Goal: Information Seeking & Learning: Learn about a topic

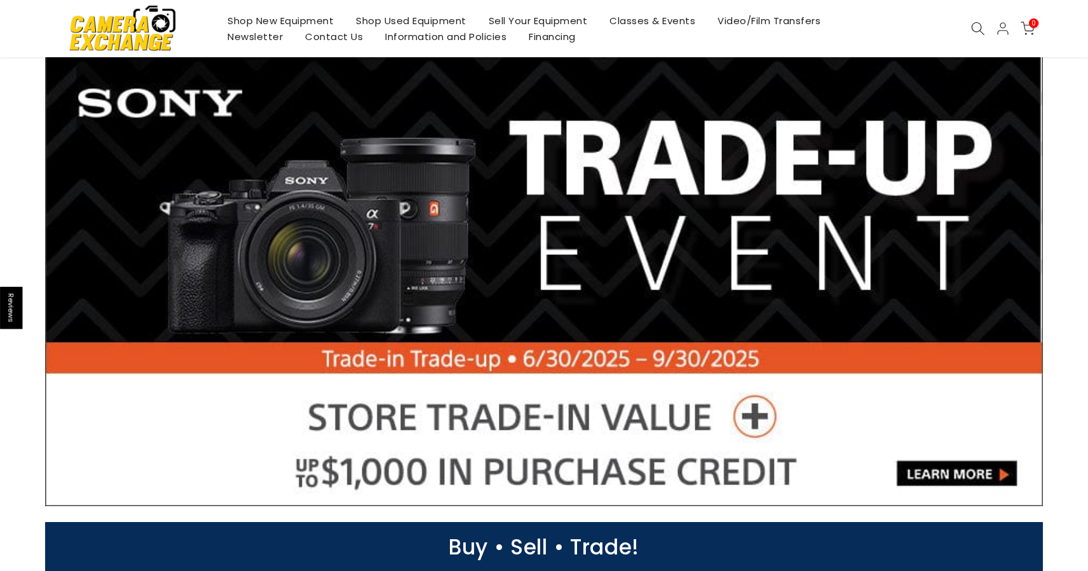
scroll to position [7, 0]
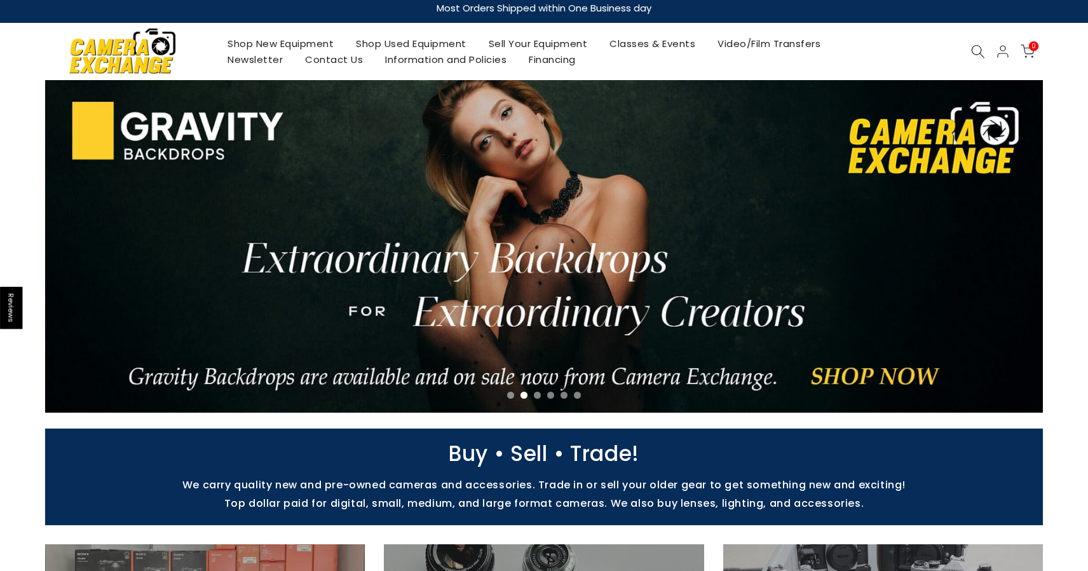
click at [388, 45] on link "Shop Used Equipment" at bounding box center [411, 44] width 133 height 16
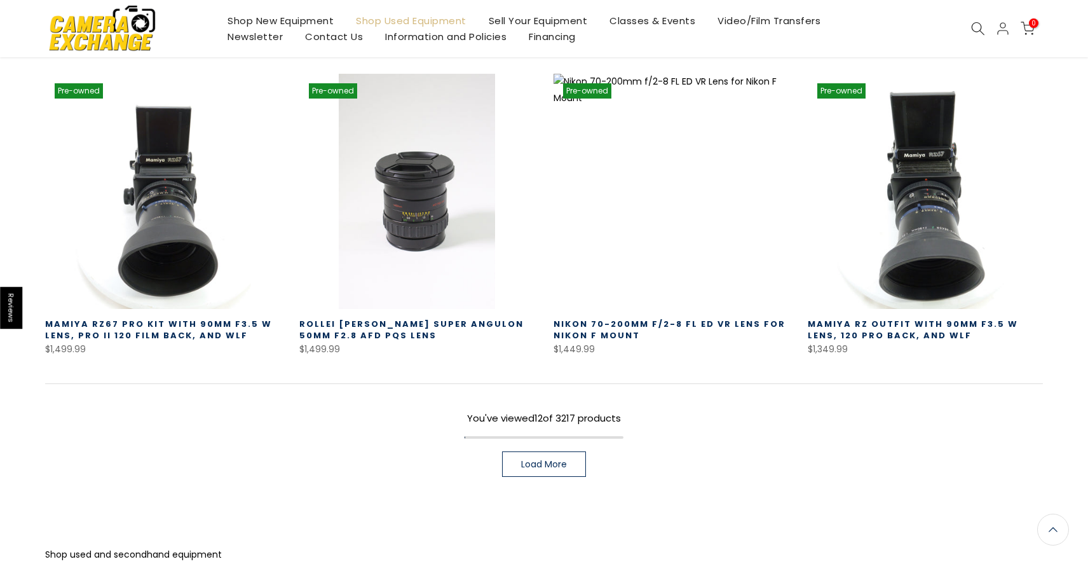
scroll to position [832, 0]
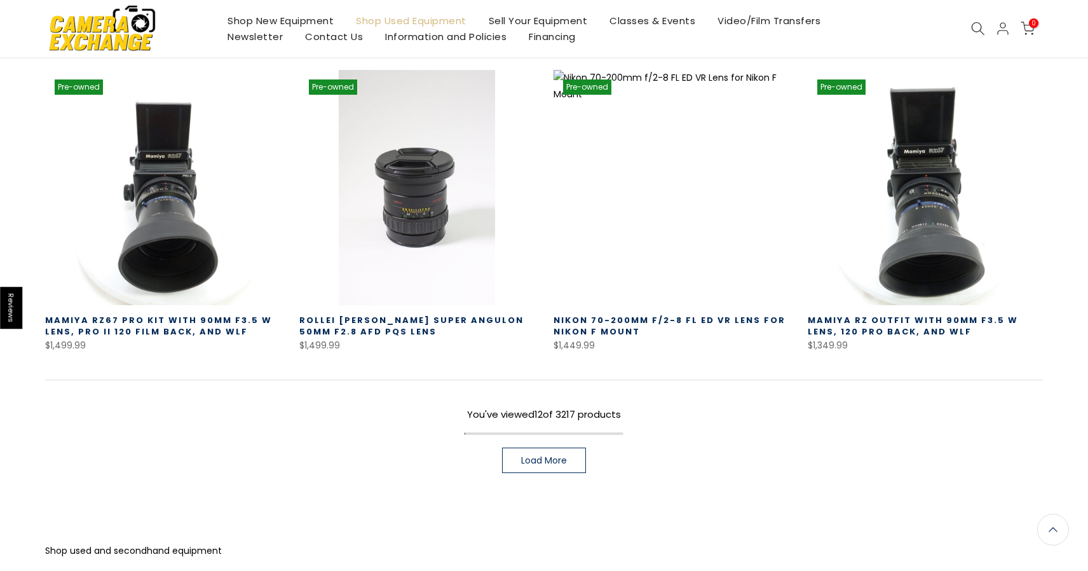
click at [571, 452] on link "Load More" at bounding box center [544, 459] width 84 height 25
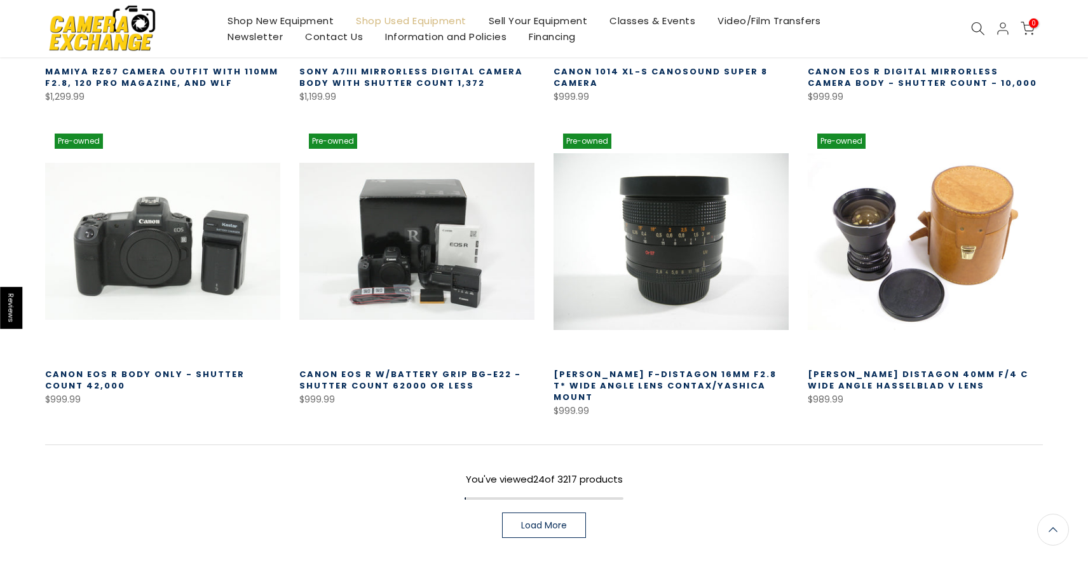
scroll to position [1689, 0]
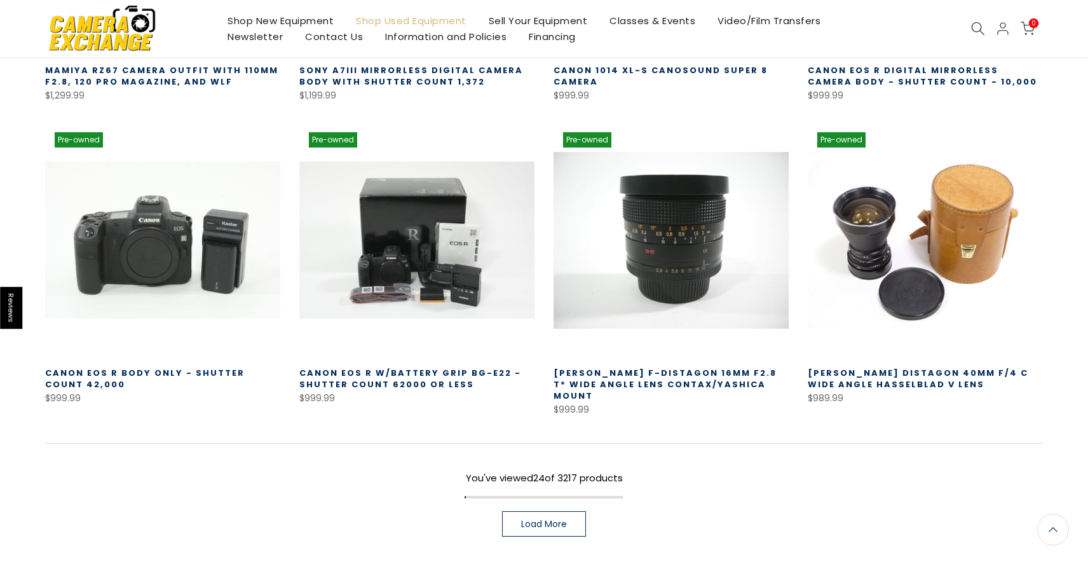
click at [559, 519] on span "Load More" at bounding box center [544, 523] width 46 height 9
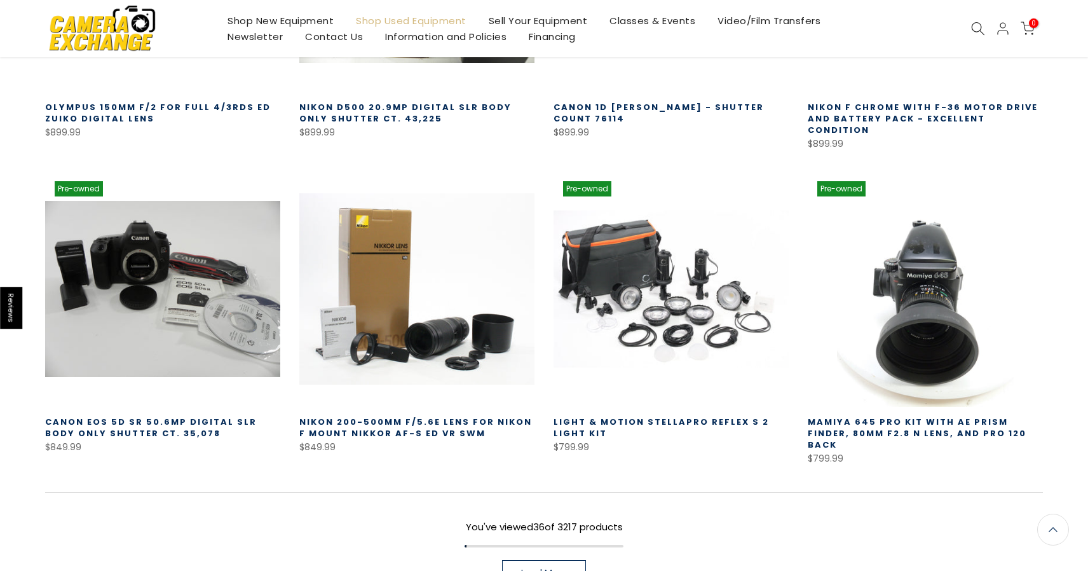
scroll to position [2582, 0]
click at [555, 569] on span "Load More" at bounding box center [544, 573] width 46 height 9
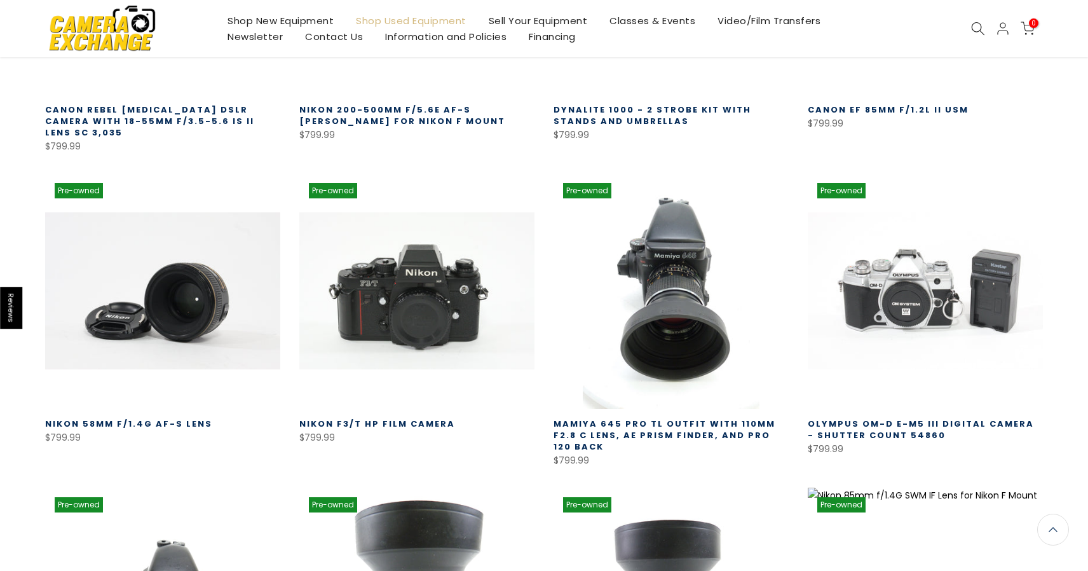
scroll to position [3209, 0]
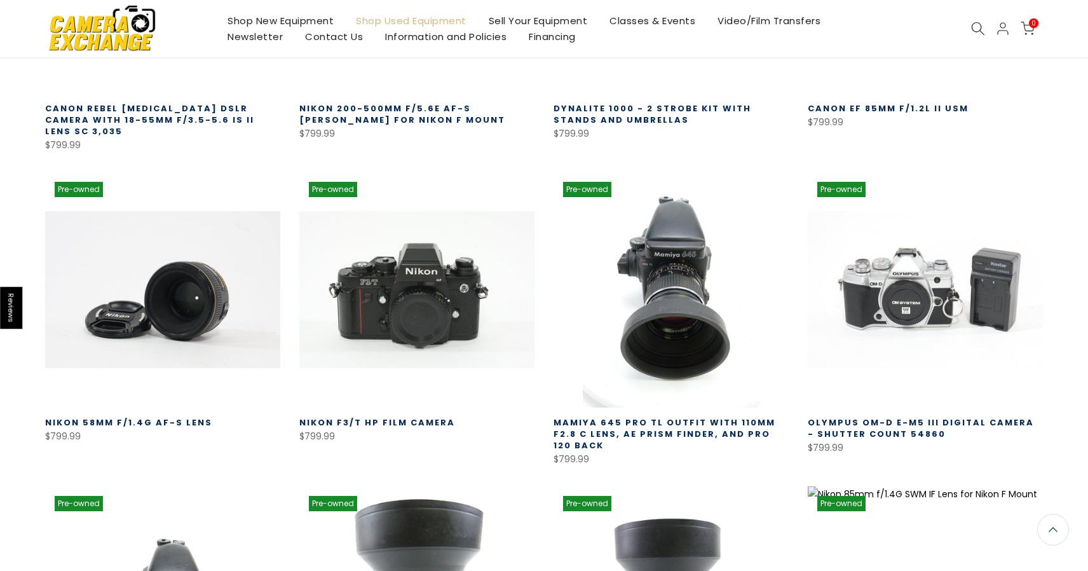
click at [176, 416] on link "Nikon 58mm f/1.4G AF-S Lens" at bounding box center [128, 422] width 167 height 12
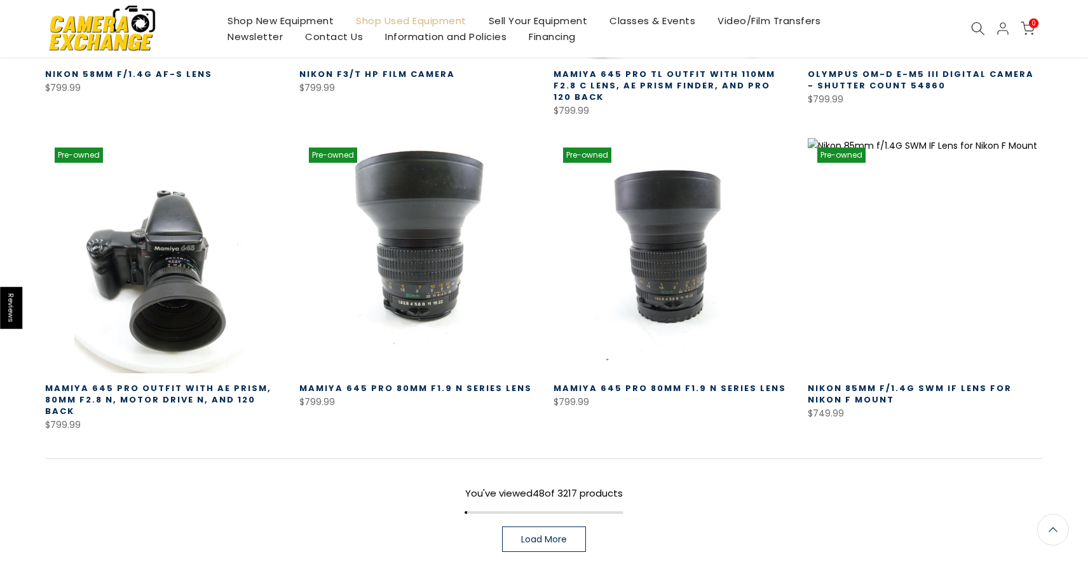
scroll to position [3591, 0]
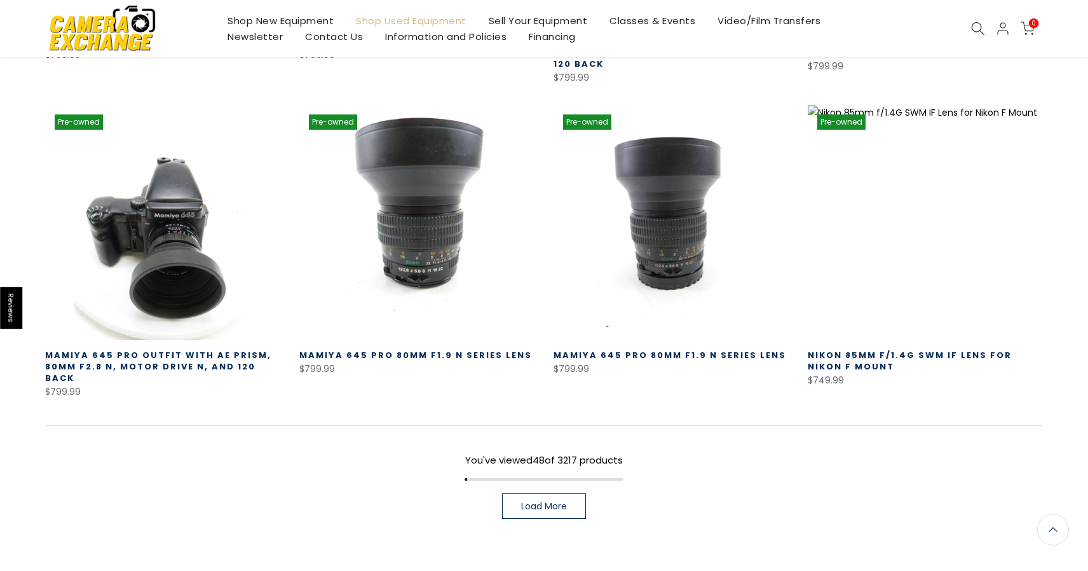
click at [532, 493] on link "Load More" at bounding box center [544, 505] width 84 height 25
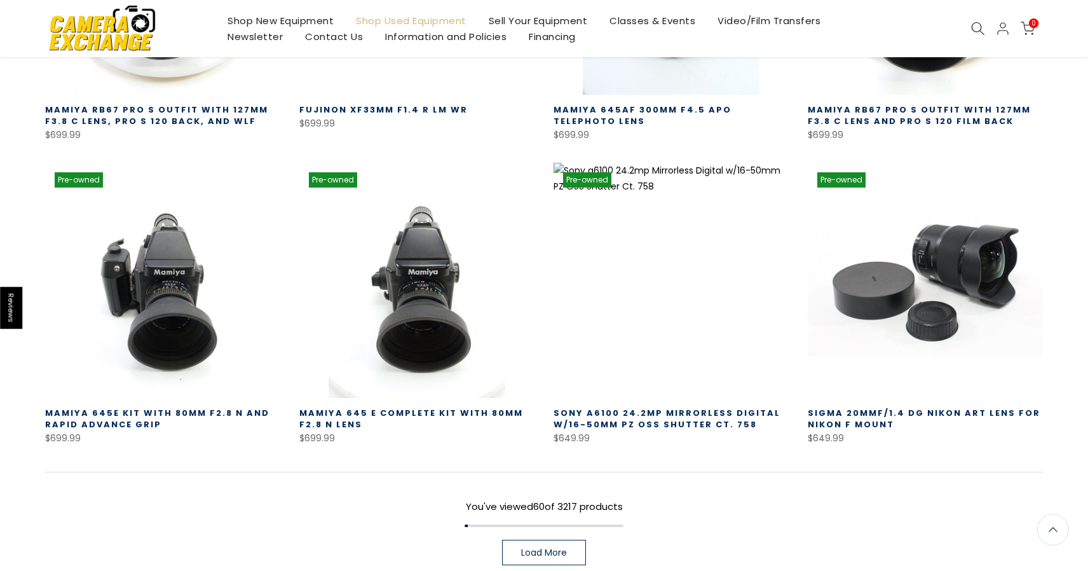
scroll to position [4455, 0]
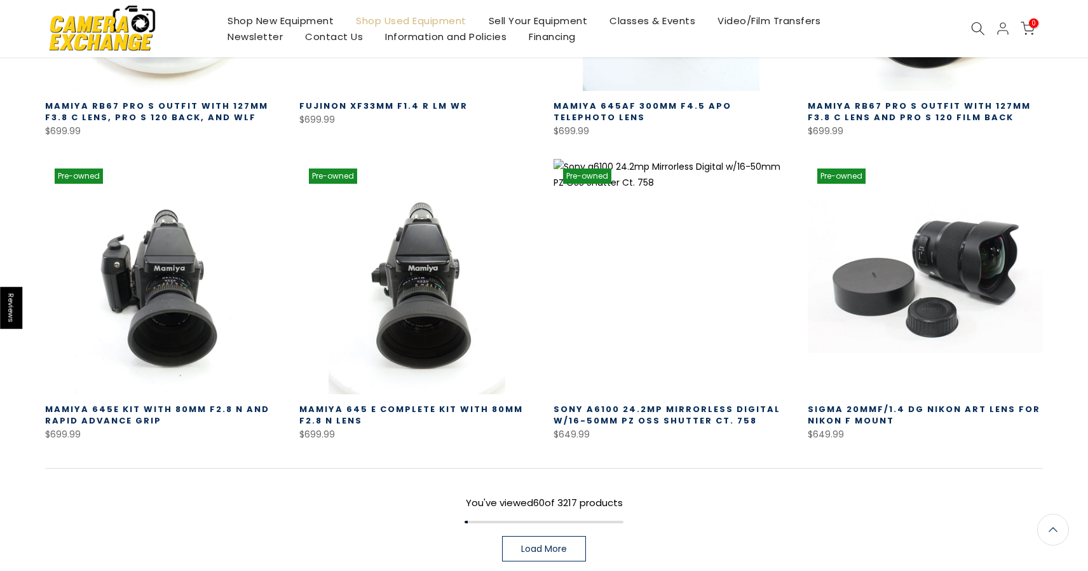
click at [536, 544] on span "Load More" at bounding box center [544, 548] width 46 height 9
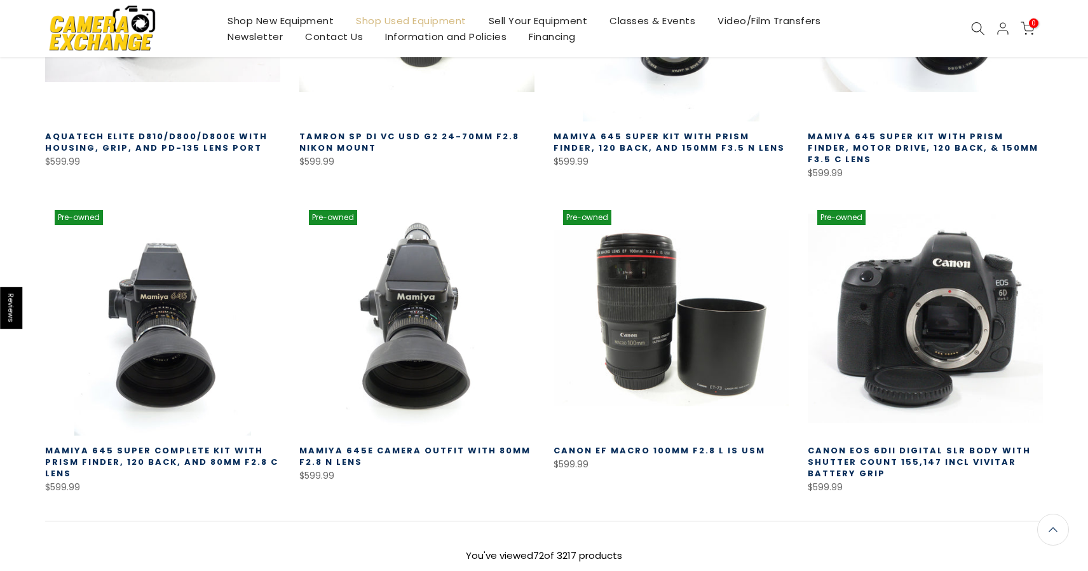
scroll to position [5335, 0]
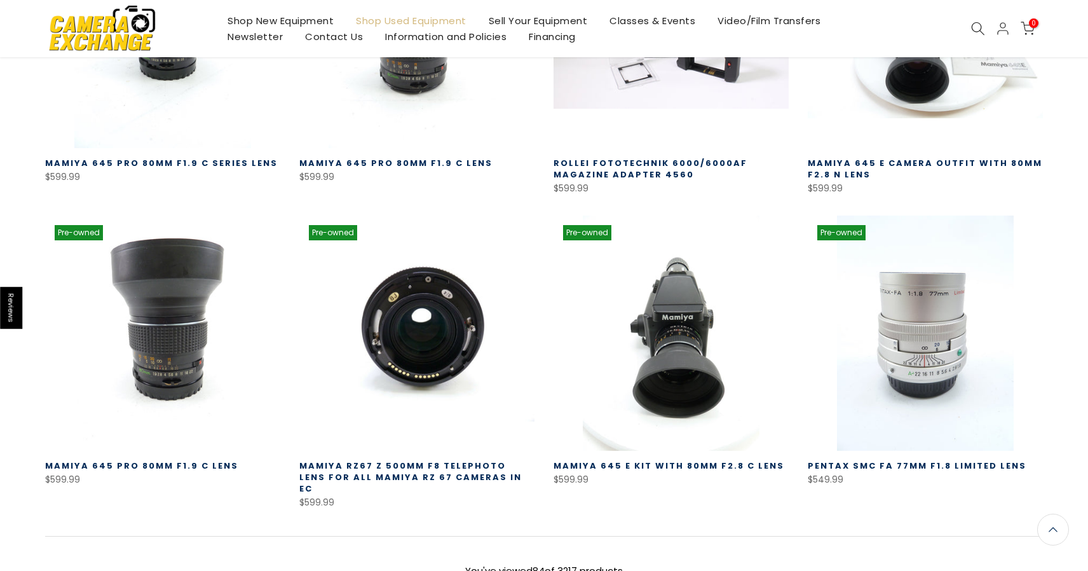
scroll to position [6258, 0]
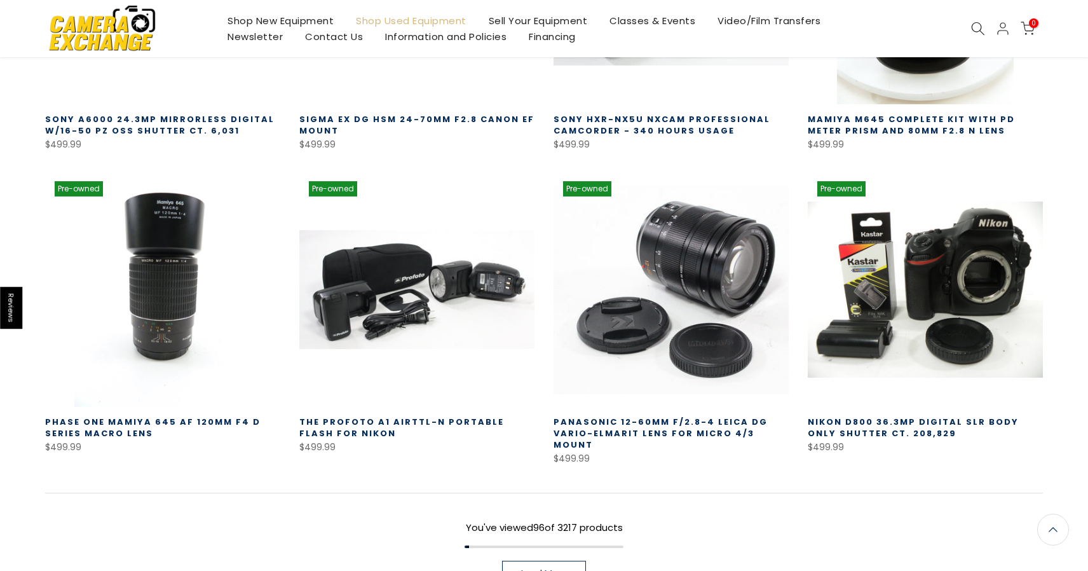
scroll to position [7213, 0]
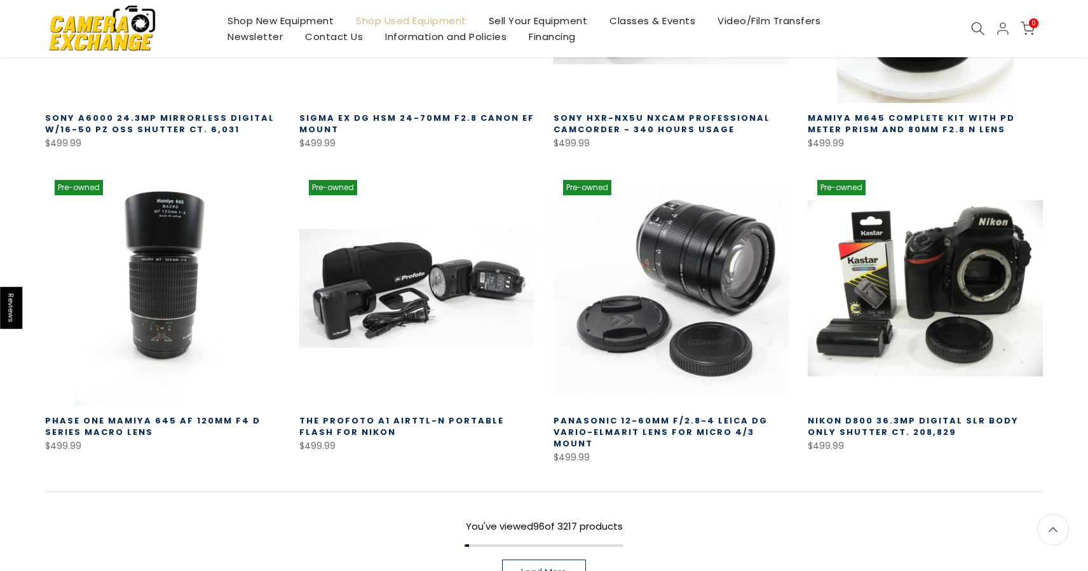
click at [552, 567] on span "Load More" at bounding box center [544, 571] width 46 height 9
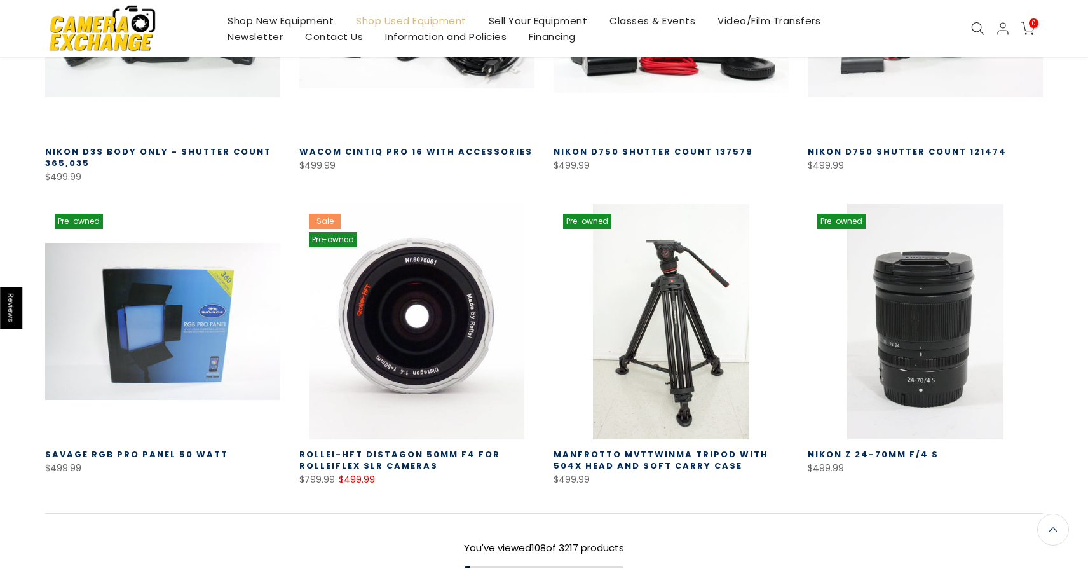
scroll to position [8111, 0]
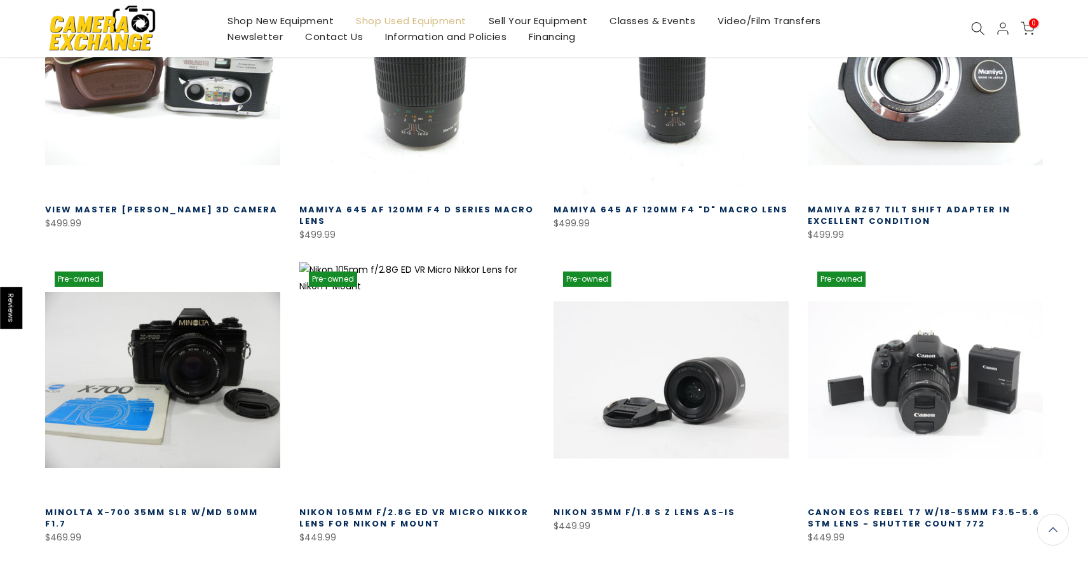
scroll to position [8988, 0]
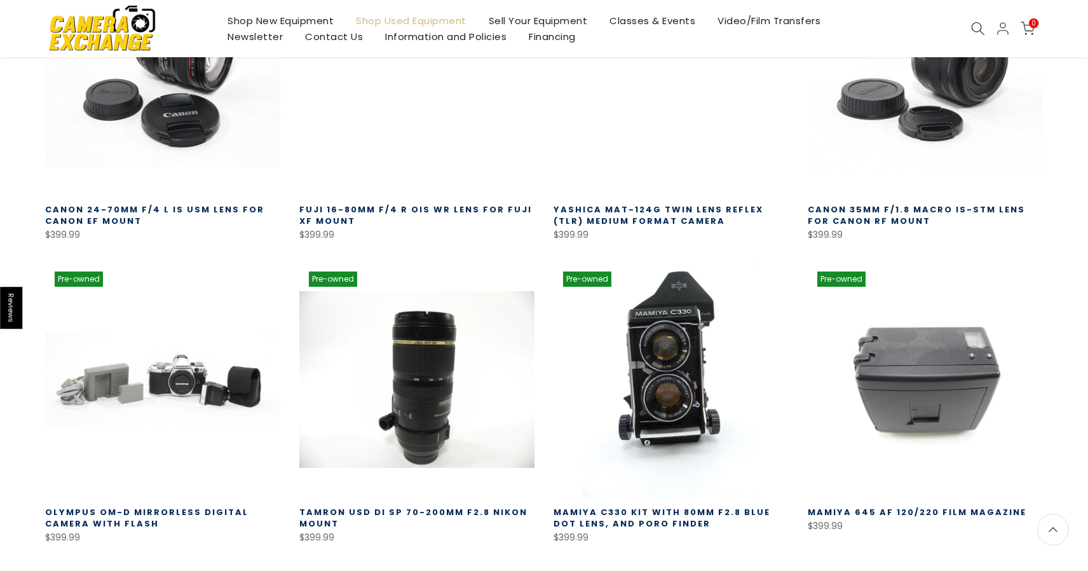
scroll to position [9887, 0]
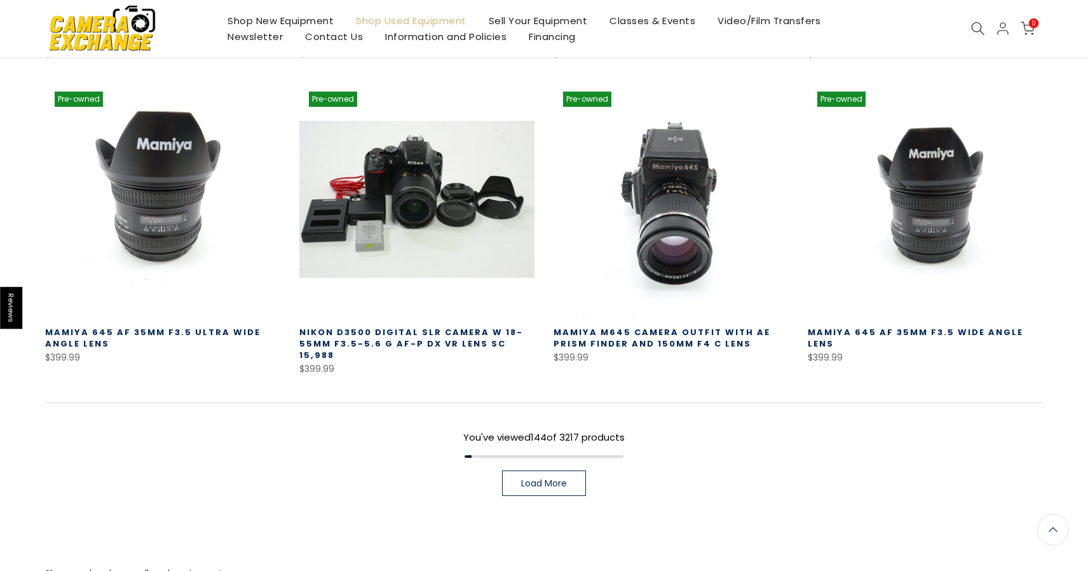
scroll to position [10968, 0]
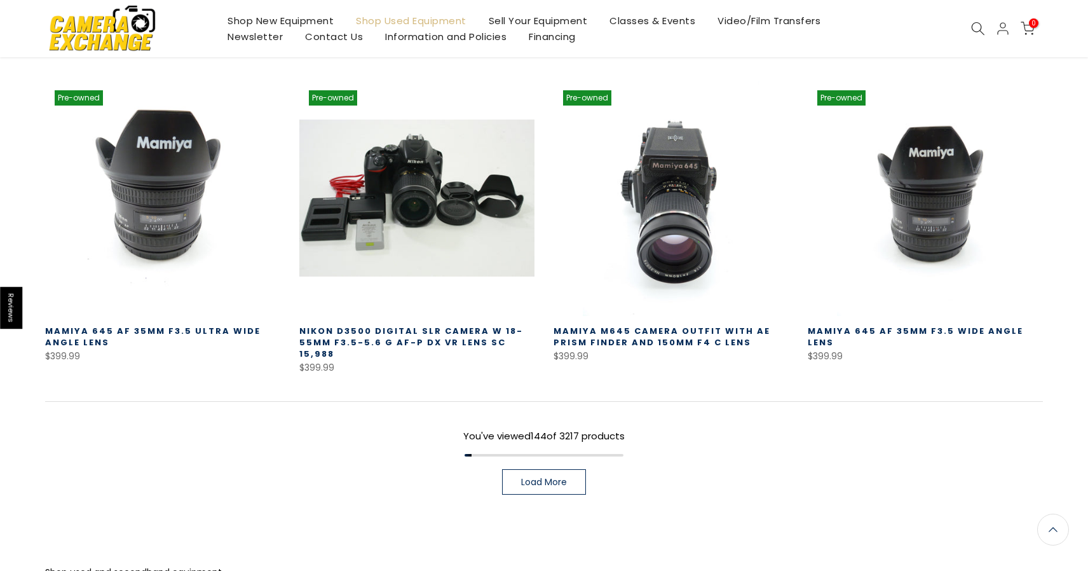
click at [564, 477] on span "Load More" at bounding box center [544, 481] width 46 height 9
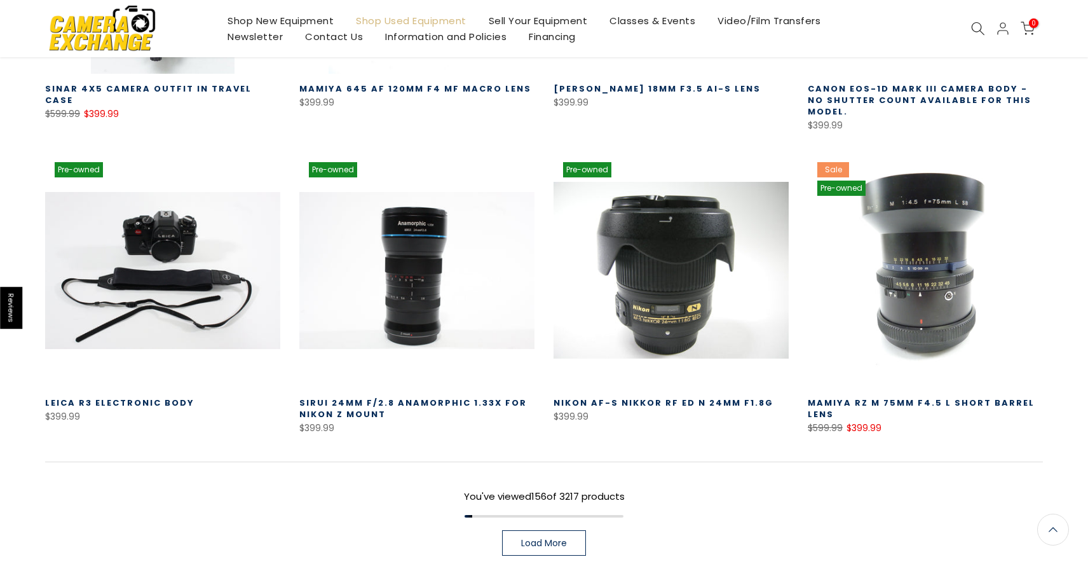
scroll to position [11882, 0]
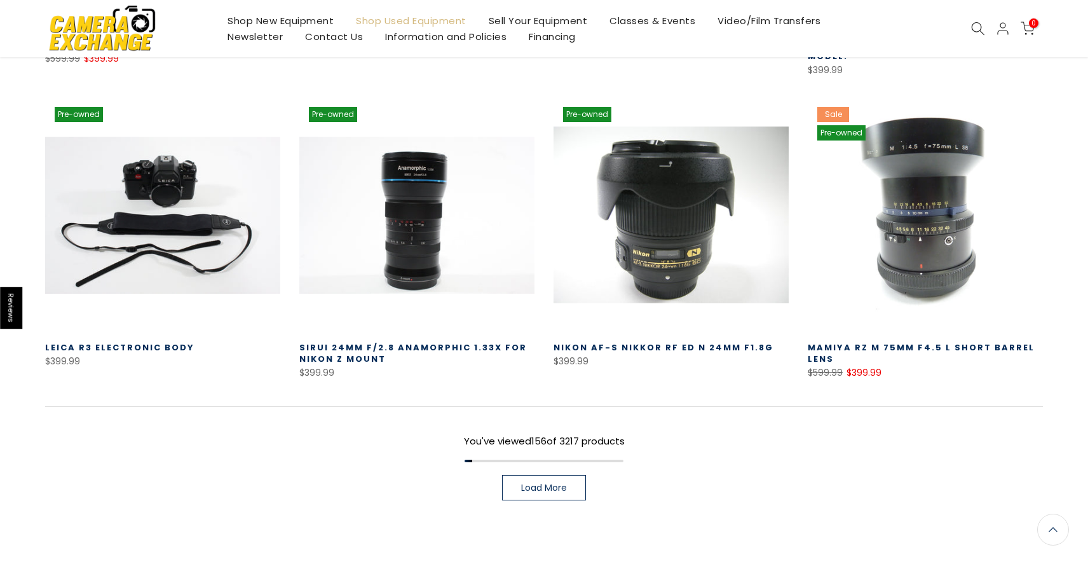
click at [566, 483] on span "Load More" at bounding box center [544, 487] width 46 height 9
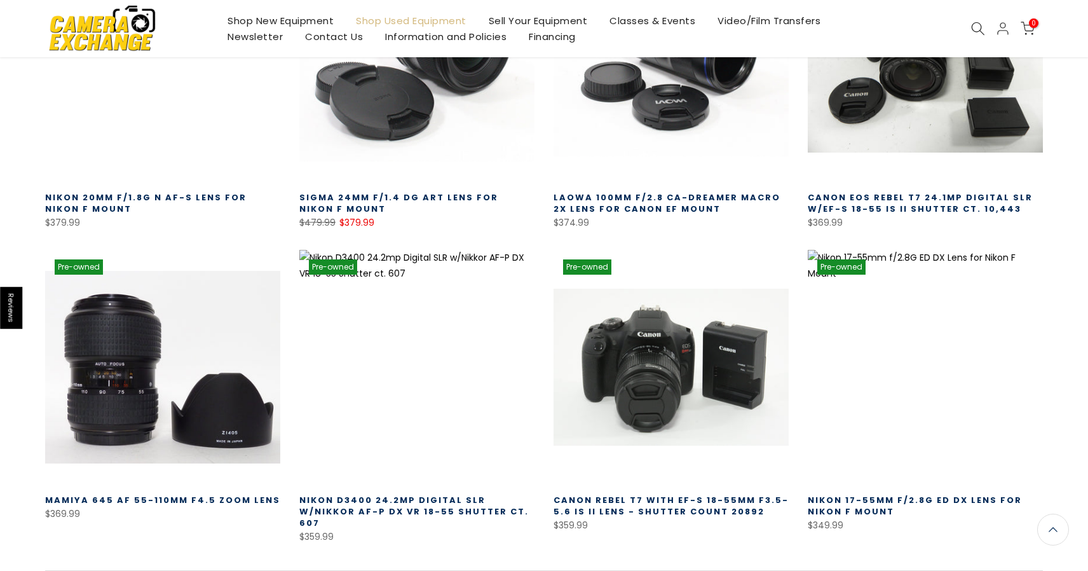
scroll to position [12636, 0]
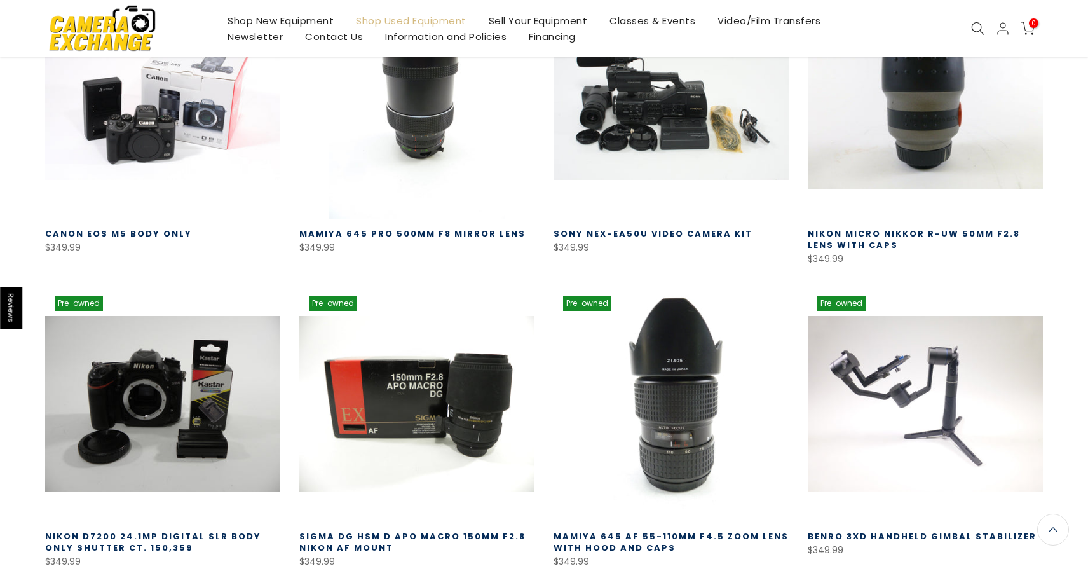
scroll to position [13521, 0]
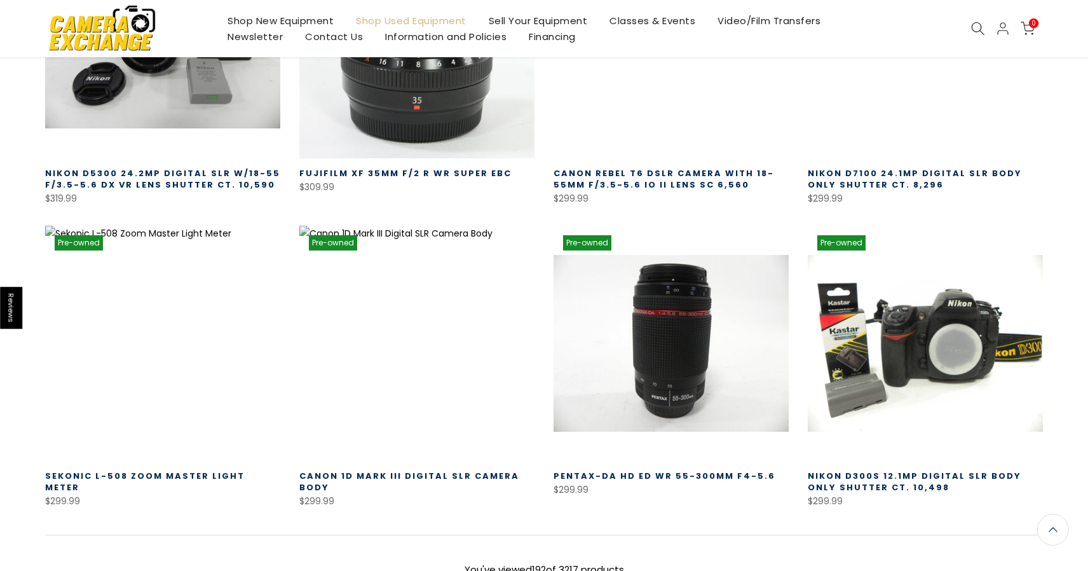
scroll to position [14490, 0]
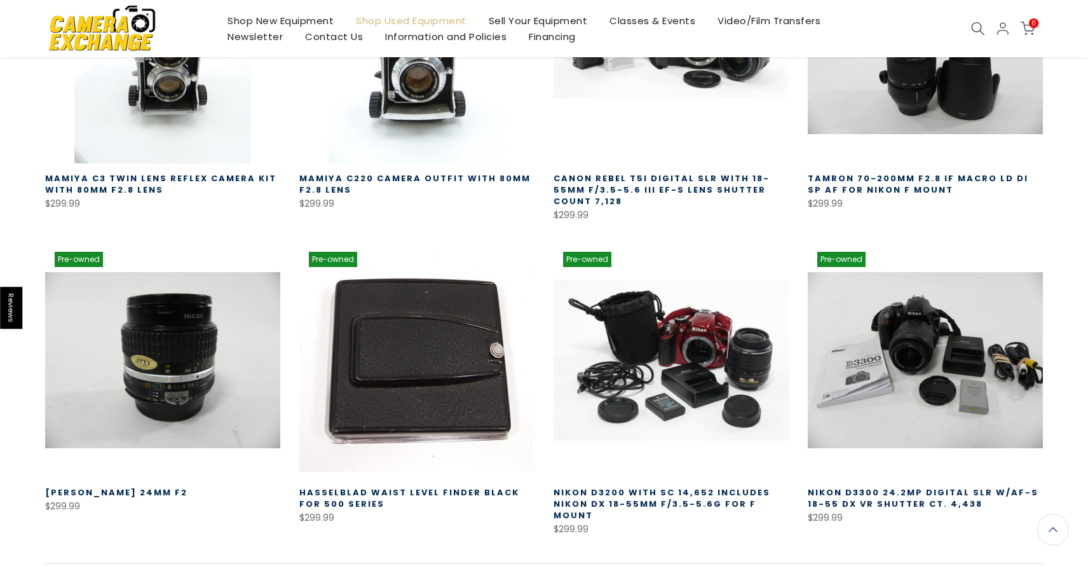
scroll to position [15412, 0]
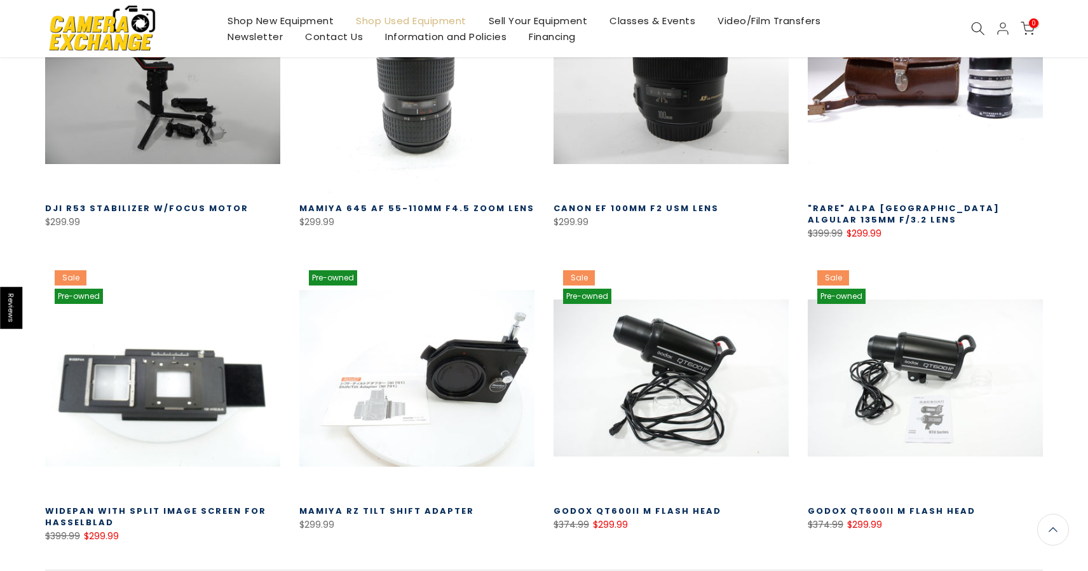
scroll to position [16302, 0]
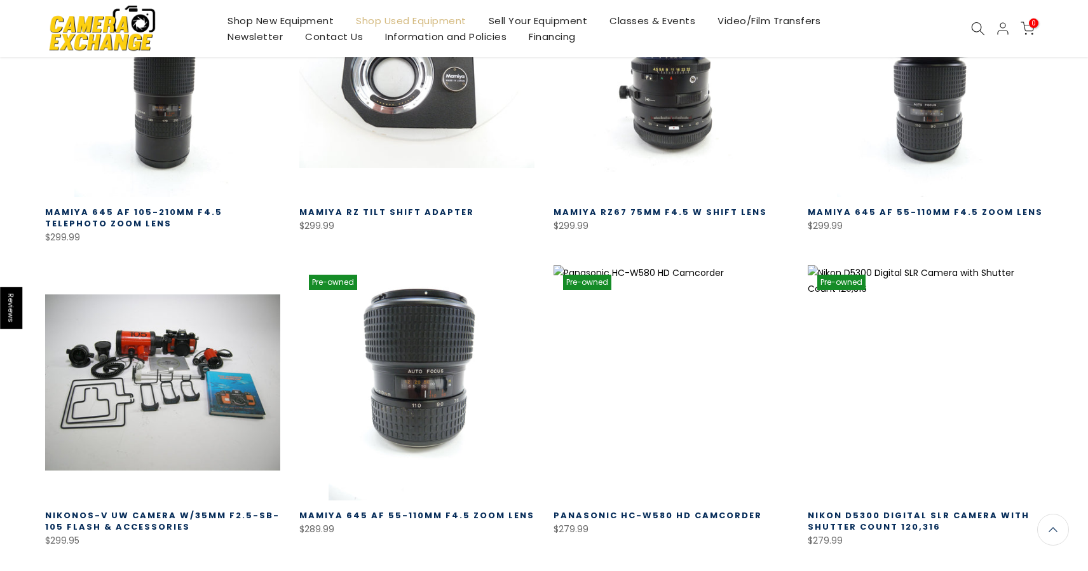
scroll to position [17220, 0]
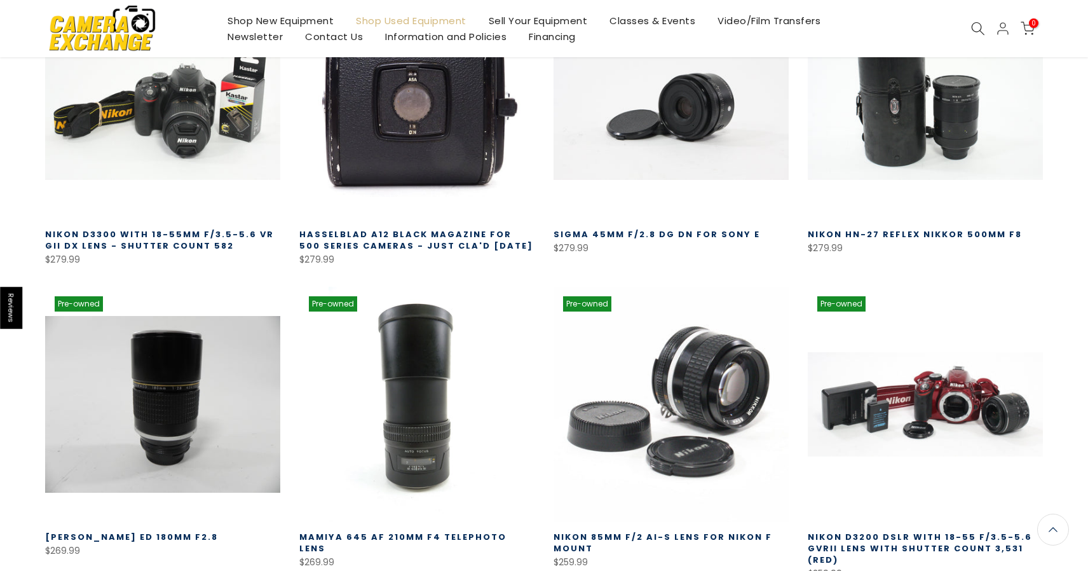
scroll to position [18127, 0]
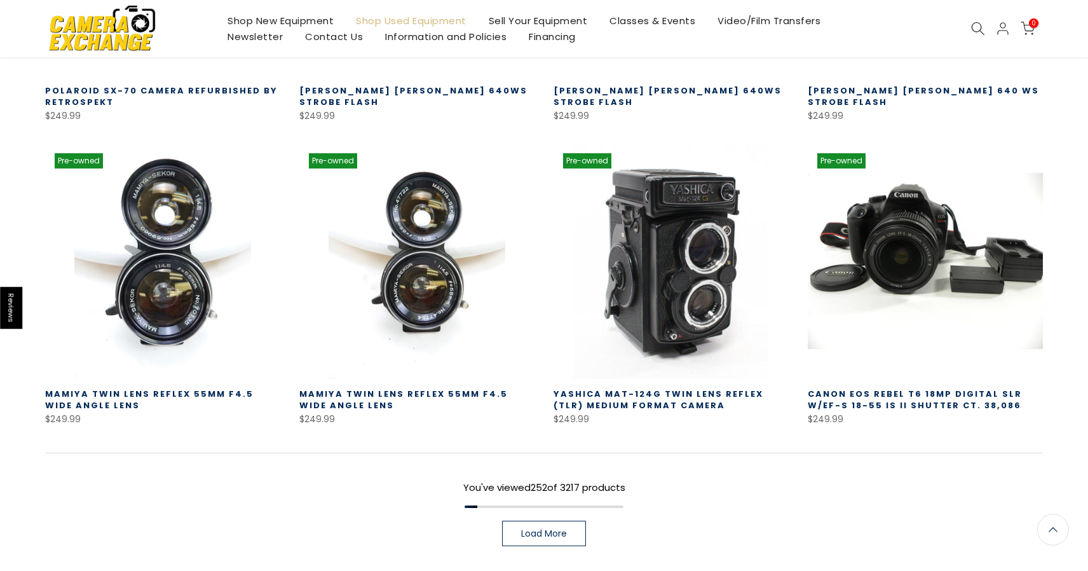
scroll to position [19156, 0]
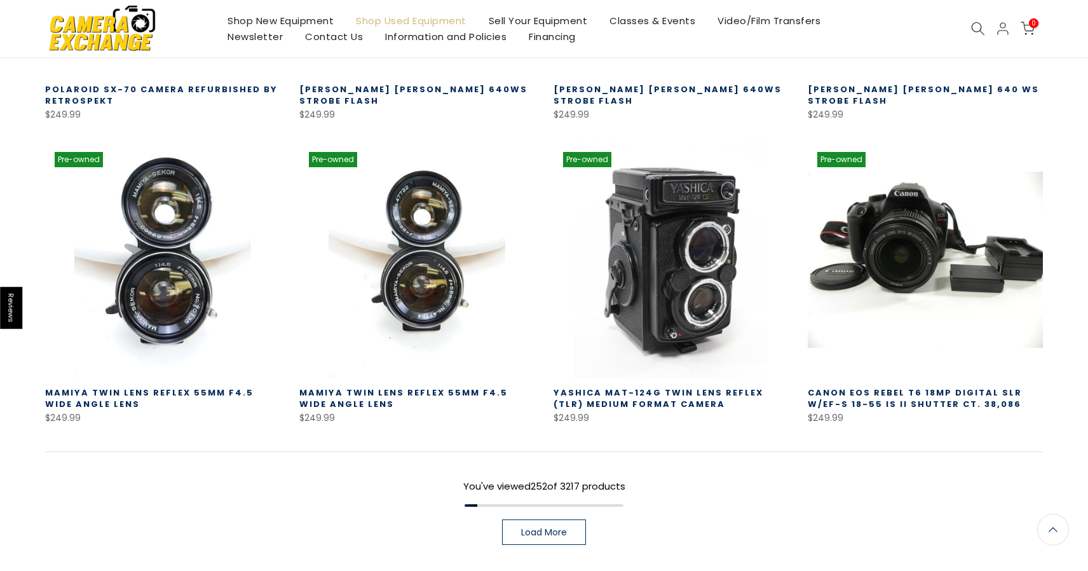
click at [539, 527] on span "Load More" at bounding box center [544, 531] width 46 height 9
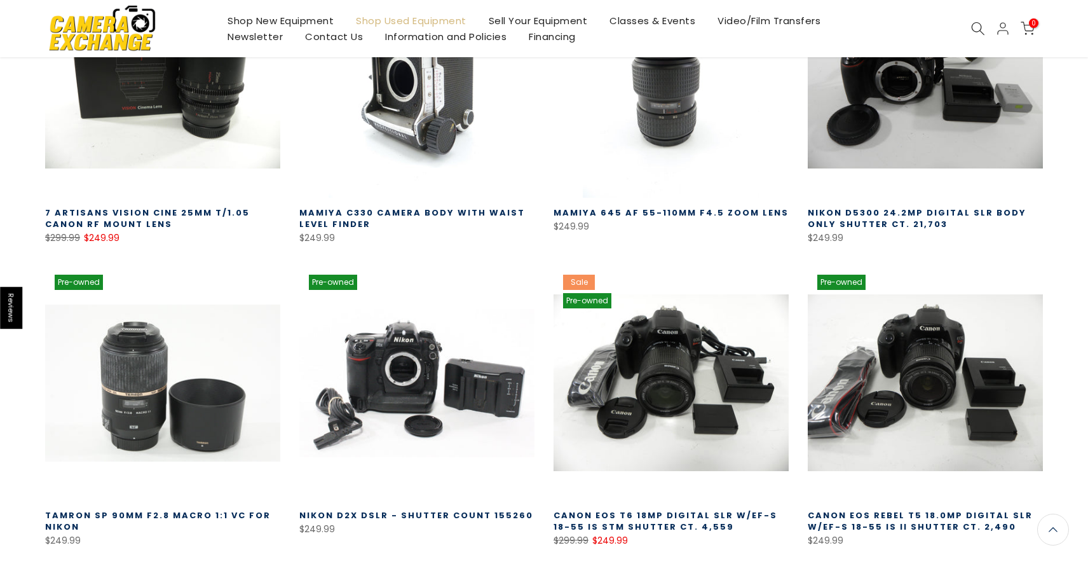
scroll to position [19951, 0]
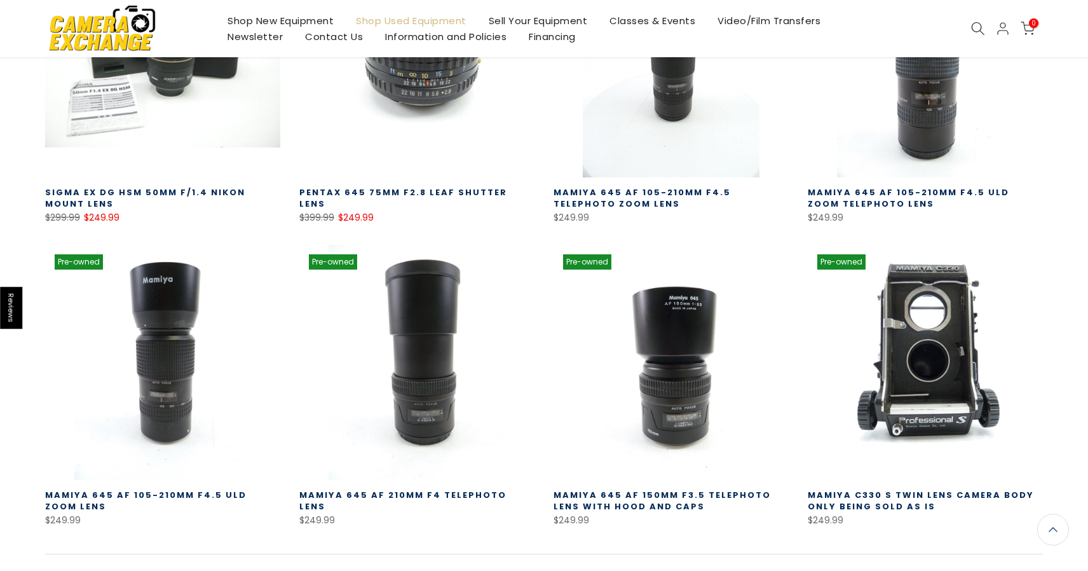
scroll to position [20883, 0]
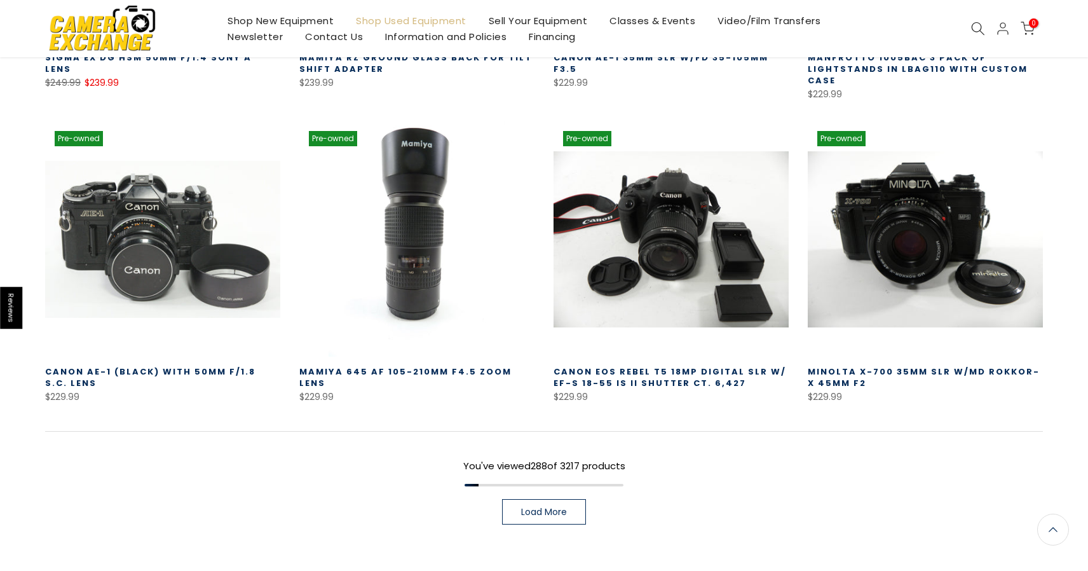
scroll to position [21935, 0]
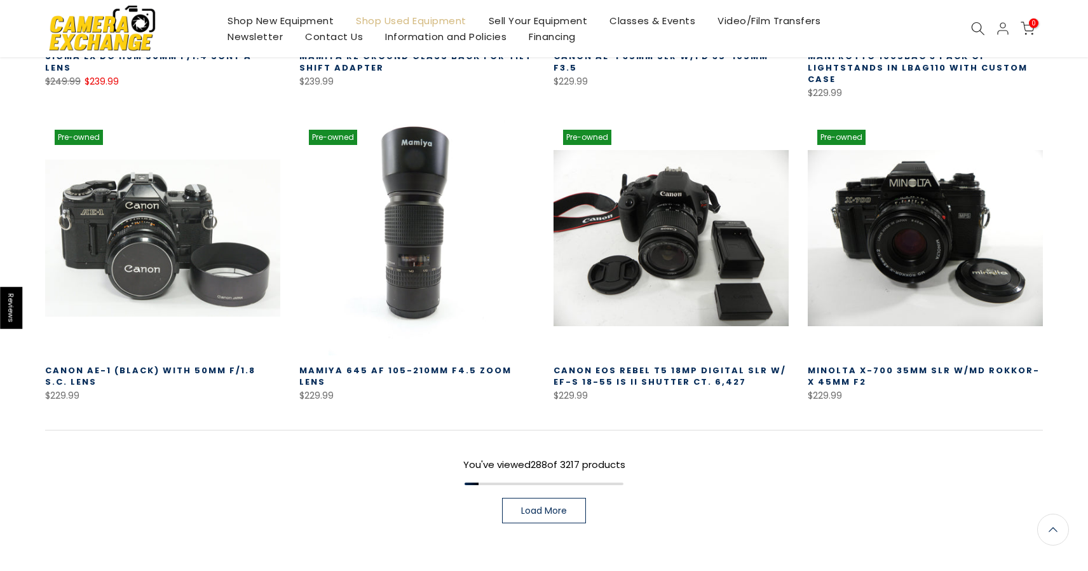
click at [554, 506] on span "Load More" at bounding box center [544, 510] width 46 height 9
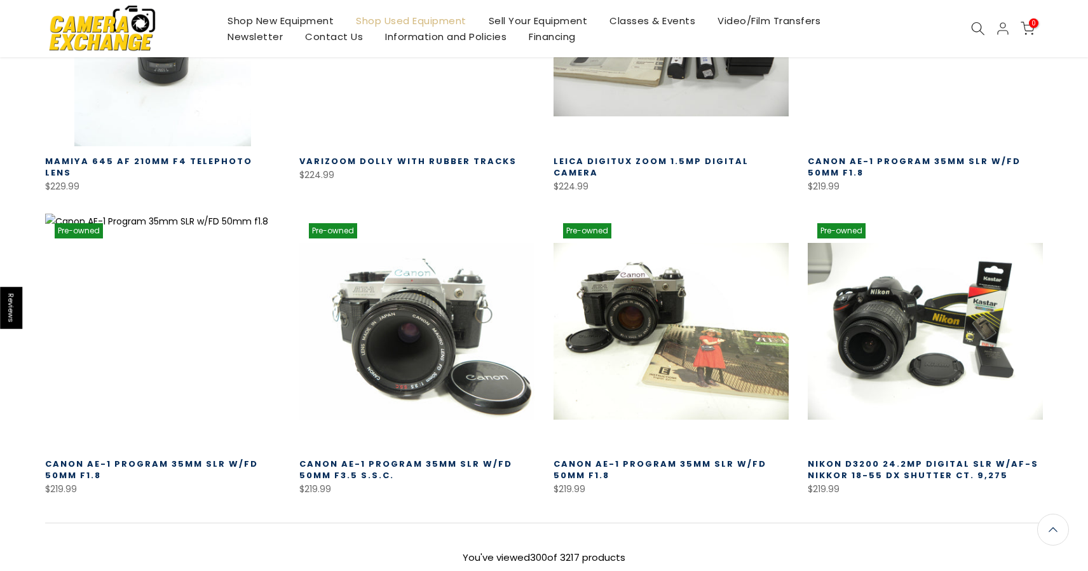
scroll to position [22750, 0]
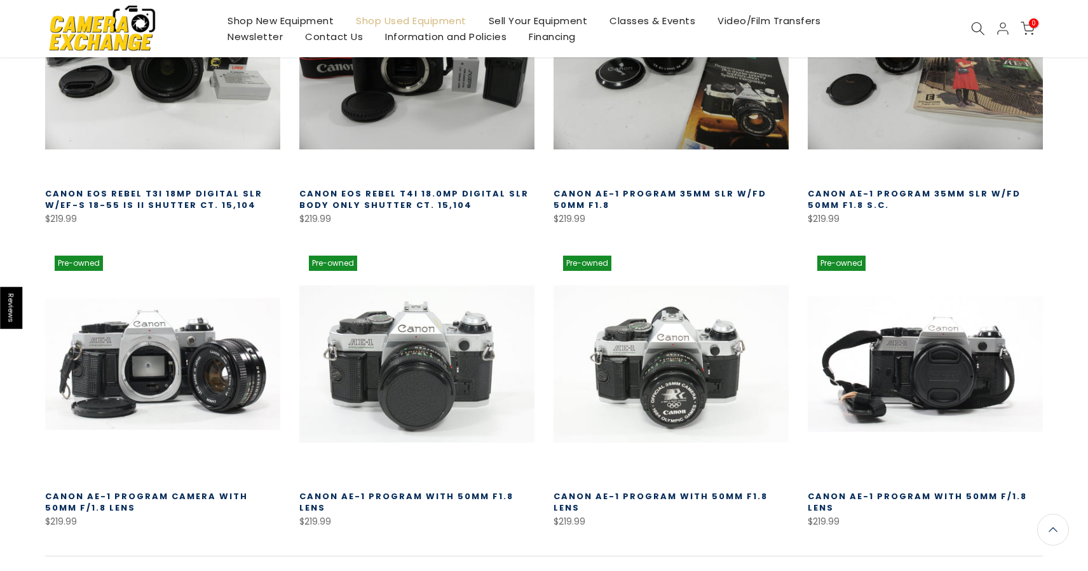
scroll to position [23641, 0]
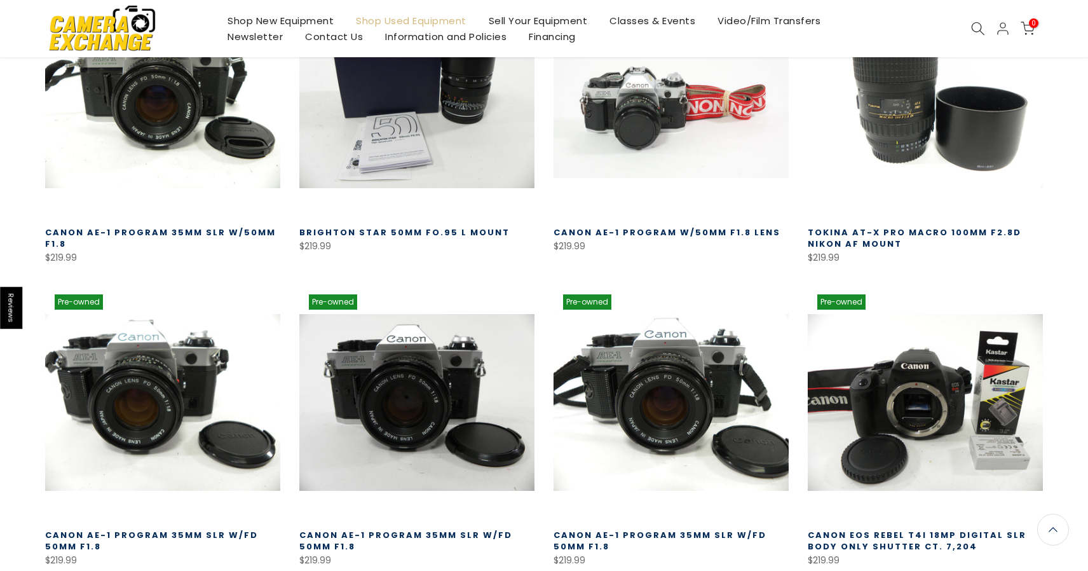
scroll to position [24509, 0]
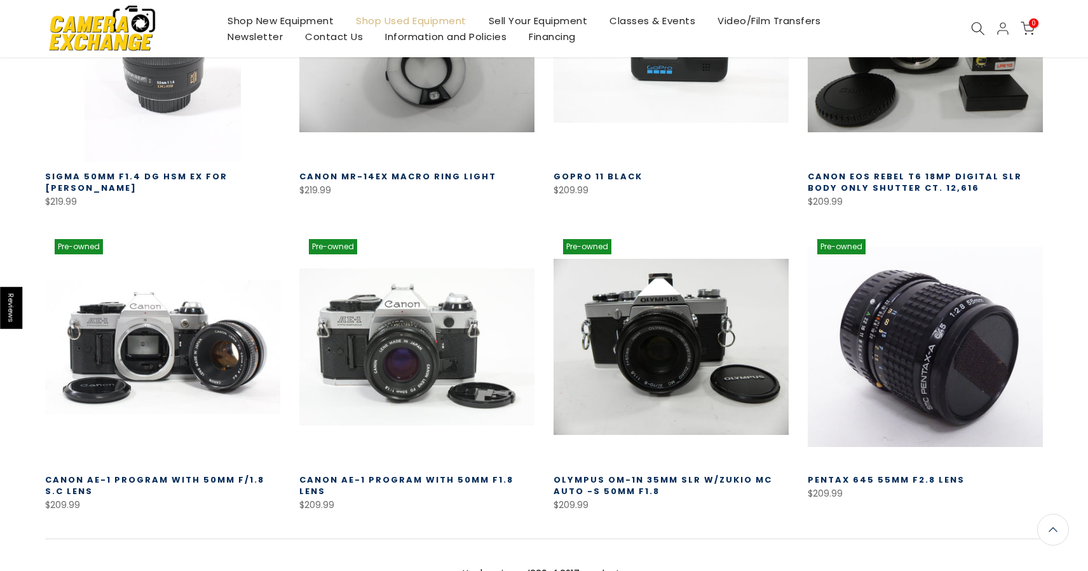
scroll to position [25470, 0]
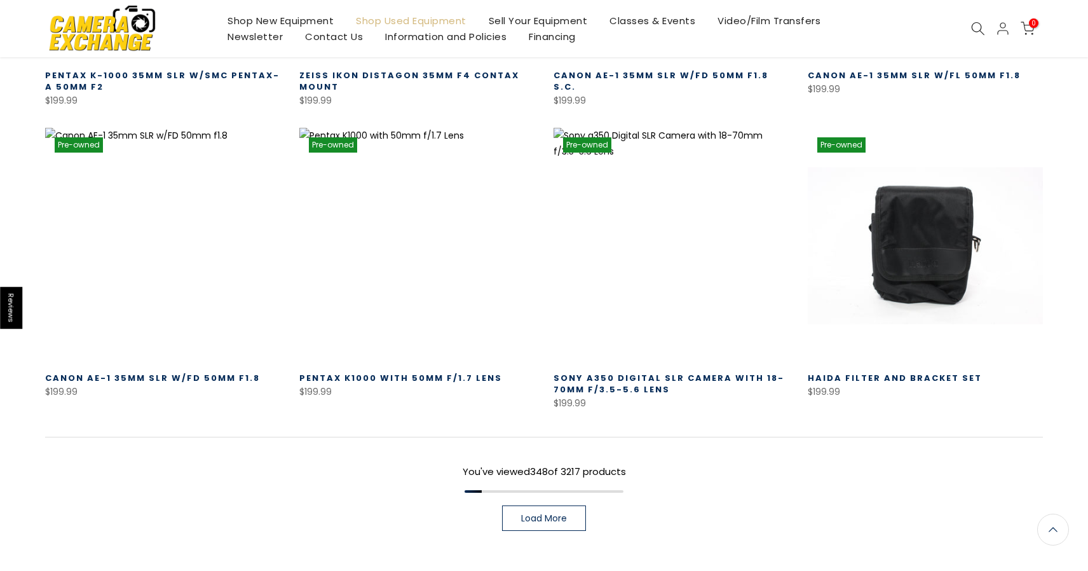
scroll to position [26479, 0]
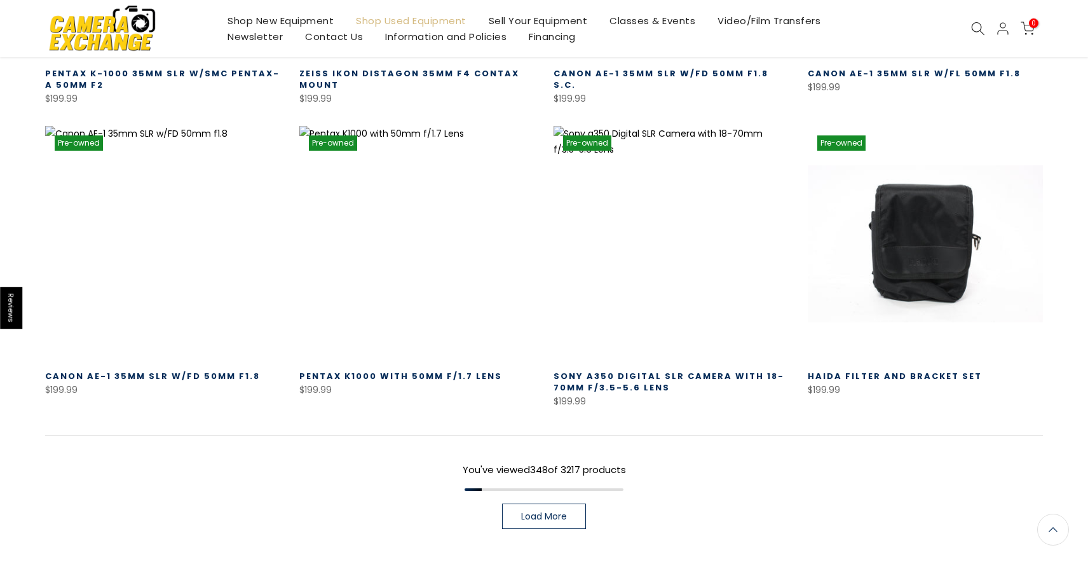
click at [559, 511] on span "Load More" at bounding box center [544, 515] width 46 height 9
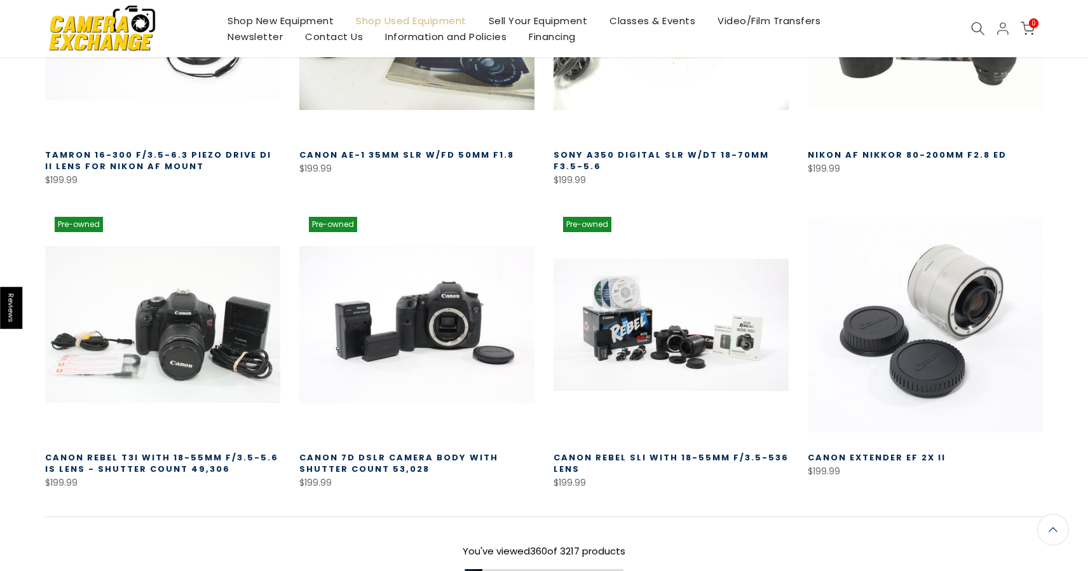
scroll to position [27319, 0]
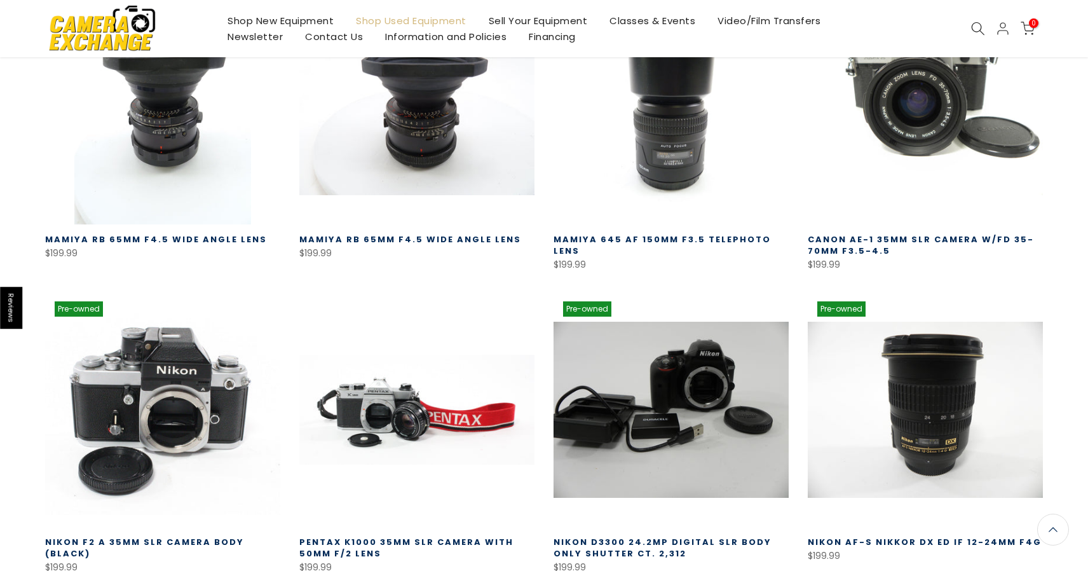
scroll to position [28153, 0]
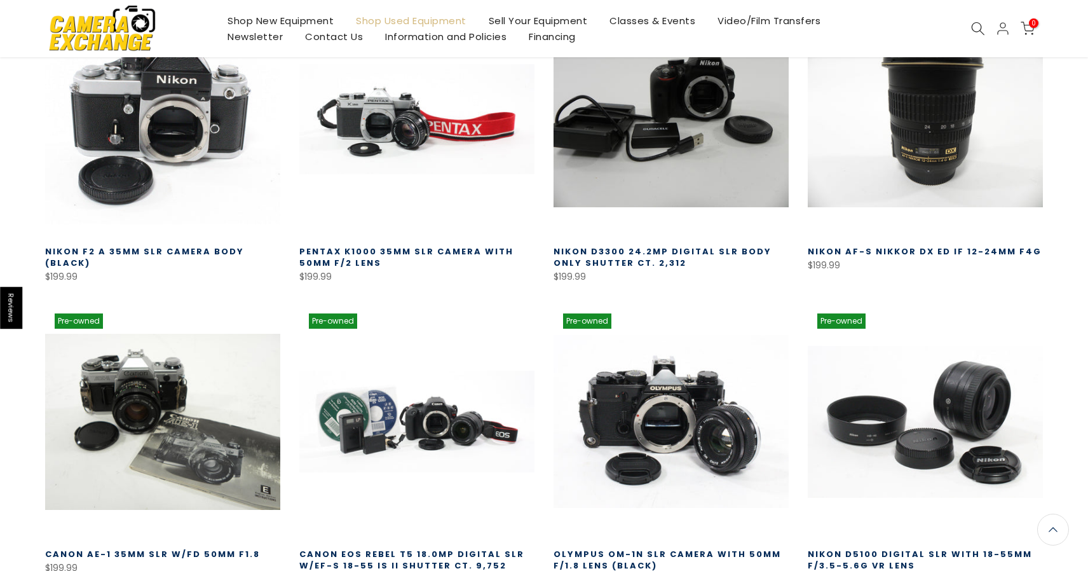
scroll to position [28443, 0]
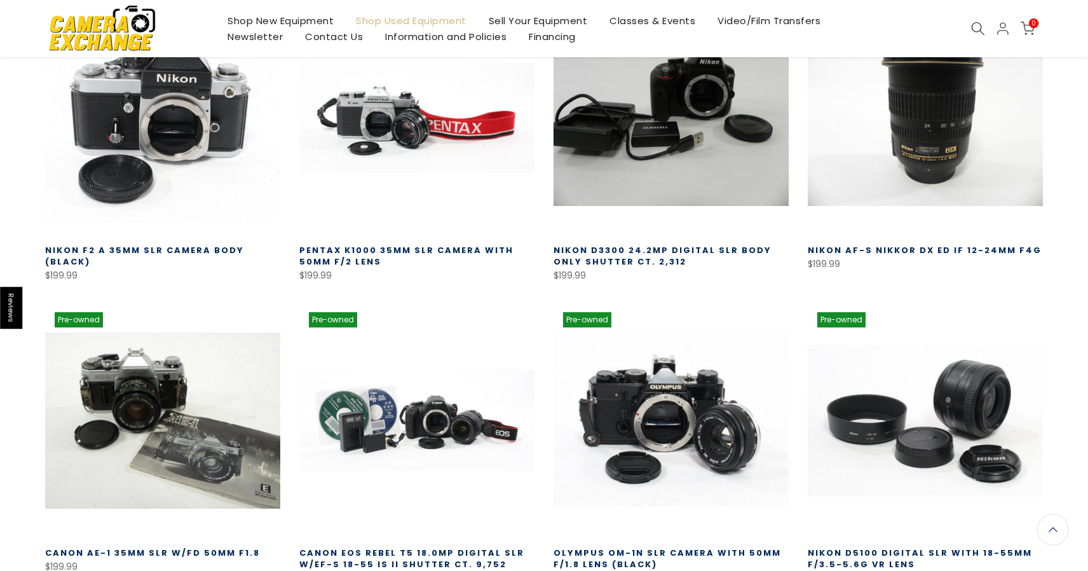
click at [634, 546] on link "Olympus OM-1n SLR Camera with 50mm f/1.8 Lens (Black)" at bounding box center [666, 558] width 227 height 24
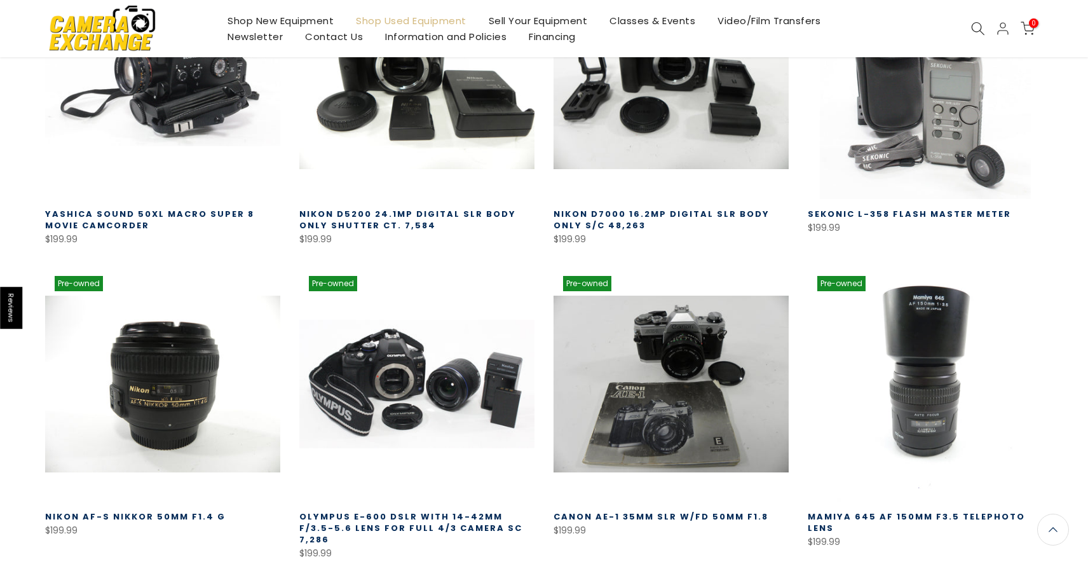
scroll to position [29087, 0]
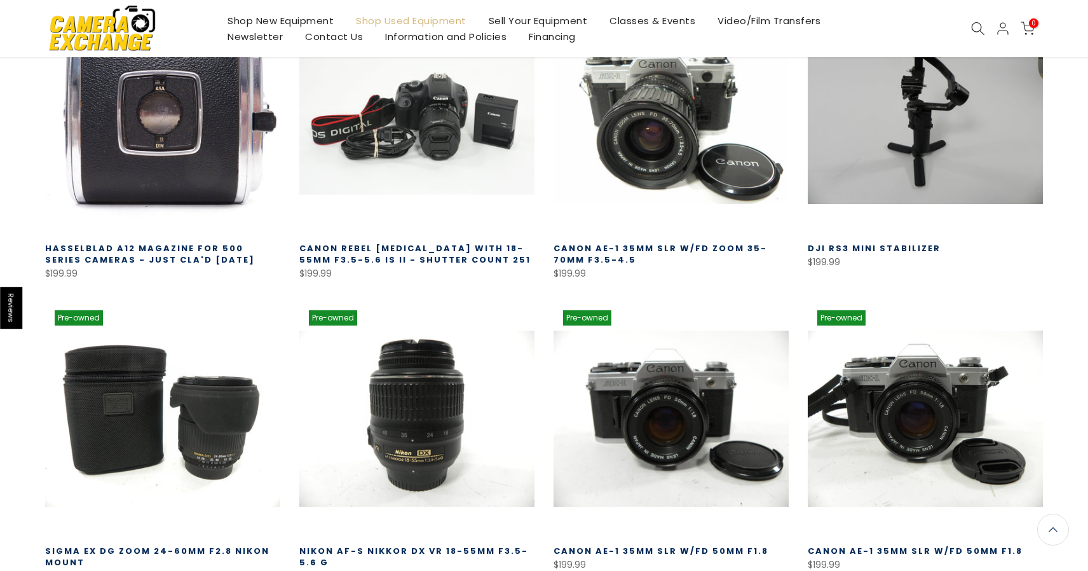
scroll to position [29971, 0]
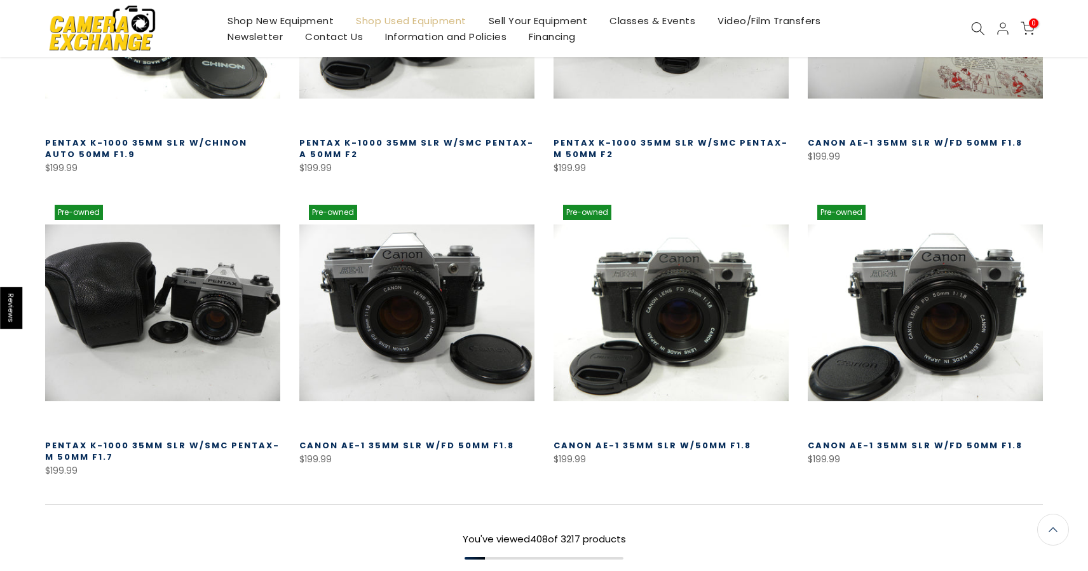
scroll to position [30984, 0]
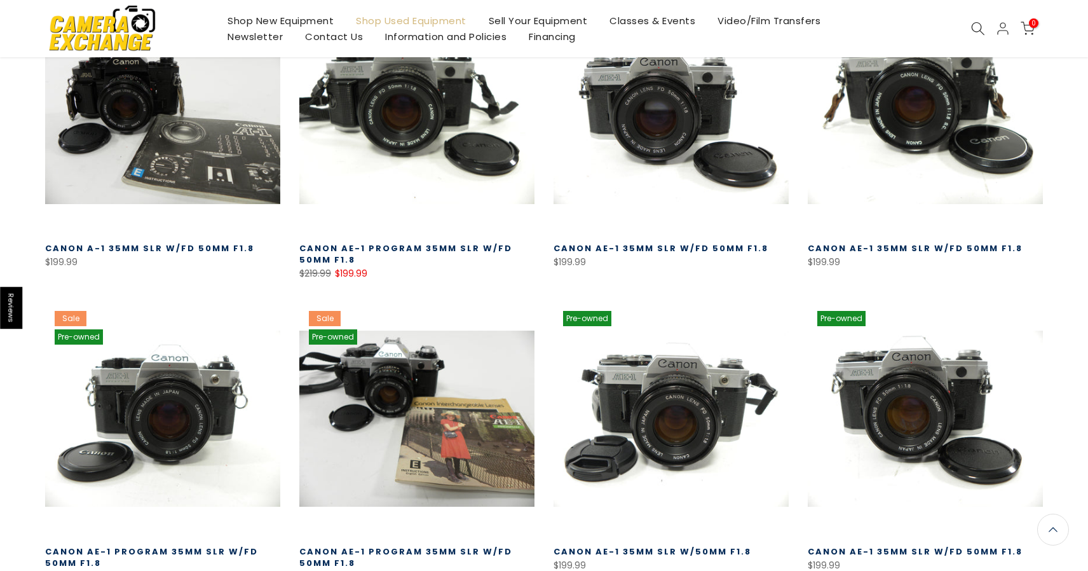
scroll to position [31786, 0]
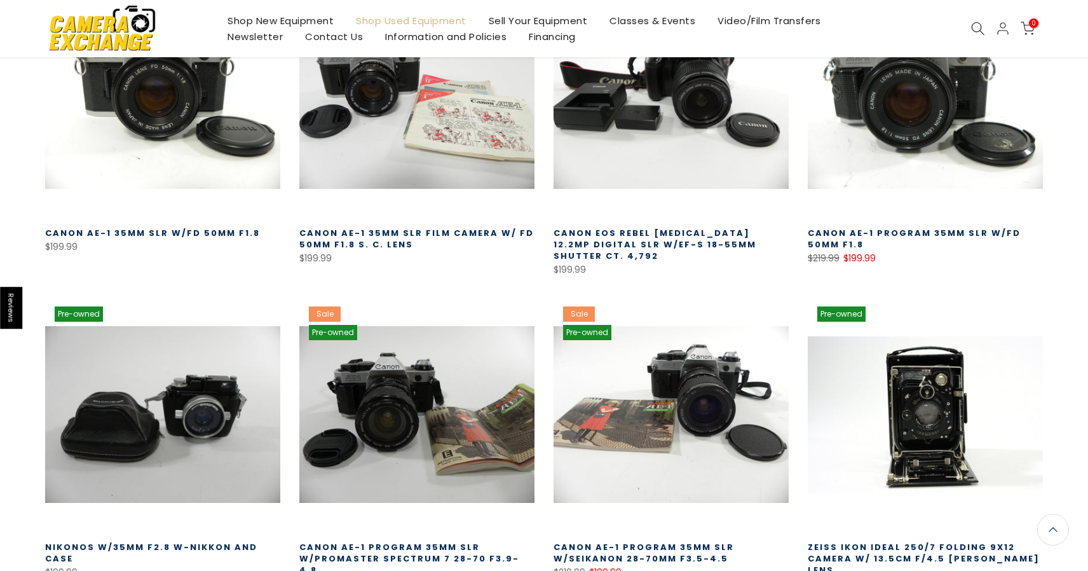
scroll to position [32709, 0]
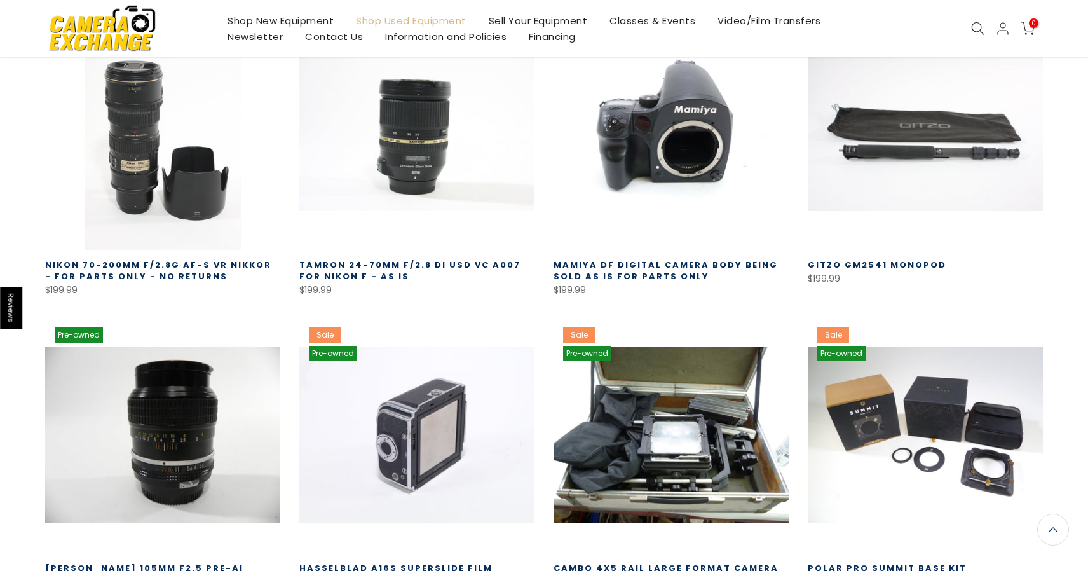
scroll to position [33590, 0]
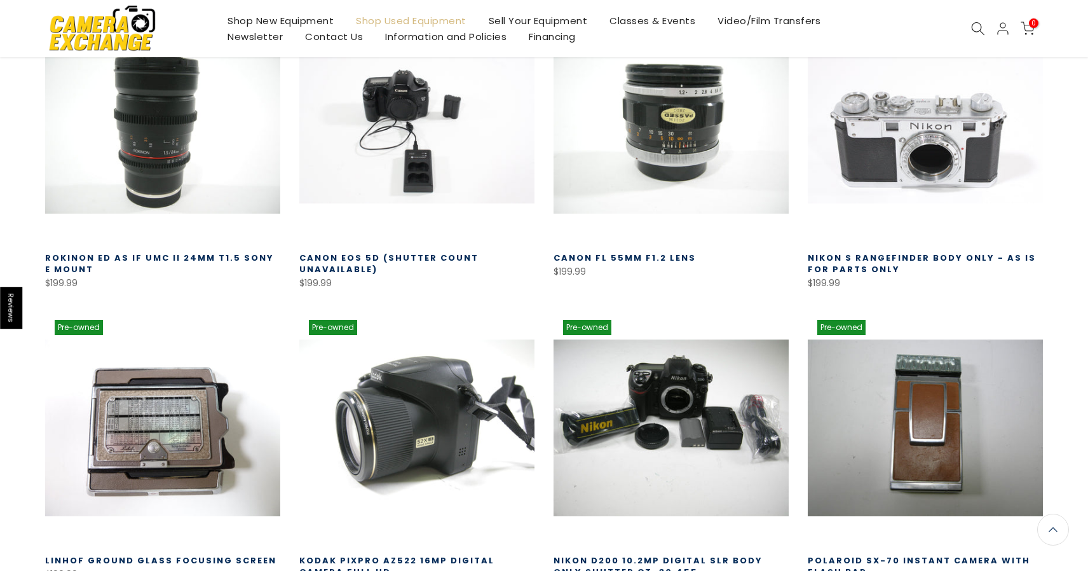
scroll to position [34536, 0]
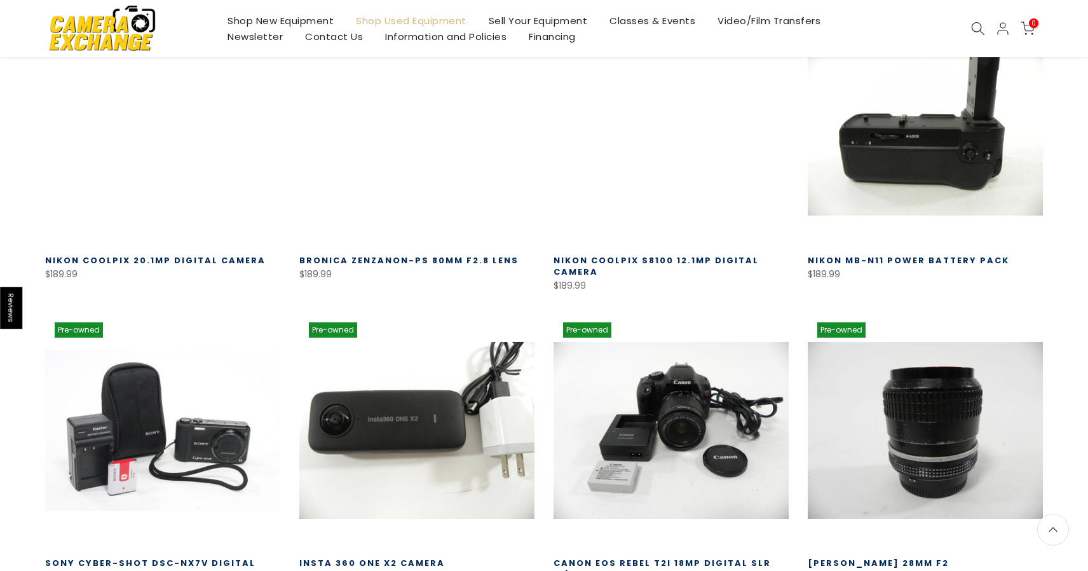
scroll to position [35440, 0]
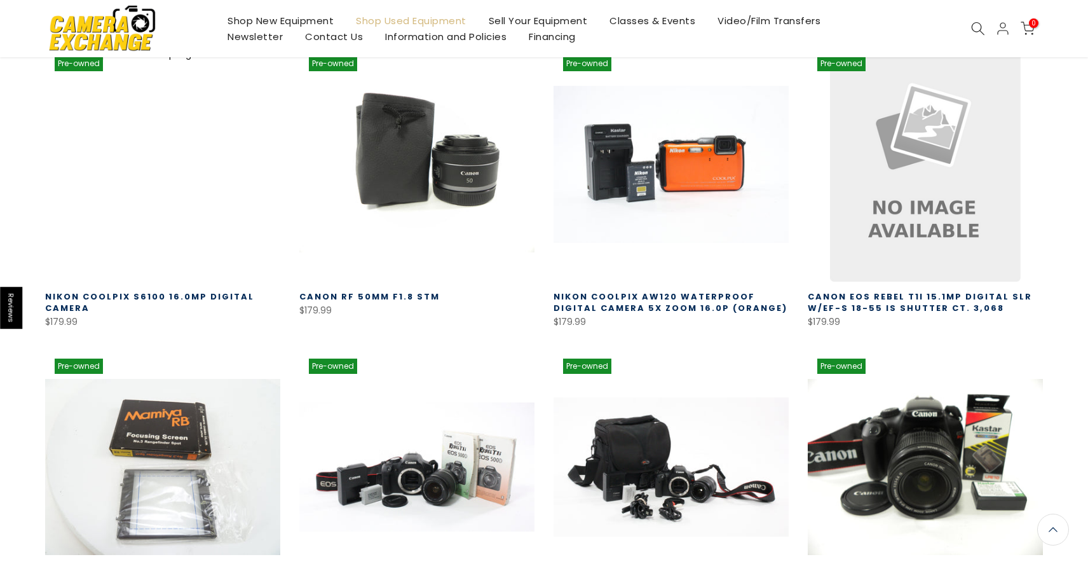
scroll to position [36337, 0]
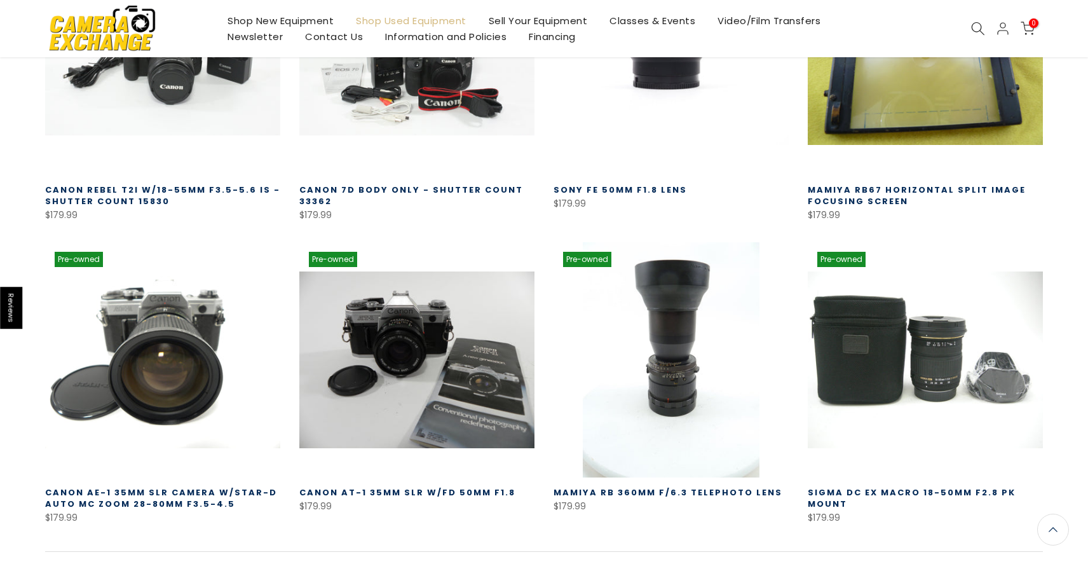
scroll to position [37349, 0]
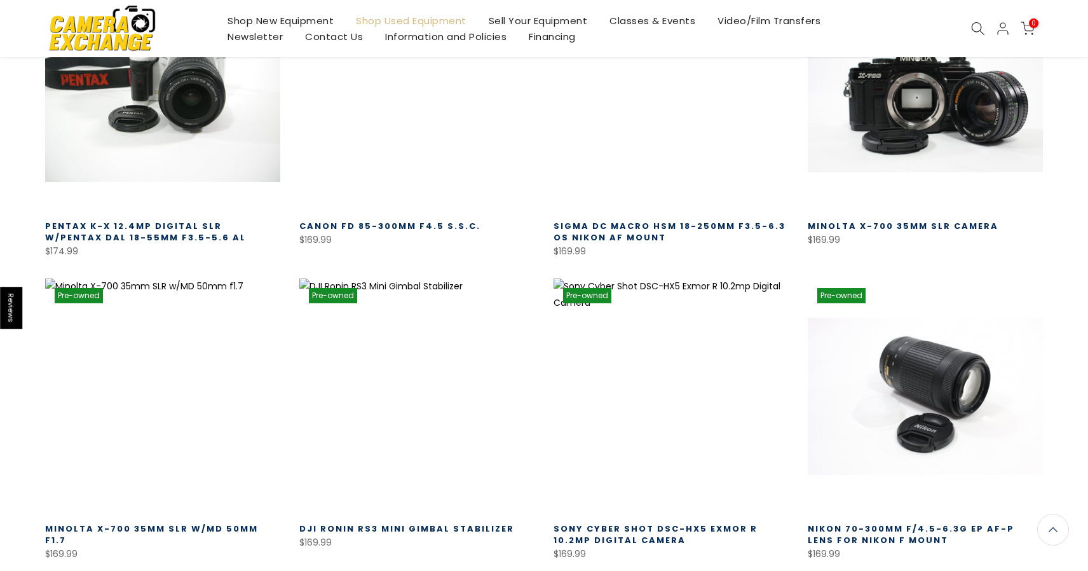
scroll to position [38229, 0]
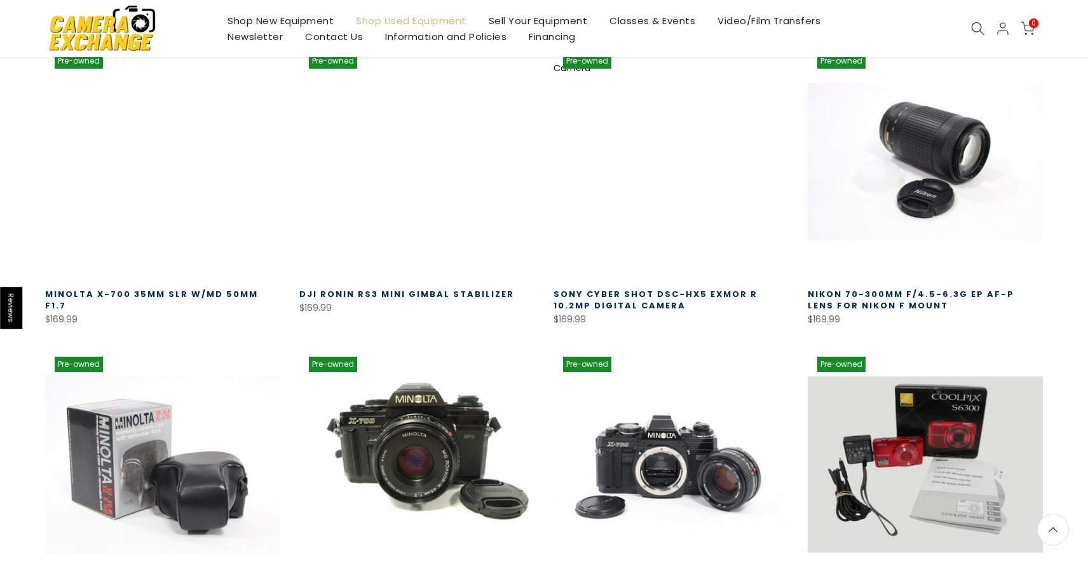
scroll to position [38454, 0]
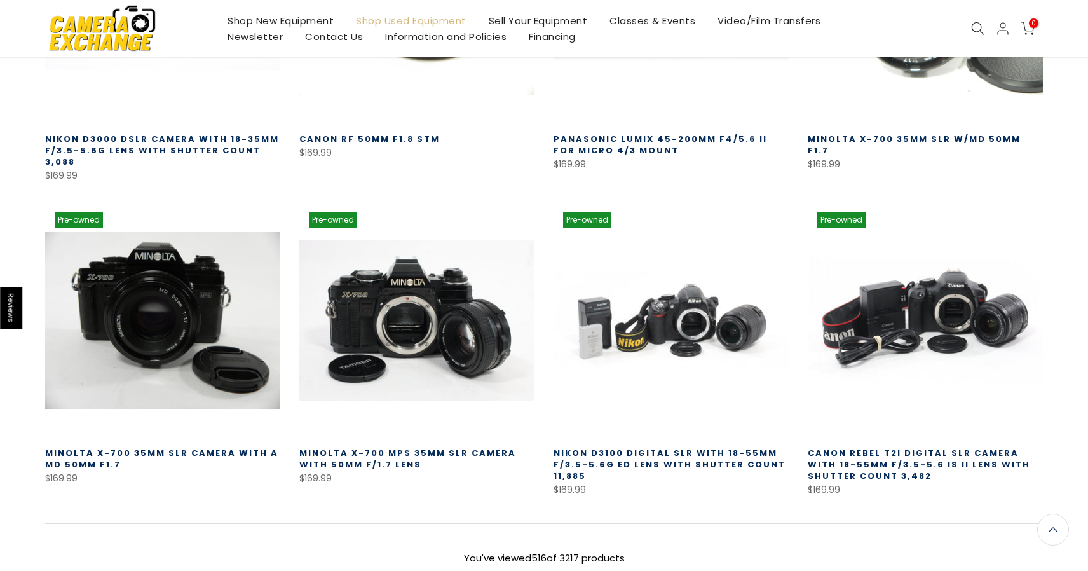
scroll to position [39211, 0]
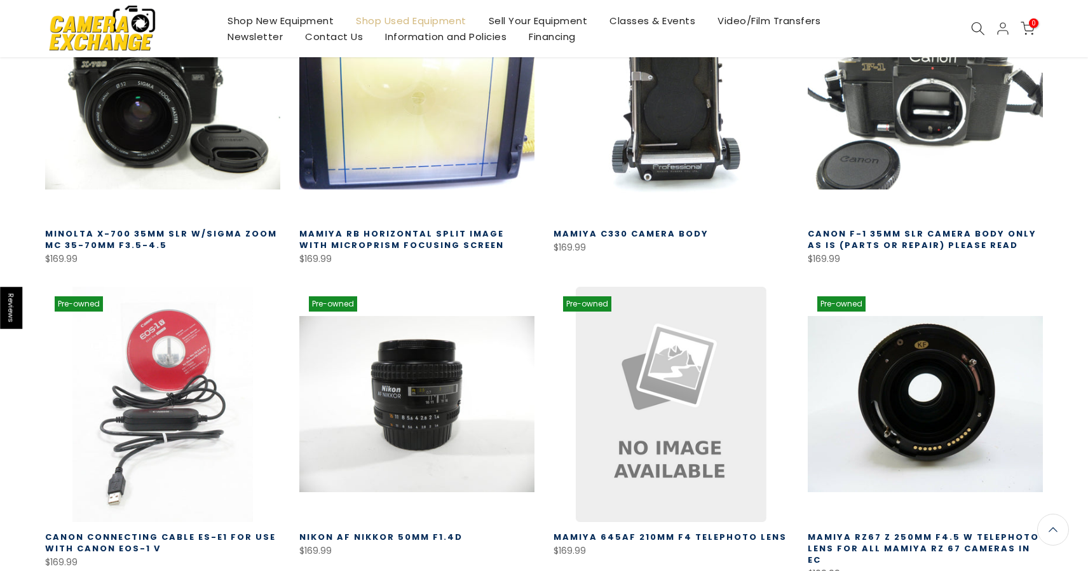
scroll to position [40050, 0]
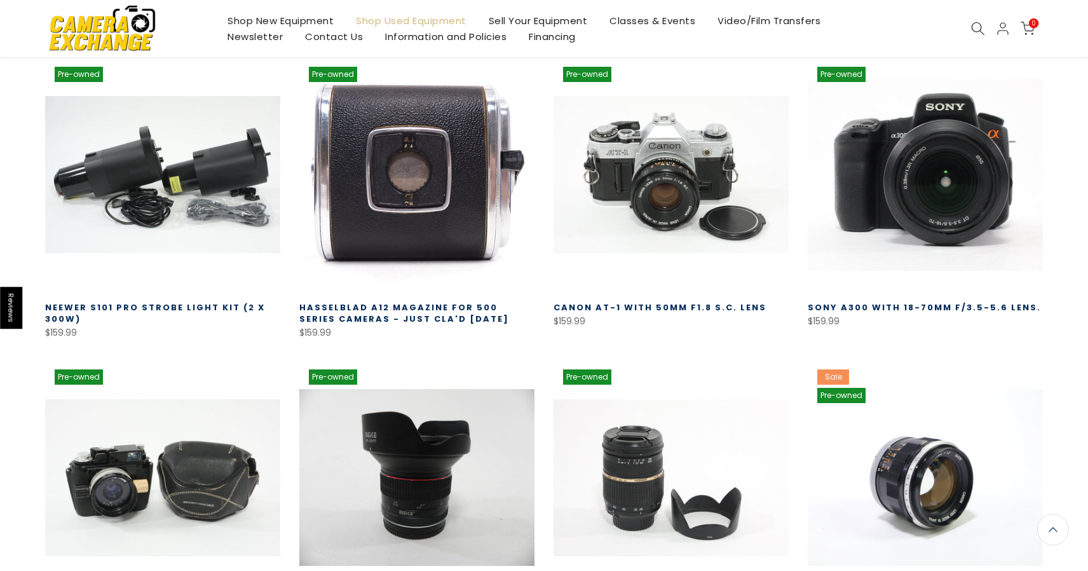
scroll to position [40896, 0]
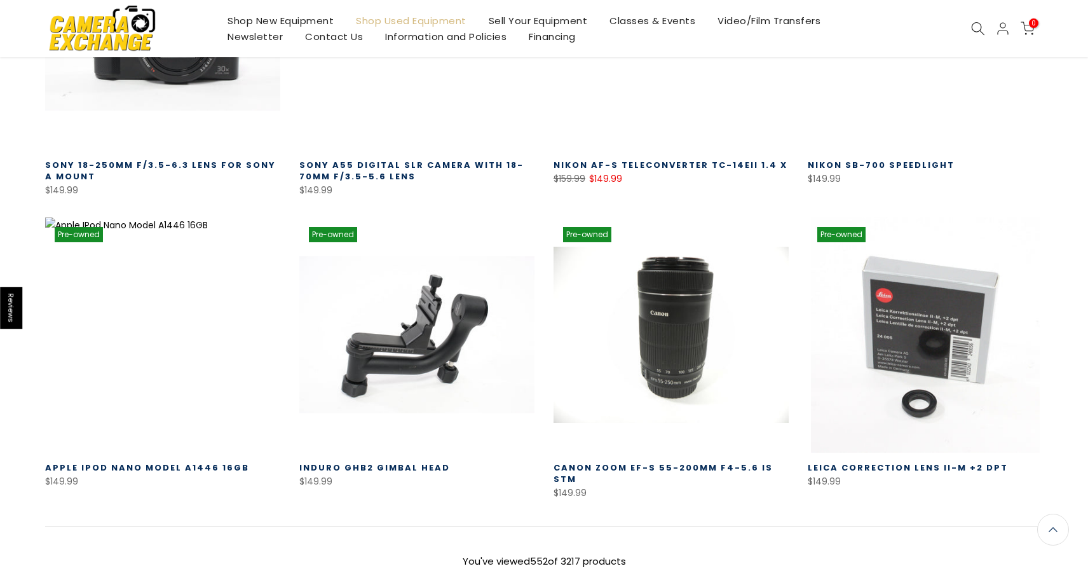
scroll to position [41958, 0]
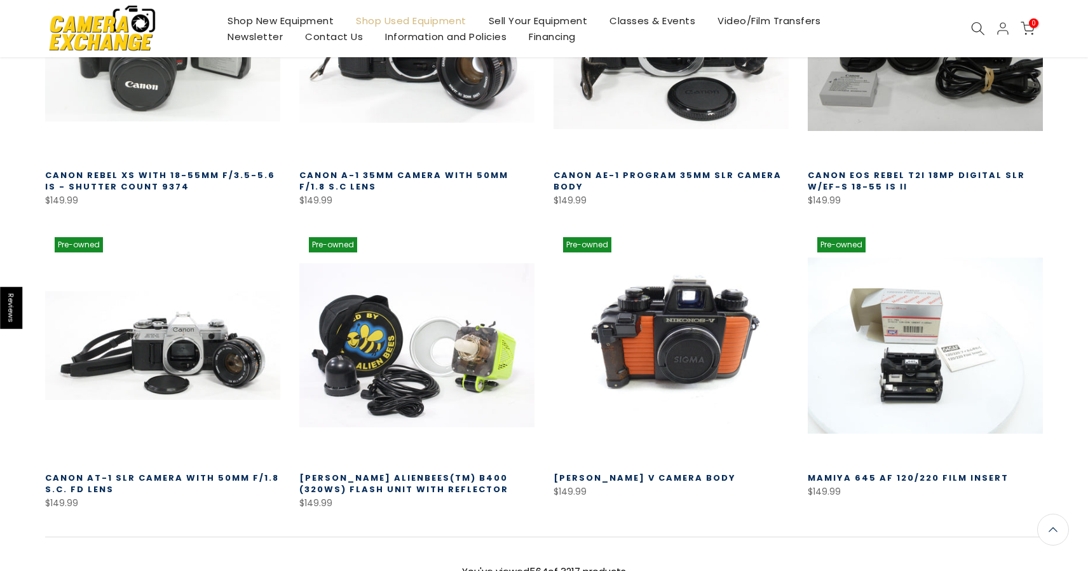
scroll to position [42869, 0]
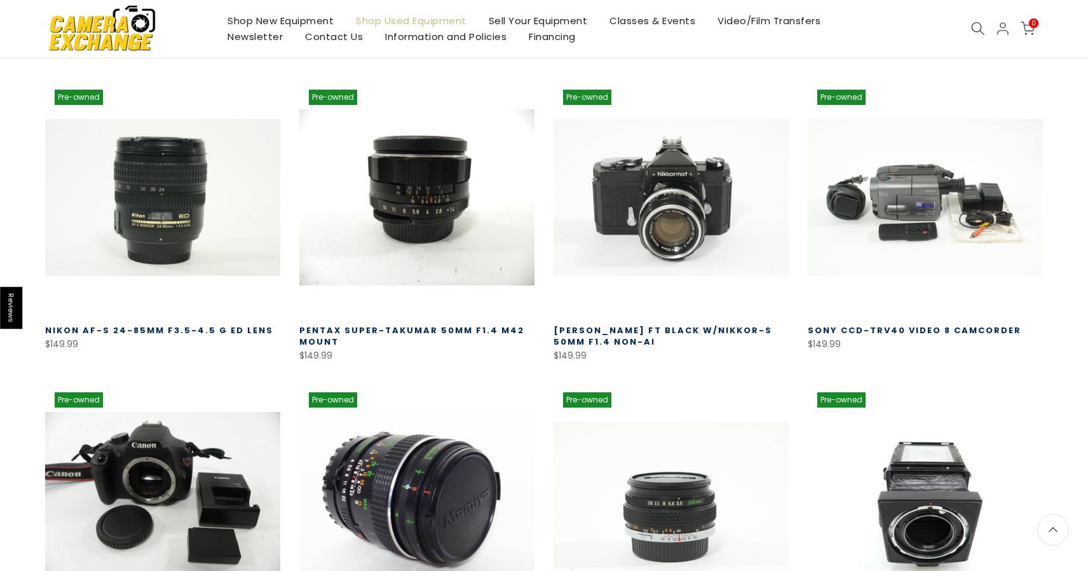
scroll to position [43610, 0]
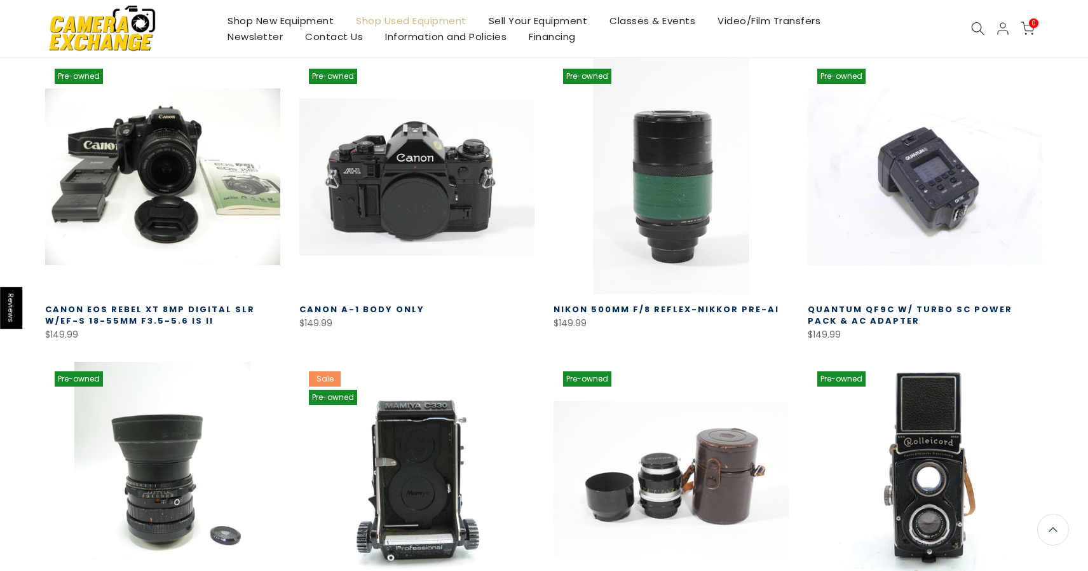
scroll to position [44536, 0]
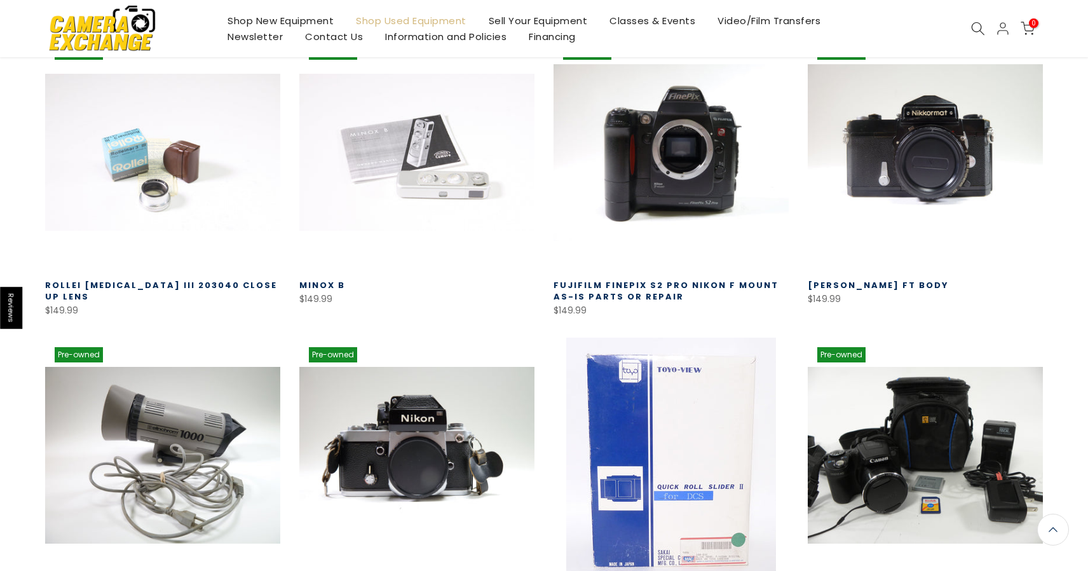
scroll to position [45479, 0]
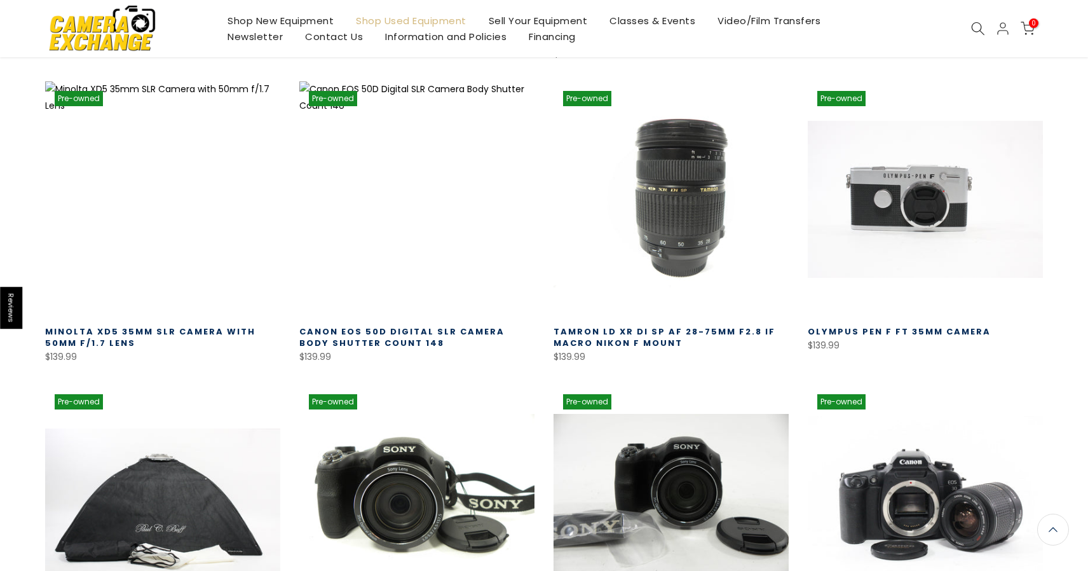
scroll to position [46368, 0]
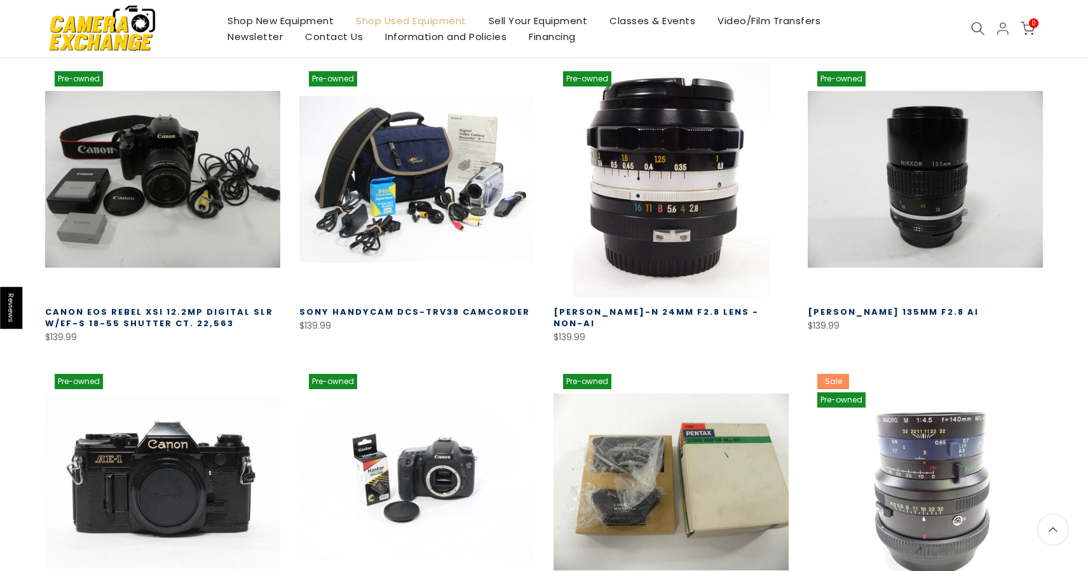
scroll to position [47303, 0]
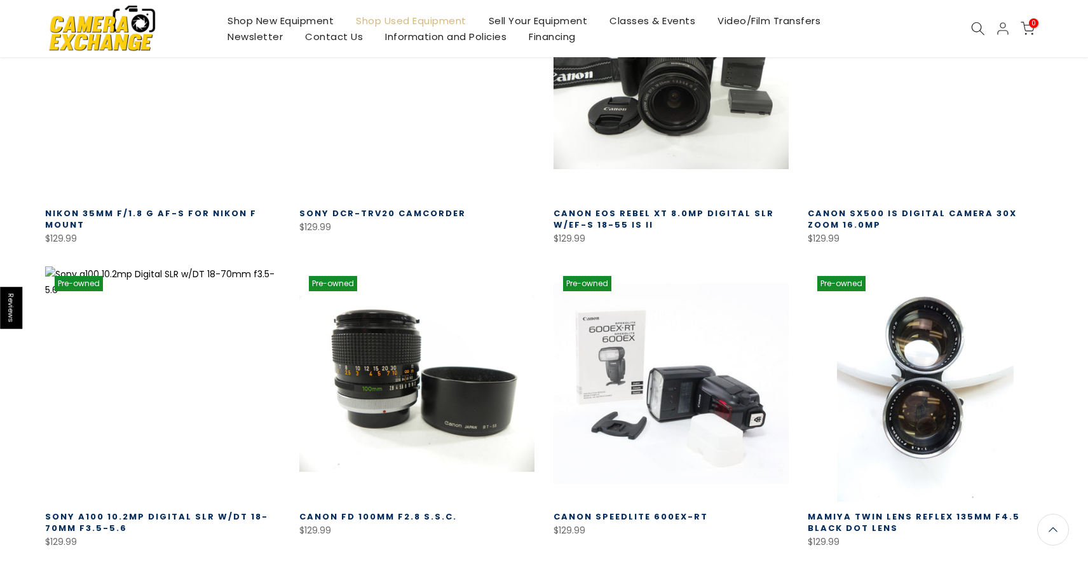
scroll to position [48315, 0]
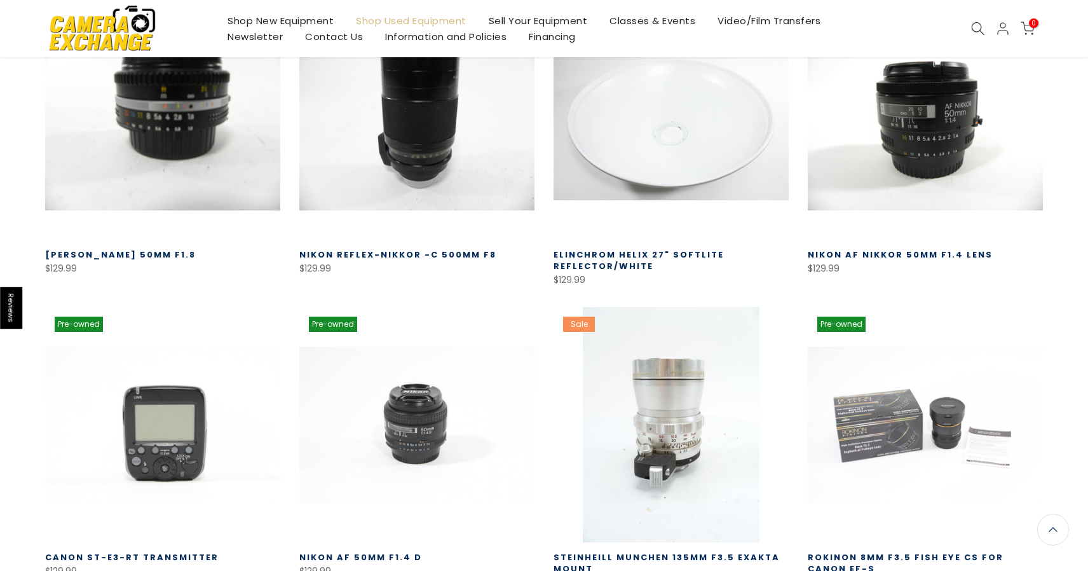
scroll to position [49152, 0]
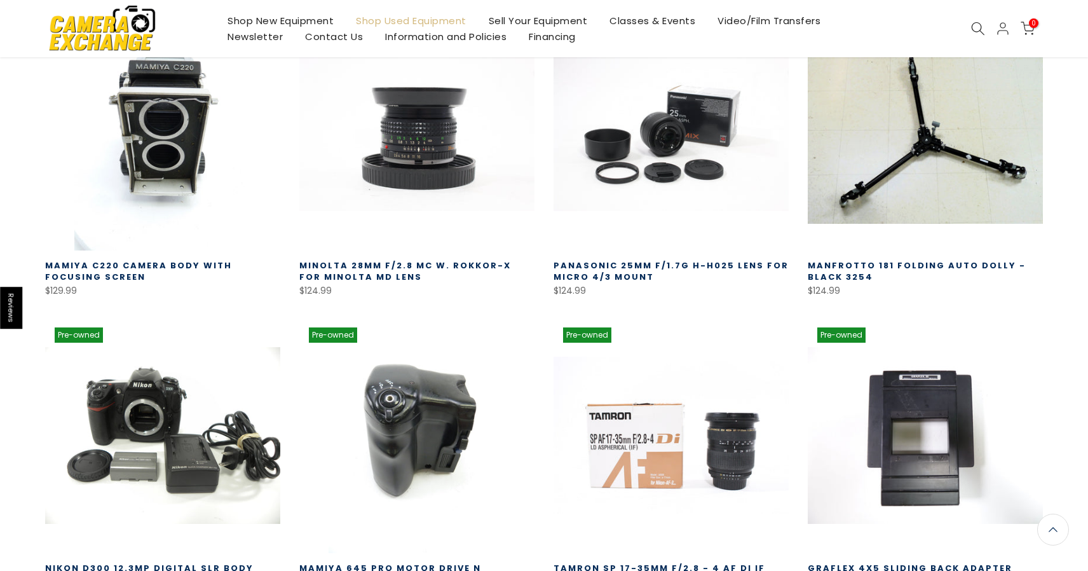
scroll to position [50049, 0]
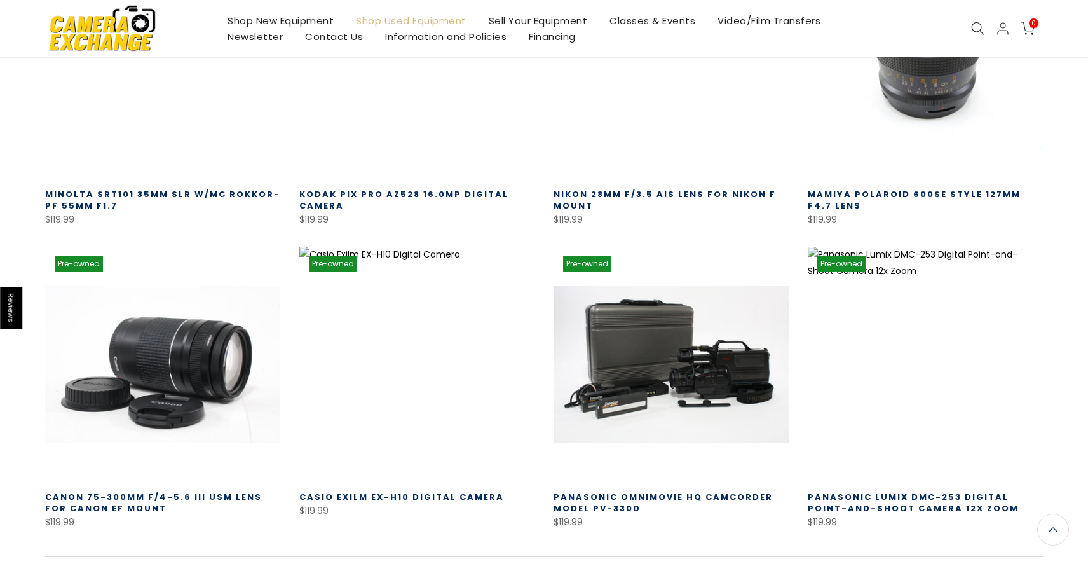
scroll to position [51039, 0]
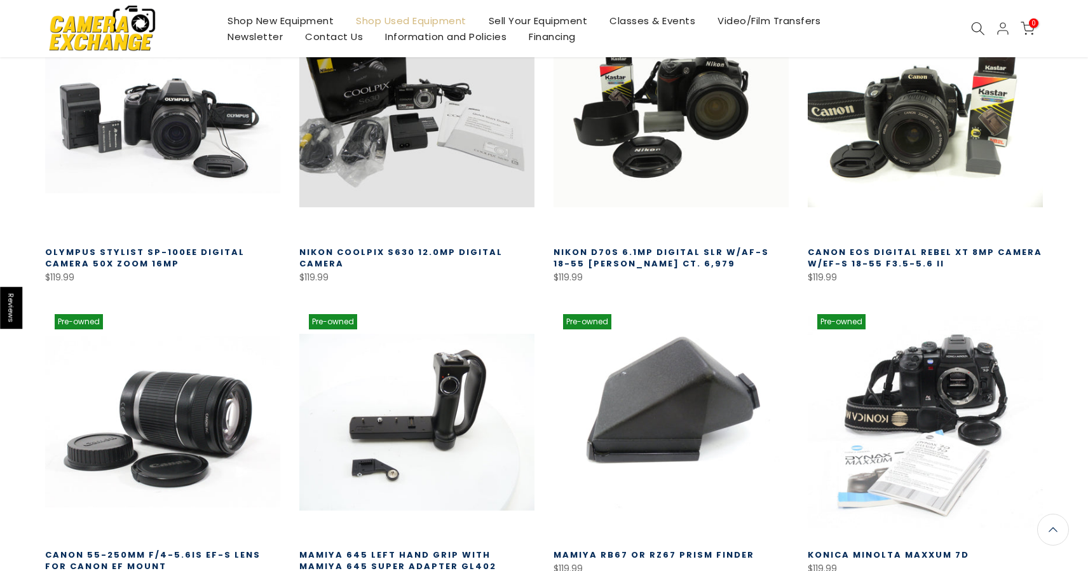
scroll to position [51898, 0]
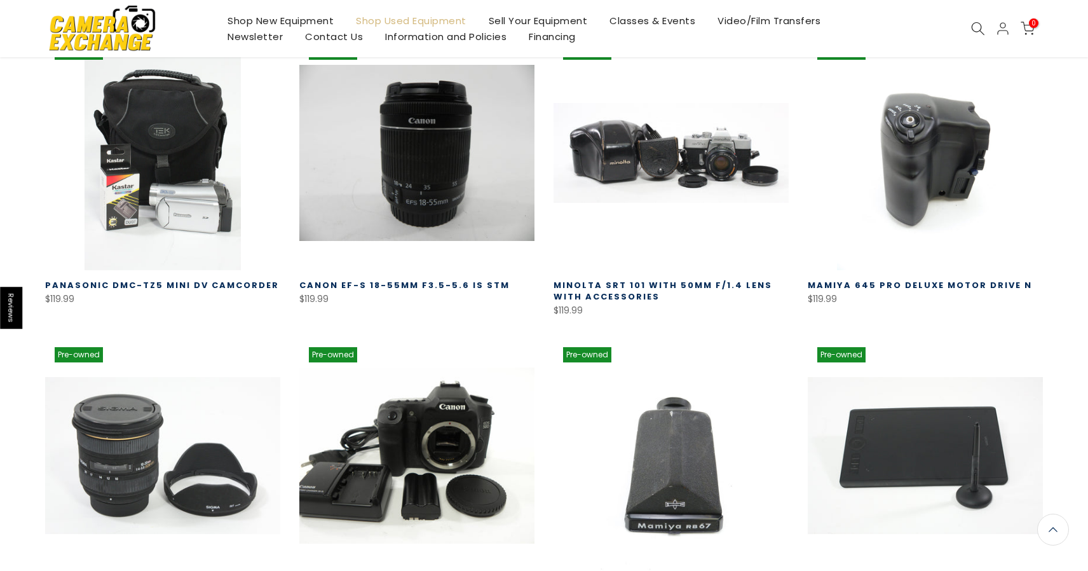
scroll to position [52764, 0]
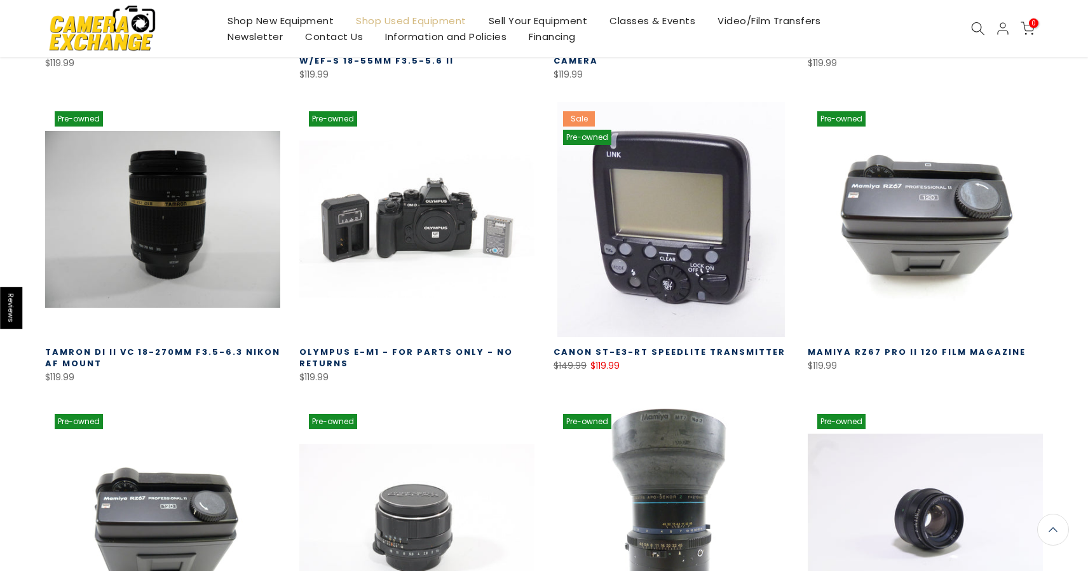
scroll to position [53605, 0]
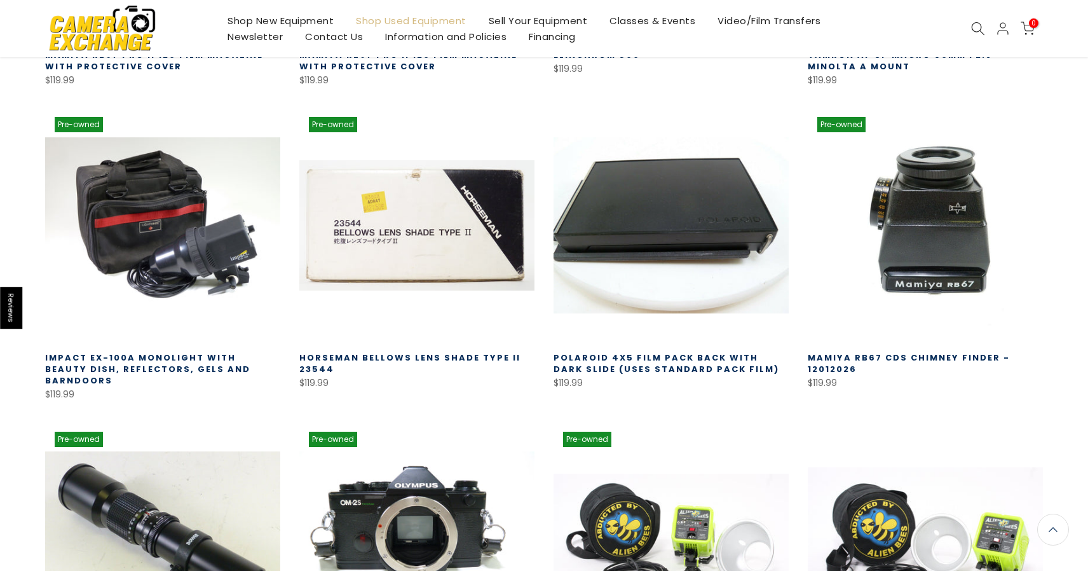
scroll to position [54508, 0]
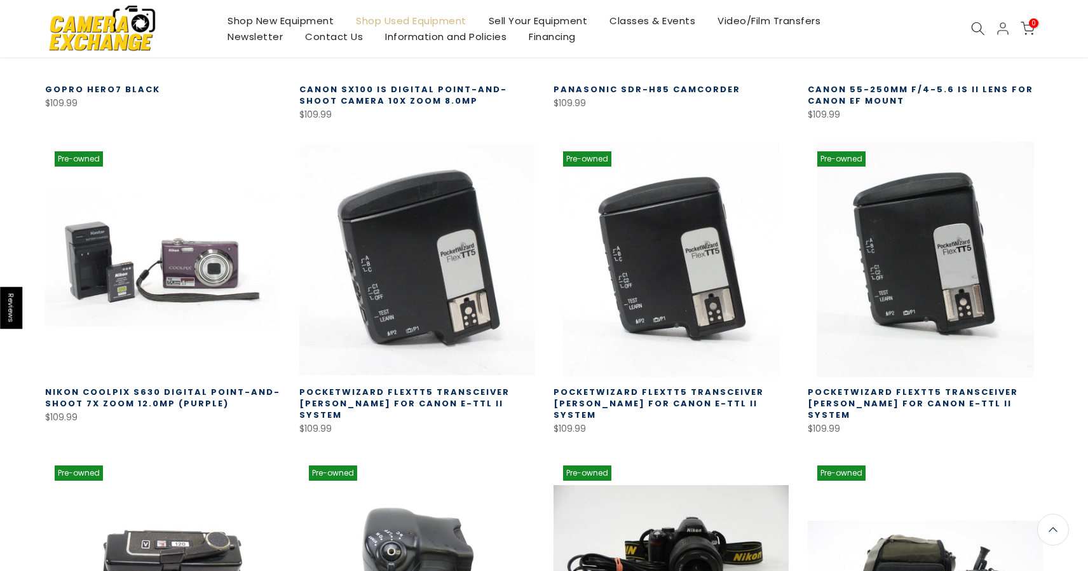
scroll to position [55422, 0]
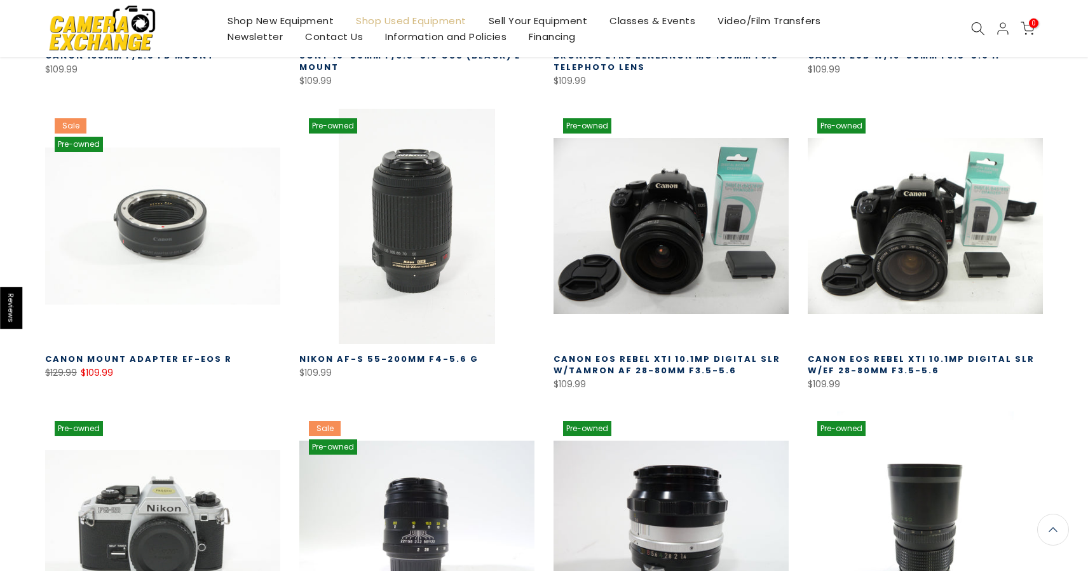
scroll to position [56356, 0]
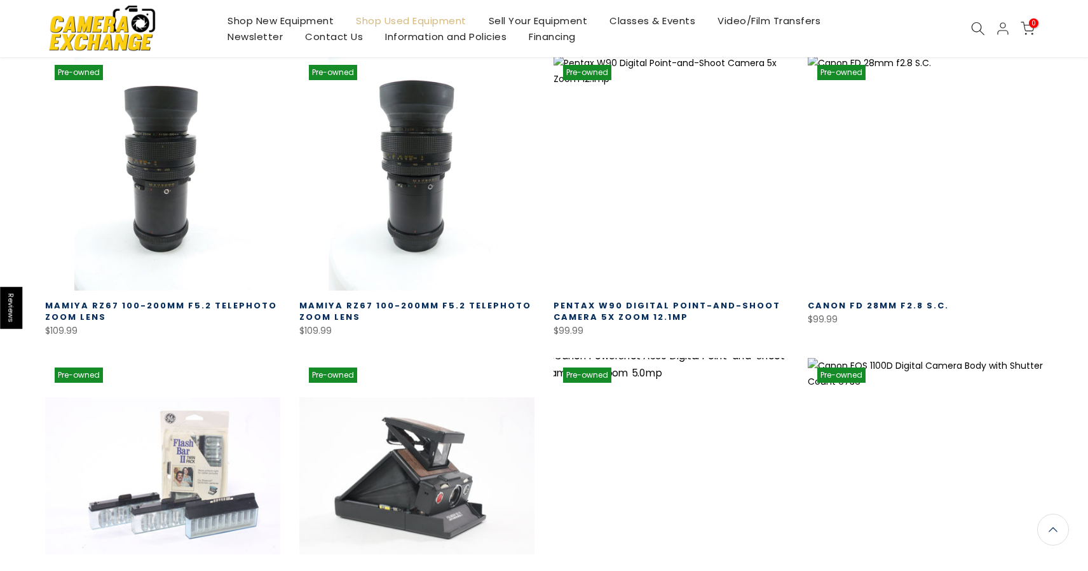
scroll to position [57325, 0]
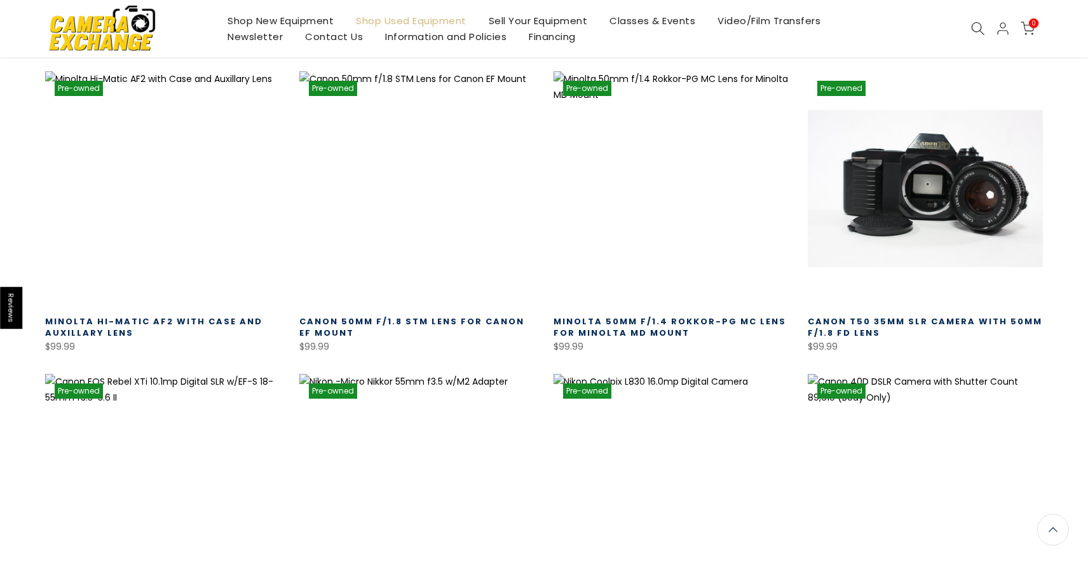
scroll to position [58230, 0]
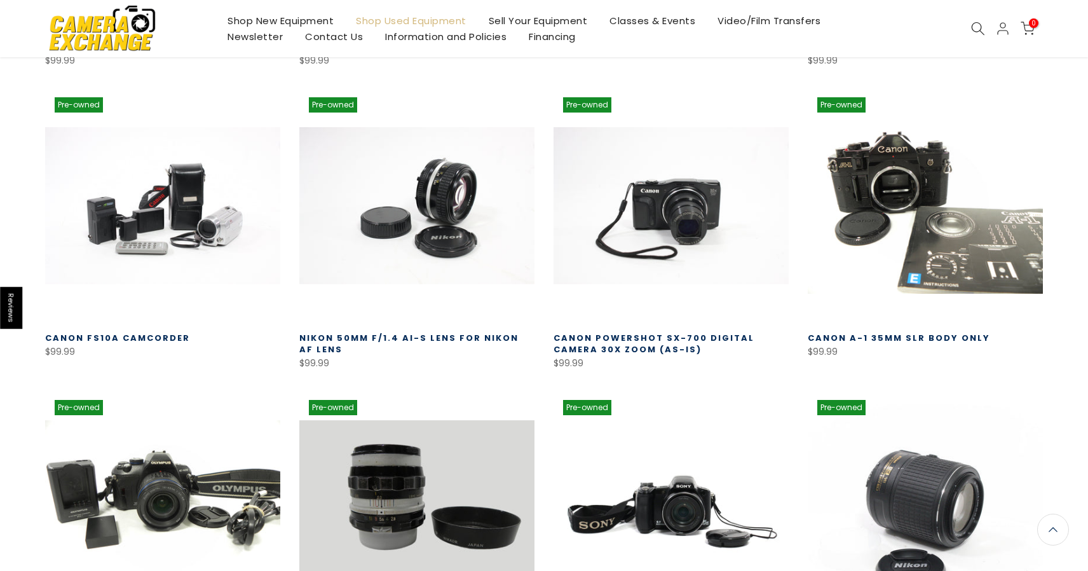
scroll to position [59111, 0]
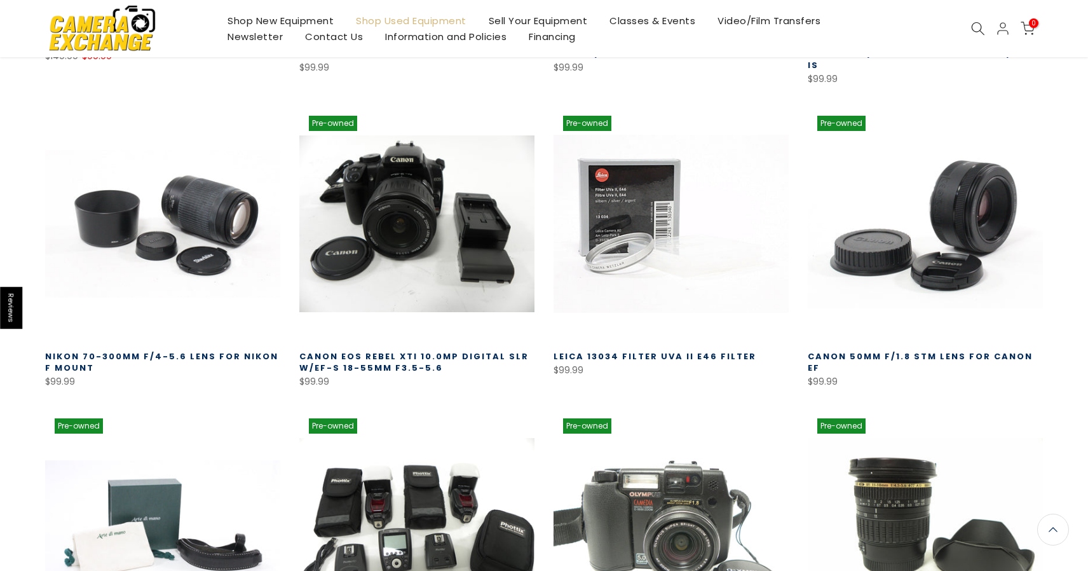
scroll to position [60014, 0]
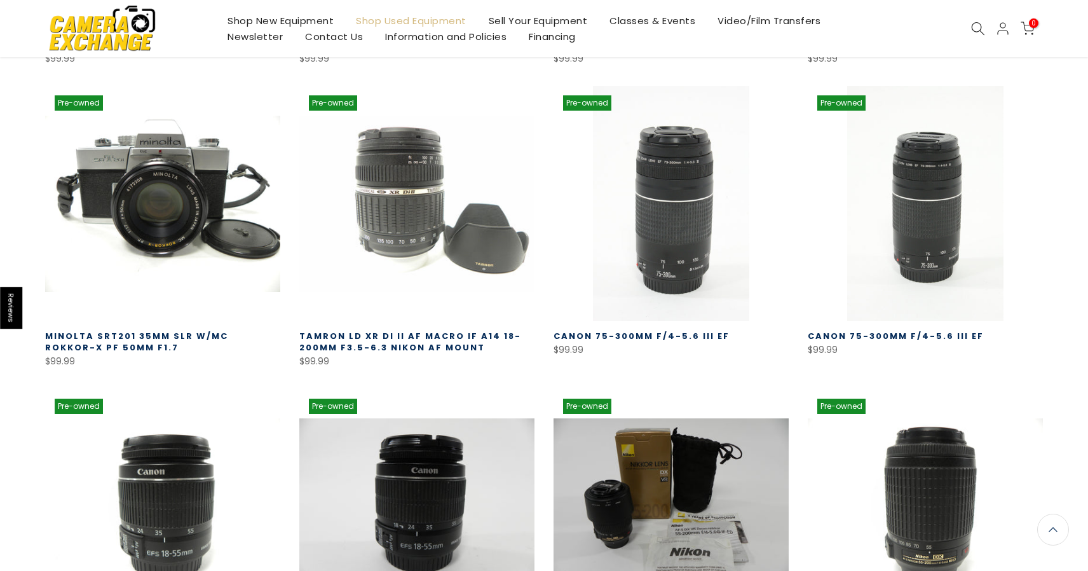
scroll to position [60940, 0]
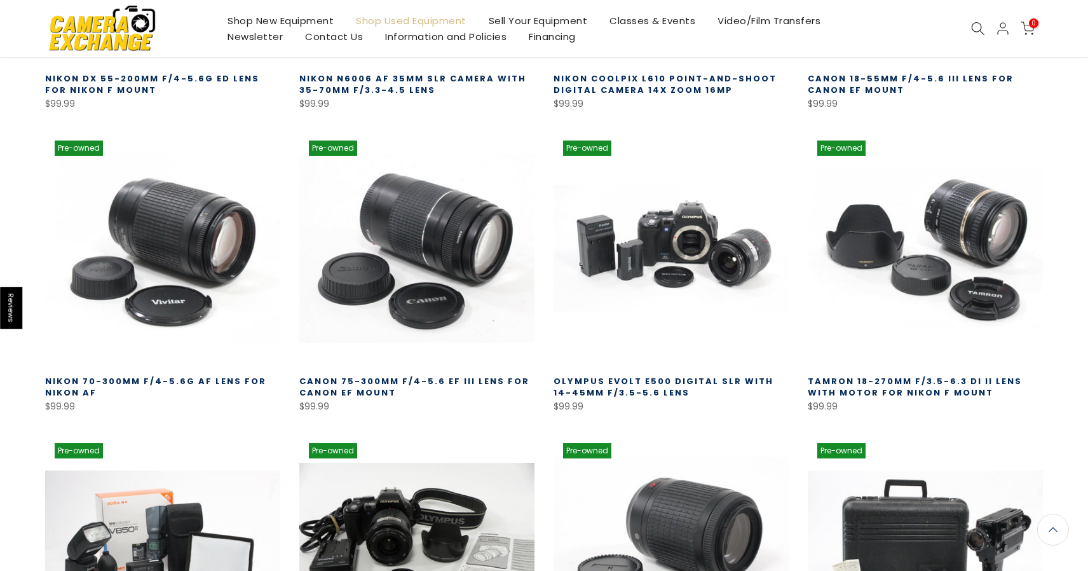
scroll to position [61828, 0]
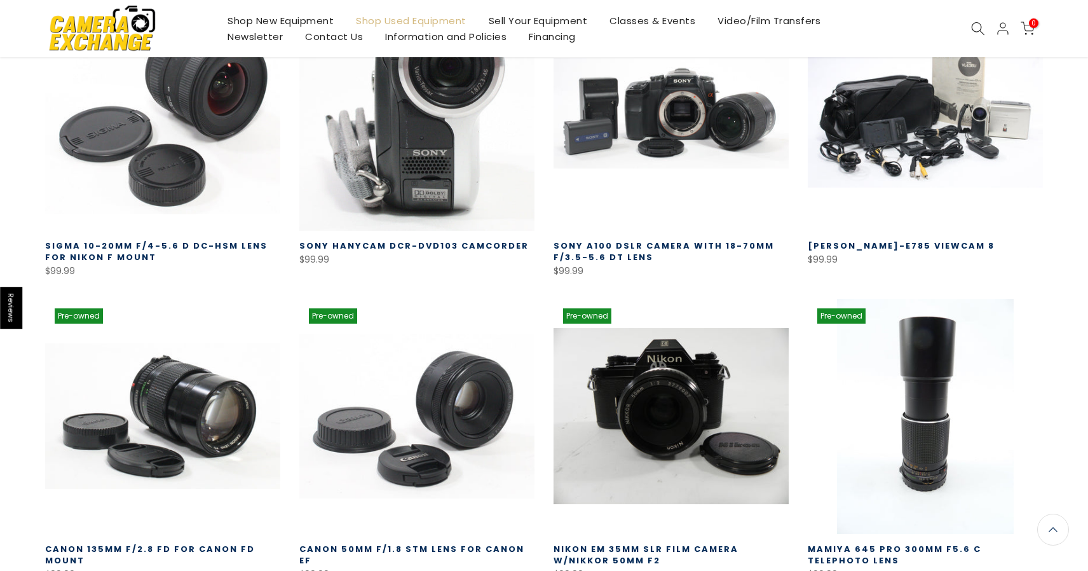
scroll to position [62853, 0]
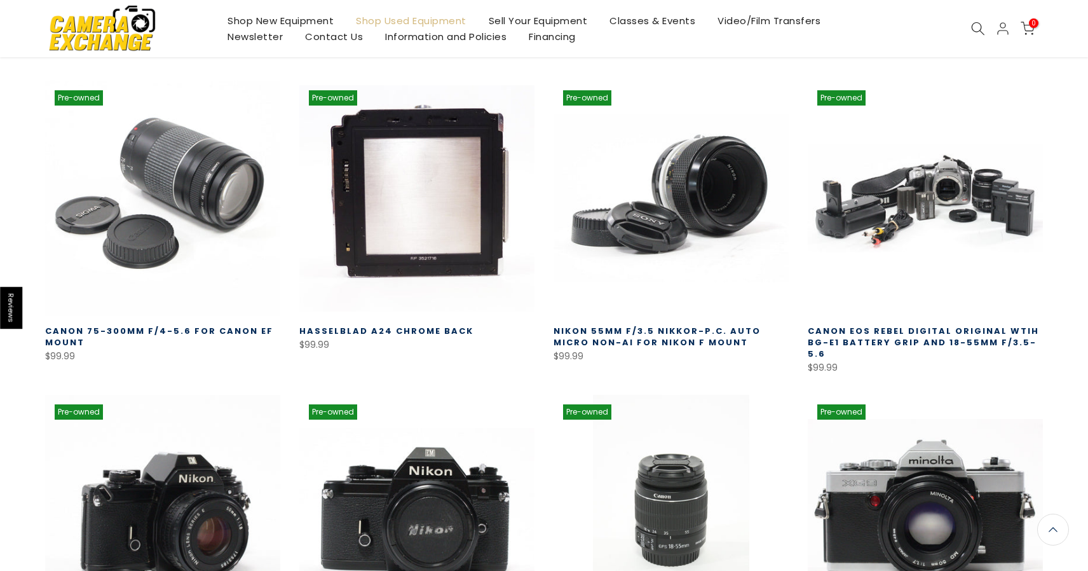
scroll to position [63695, 0]
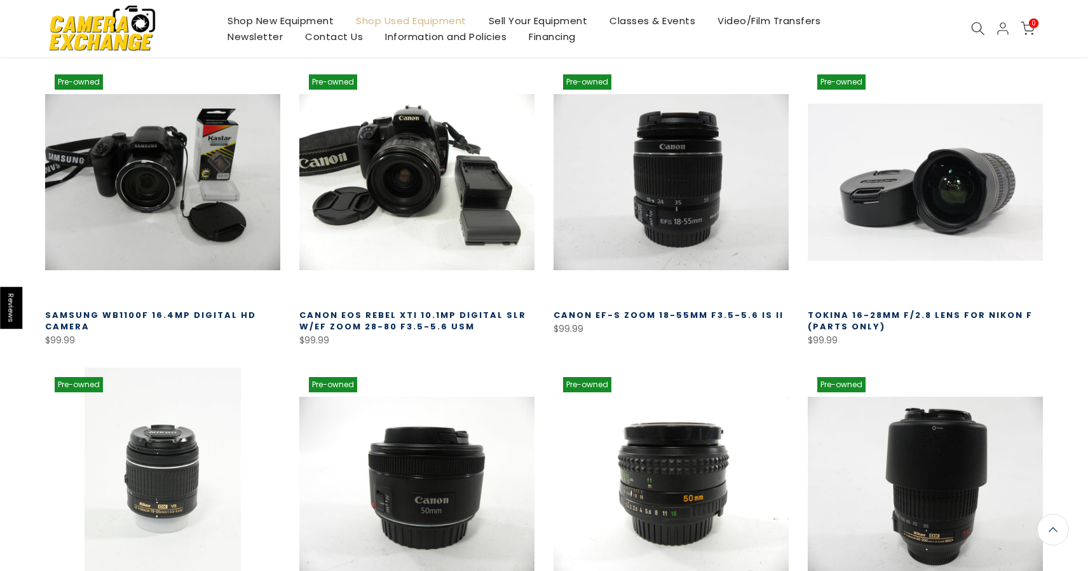
scroll to position [64599, 0]
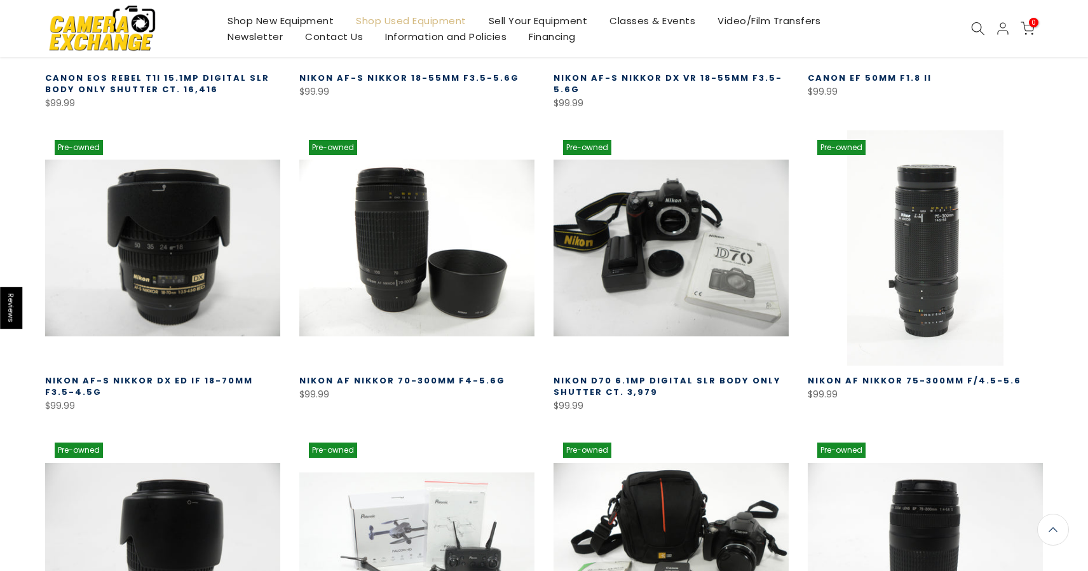
scroll to position [65445, 0]
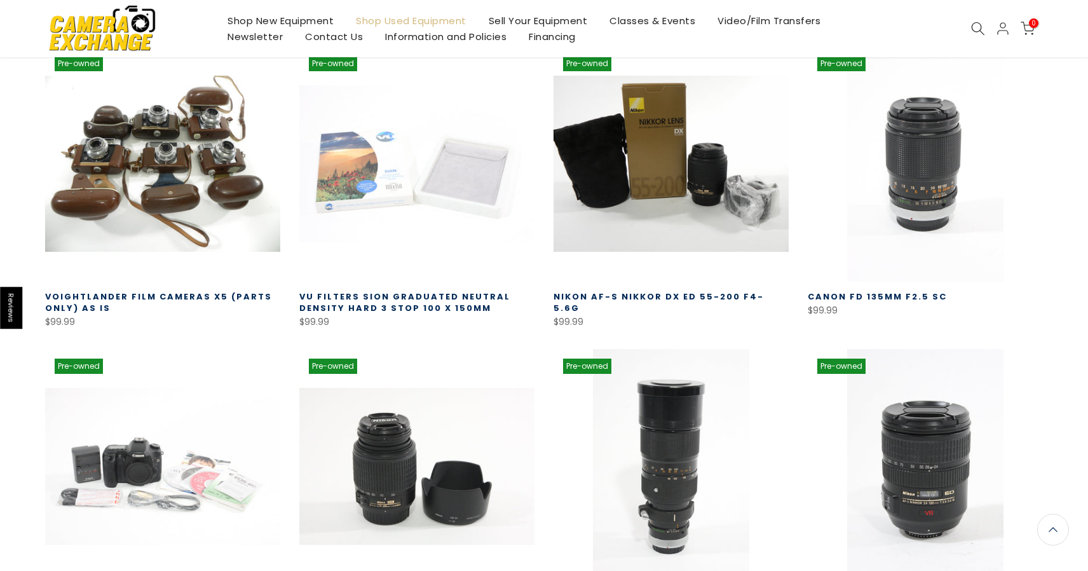
scroll to position [66436, 0]
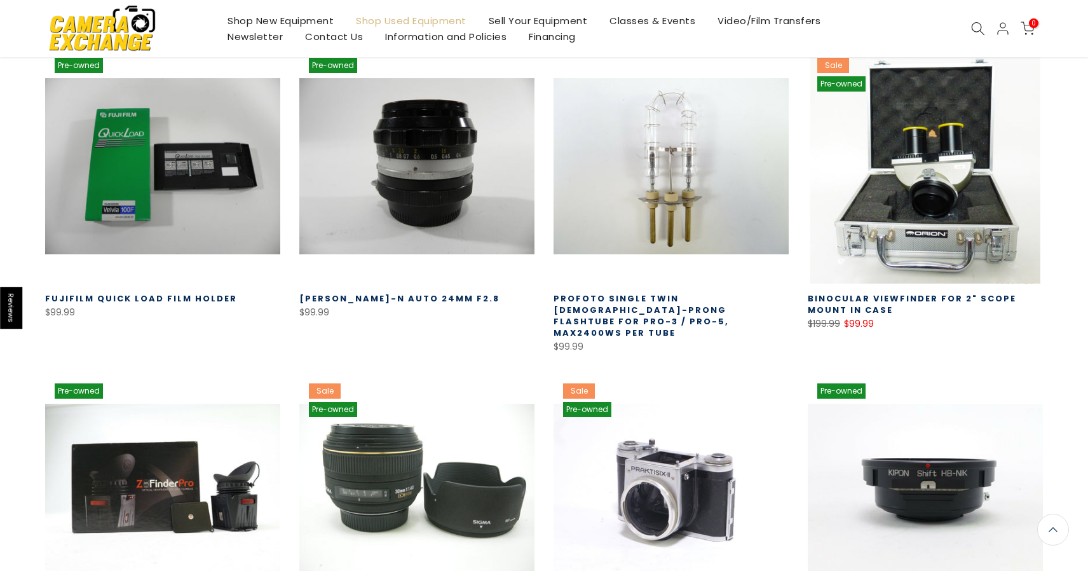
scroll to position [67344, 0]
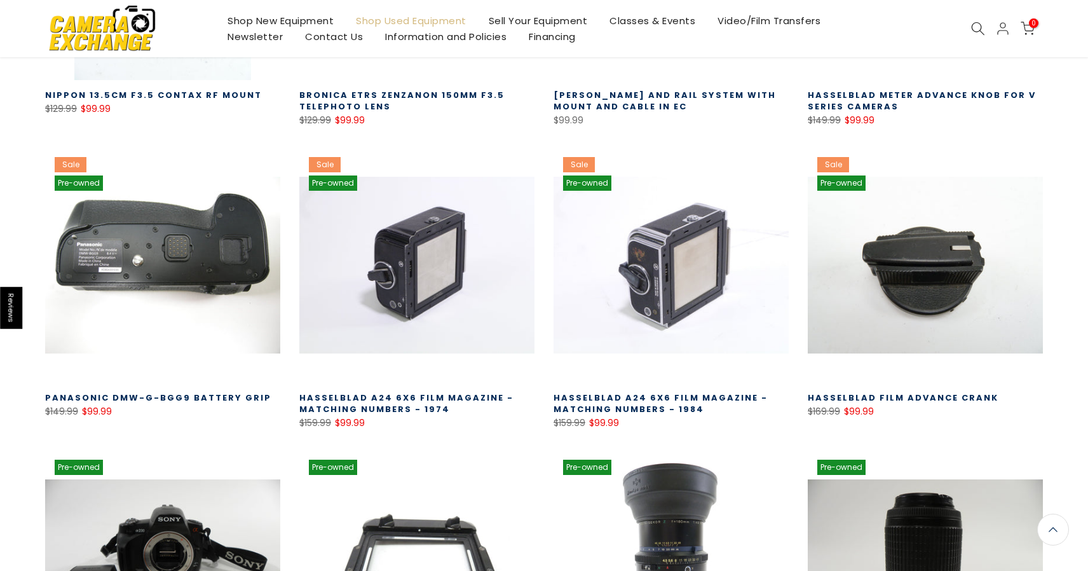
scroll to position [68203, 0]
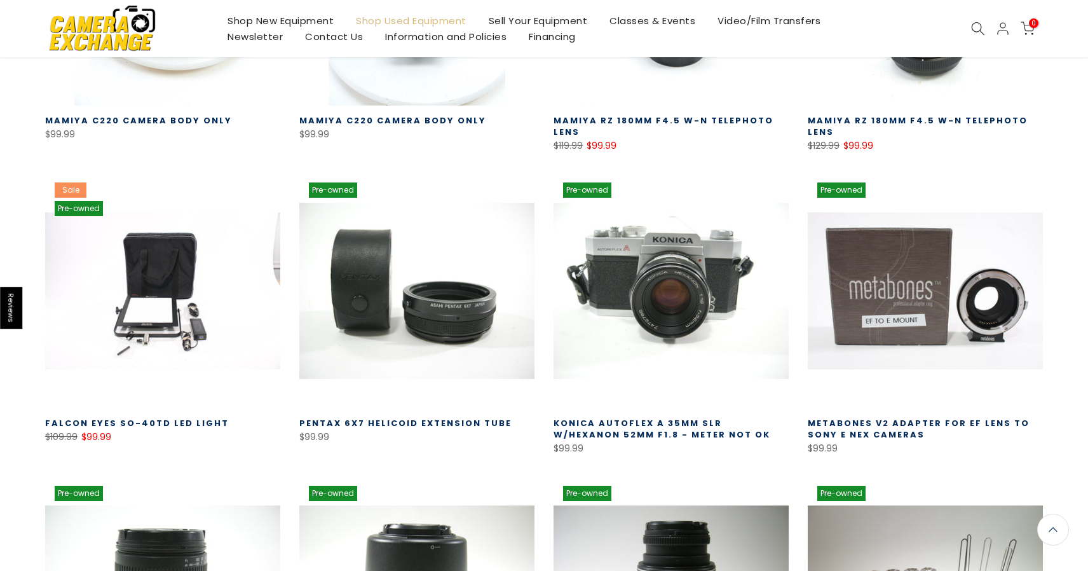
scroll to position [69133, 0]
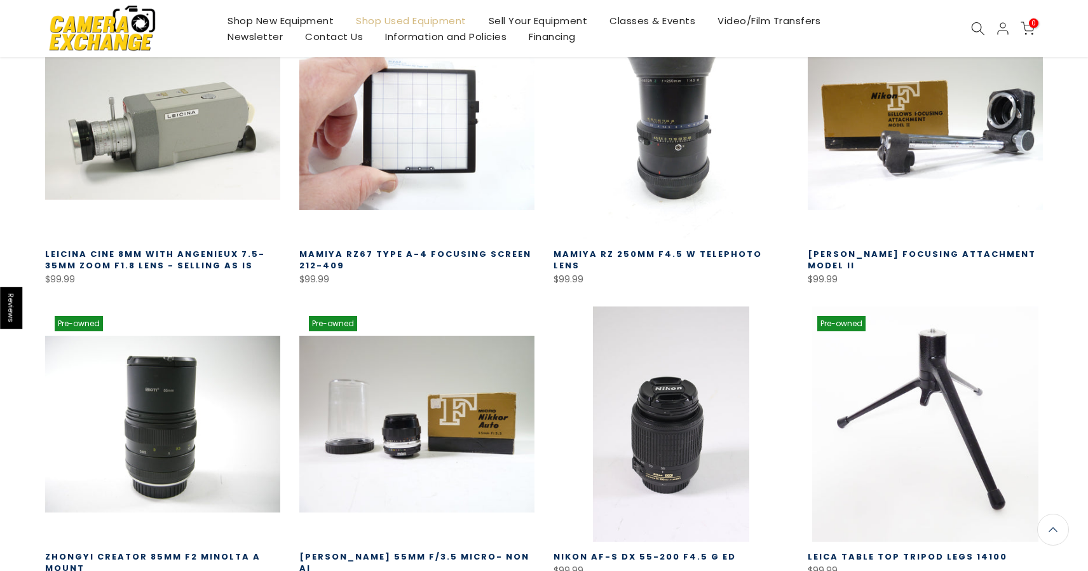
scroll to position [70147, 0]
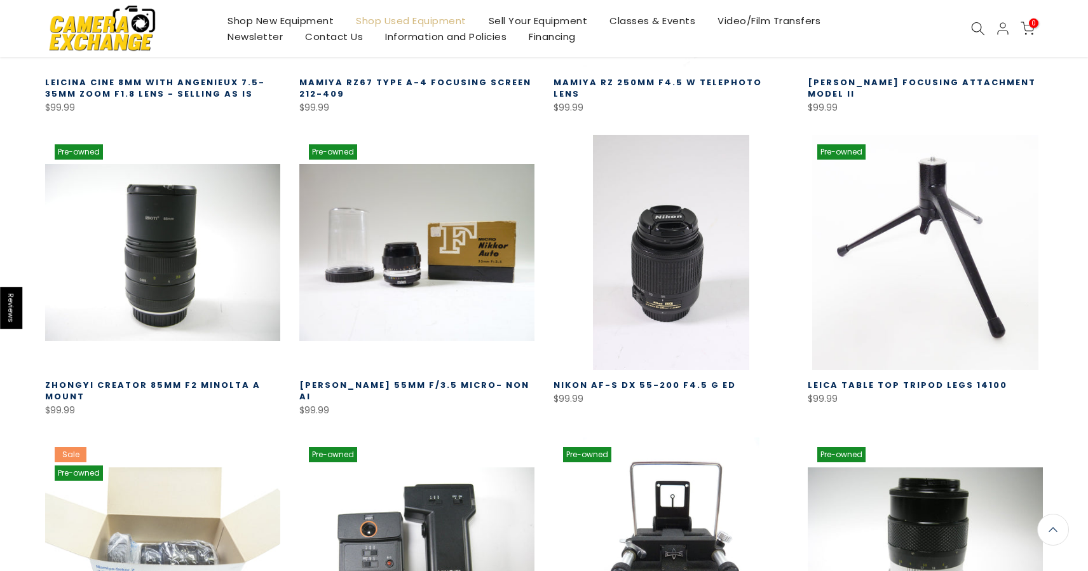
scroll to position [70355, 0]
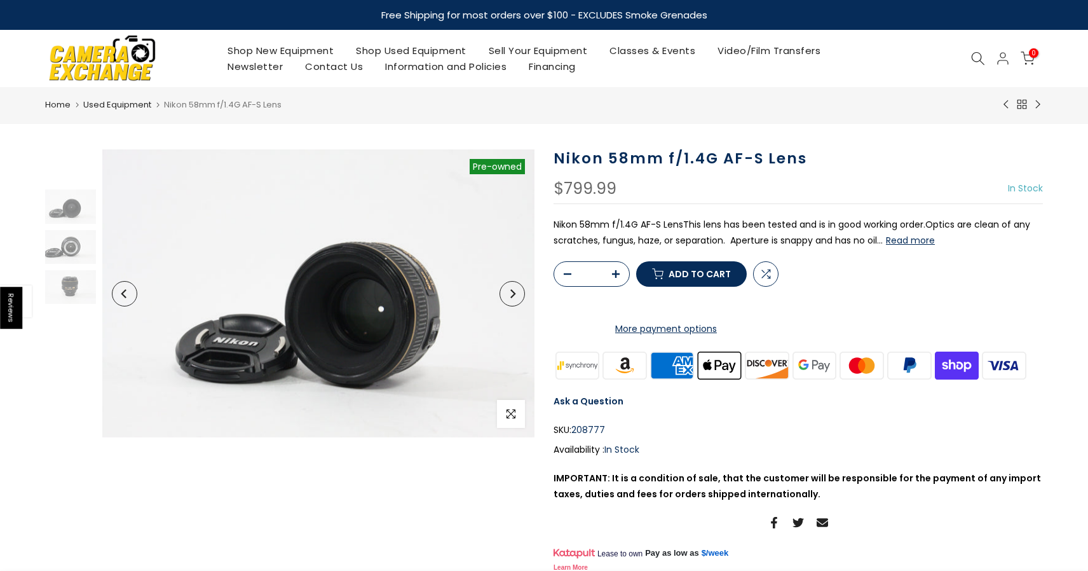
click at [511, 298] on button "Next" at bounding box center [511, 293] width 25 height 25
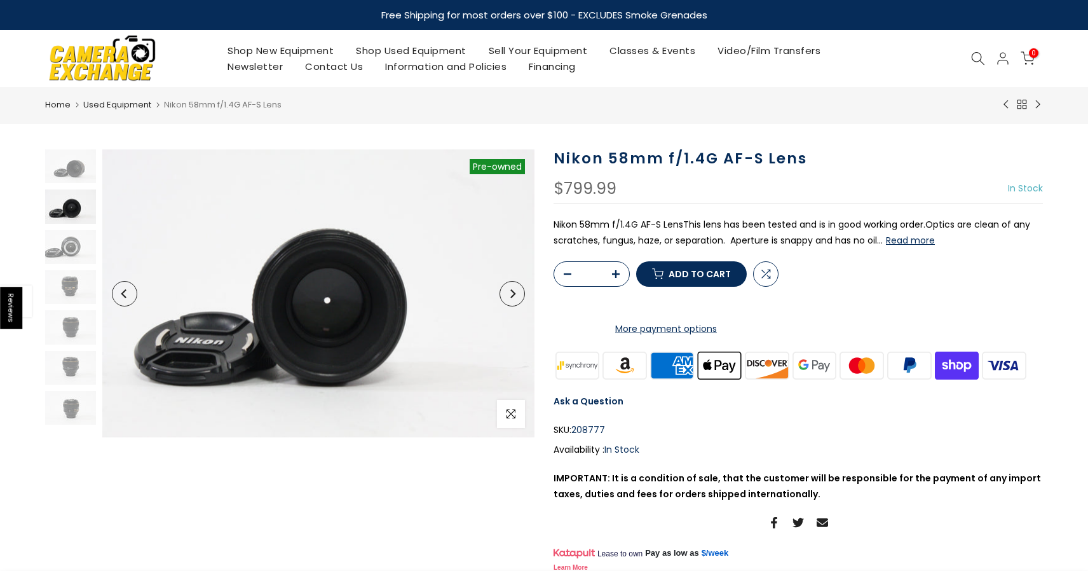
click at [511, 298] on button "Next" at bounding box center [511, 293] width 25 height 25
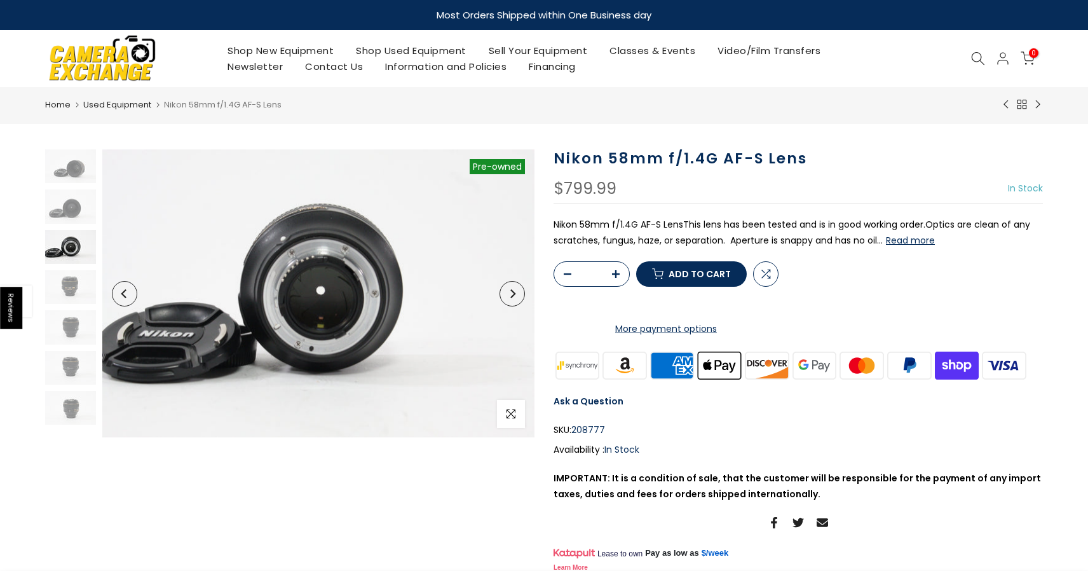
click at [511, 298] on button "Next" at bounding box center [511, 293] width 25 height 25
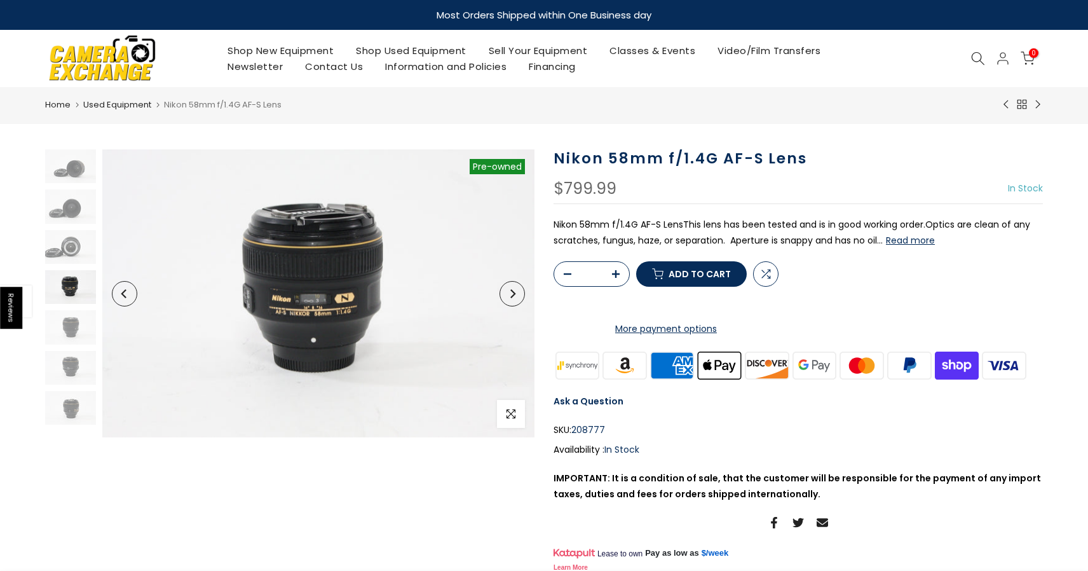
click at [511, 298] on button "Next" at bounding box center [511, 293] width 25 height 25
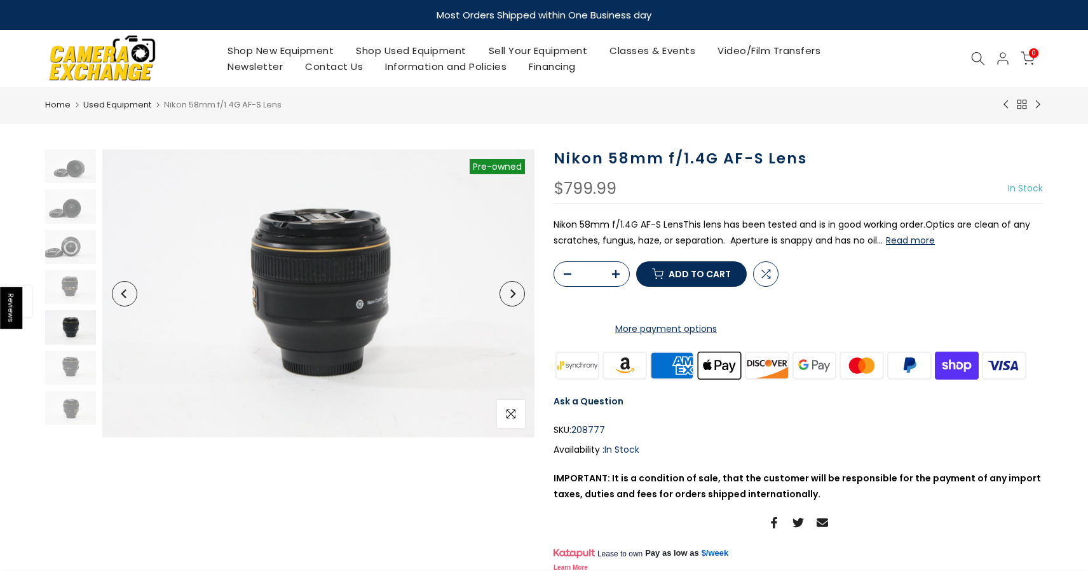
click at [511, 298] on button "Next" at bounding box center [511, 293] width 25 height 25
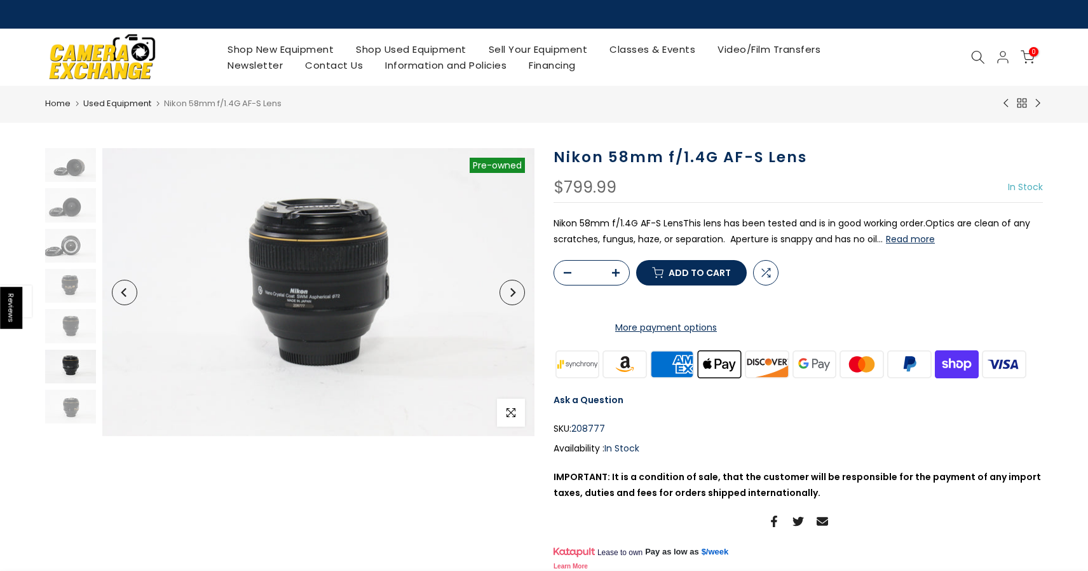
click at [511, 298] on button "Next" at bounding box center [511, 292] width 25 height 25
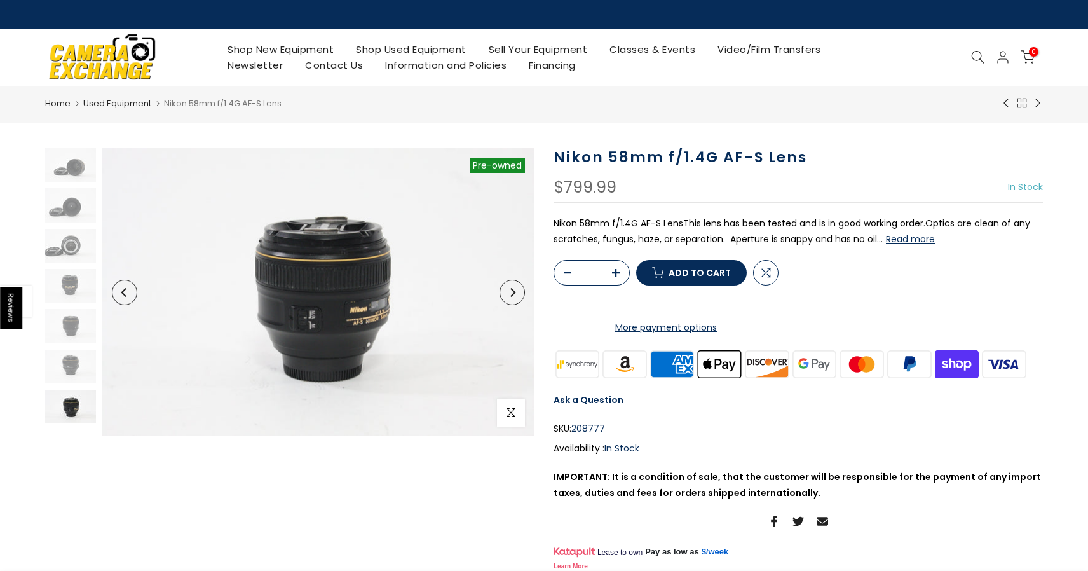
click at [511, 298] on button "Next" at bounding box center [511, 292] width 25 height 25
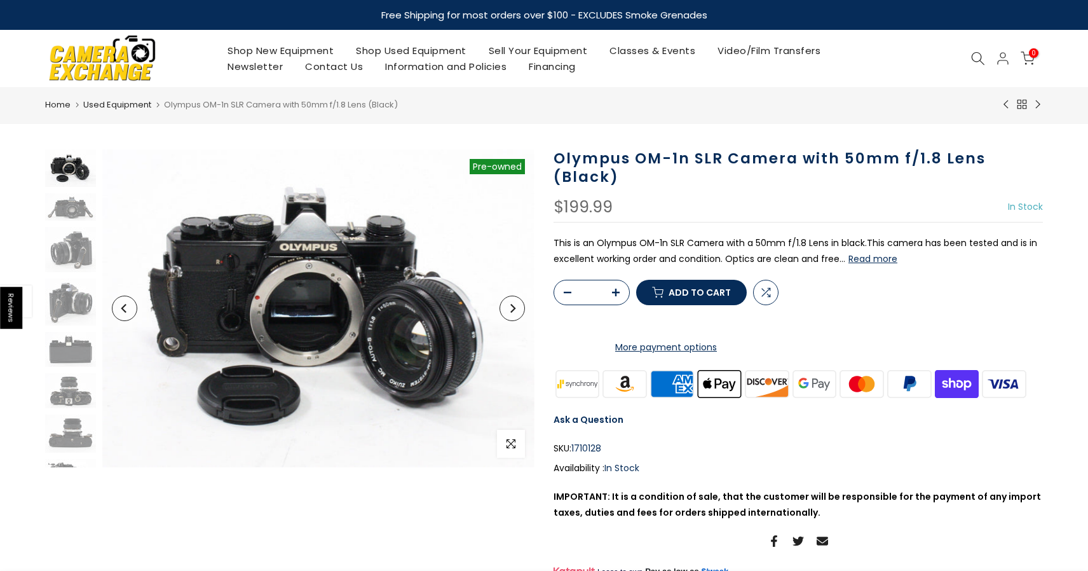
click at [516, 302] on button "Next" at bounding box center [511, 307] width 25 height 25
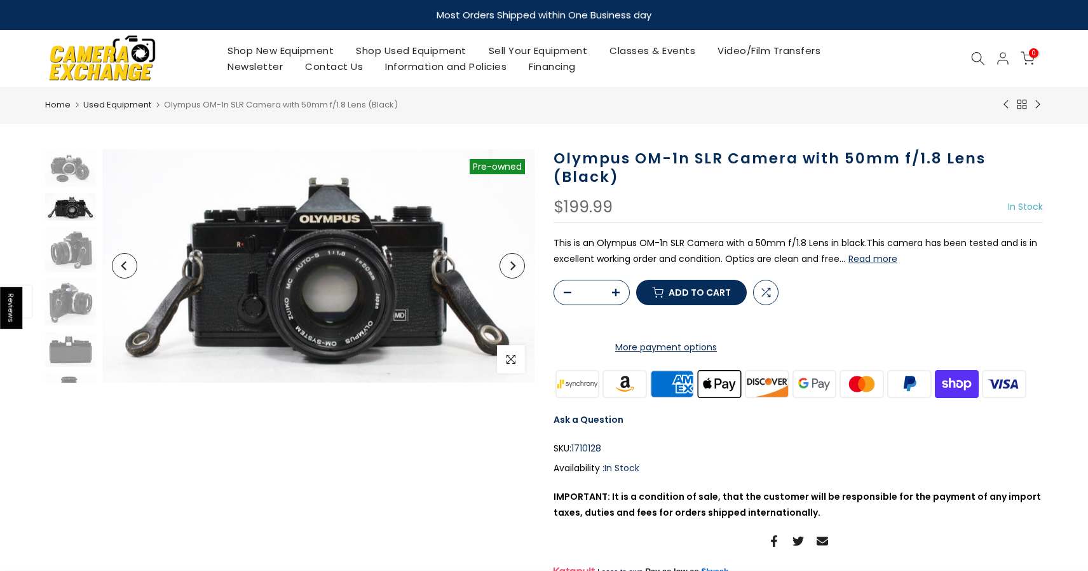
click at [516, 254] on button "Next" at bounding box center [511, 265] width 25 height 25
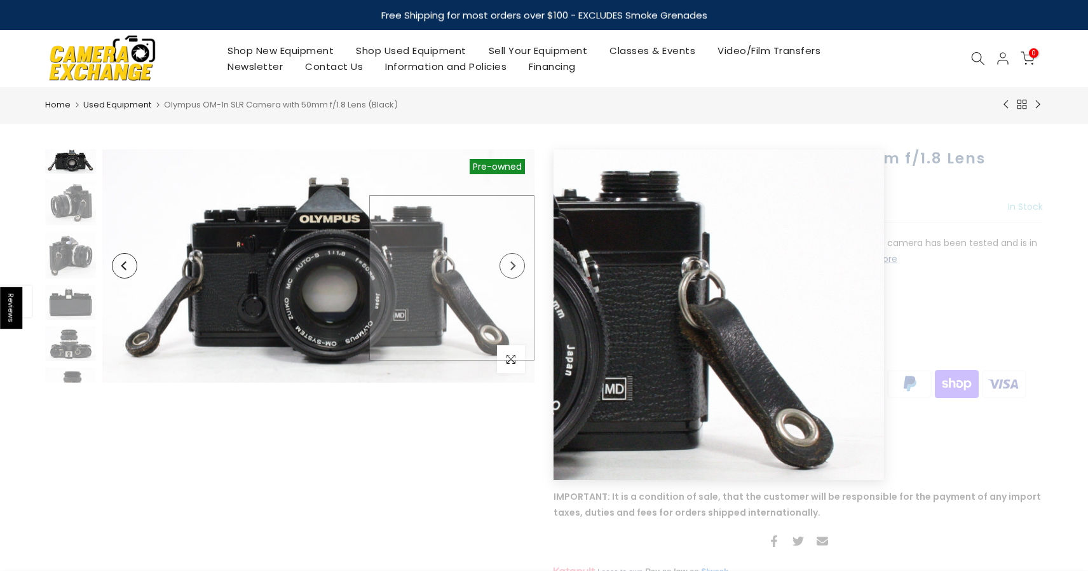
click at [518, 278] on img at bounding box center [318, 265] width 432 height 233
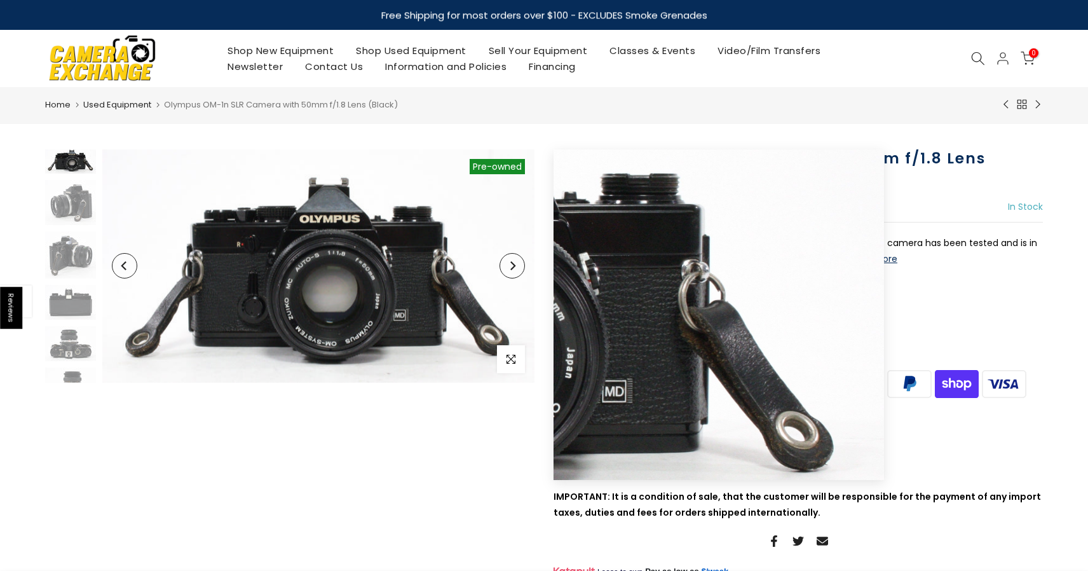
click at [517, 264] on button "Next" at bounding box center [511, 265] width 25 height 25
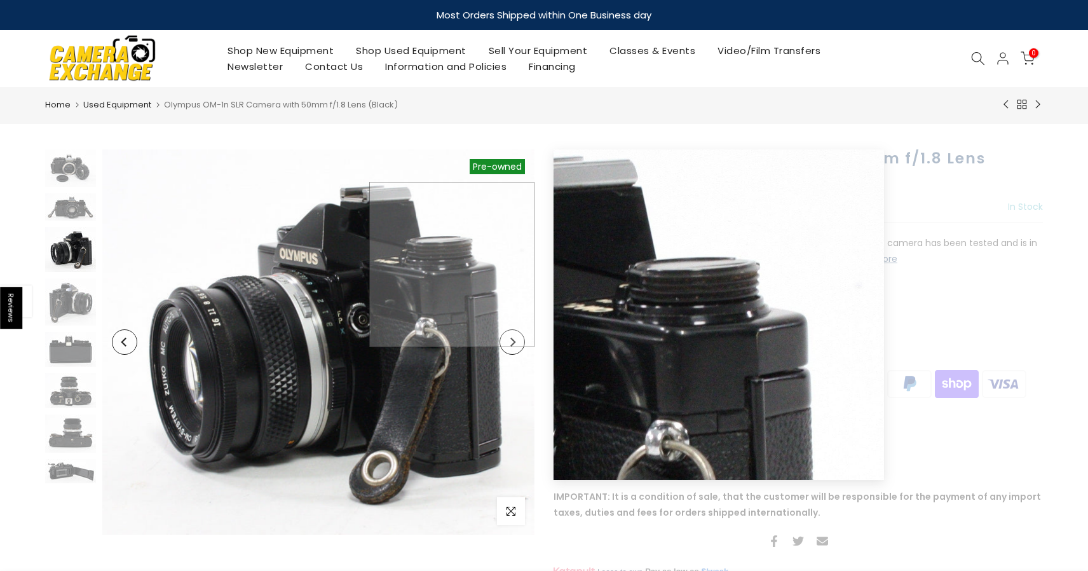
click at [517, 264] on img at bounding box center [318, 341] width 432 height 385
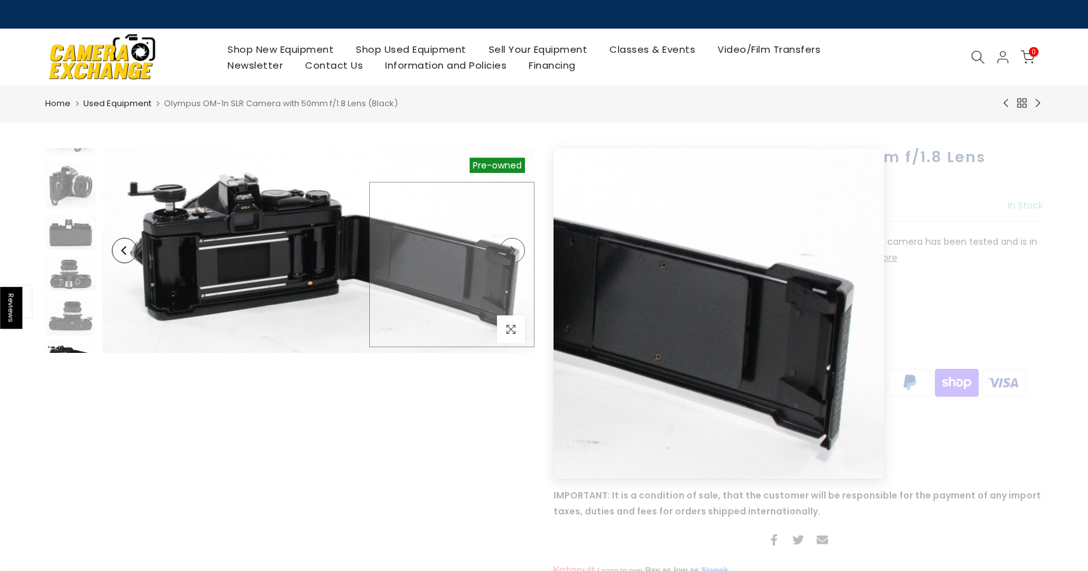
scroll to position [129, 0]
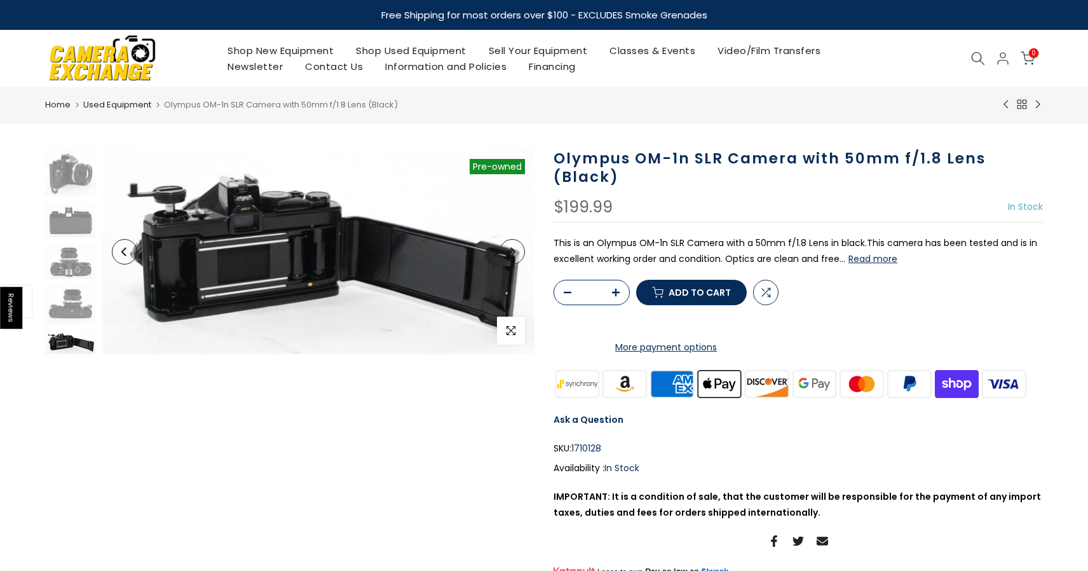
click at [860, 262] on button "Read more" at bounding box center [872, 258] width 49 height 11
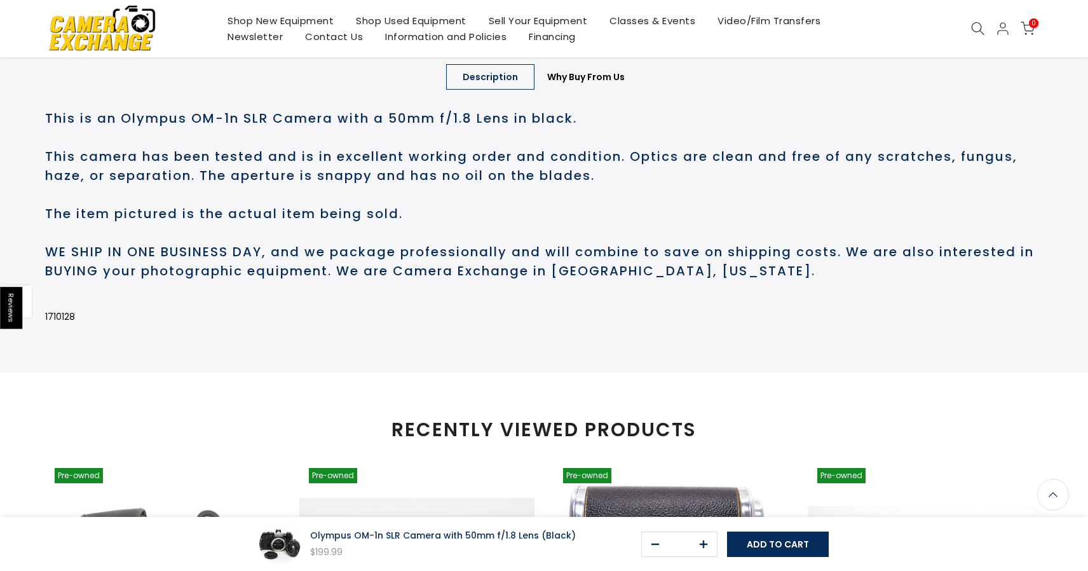
scroll to position [0, 0]
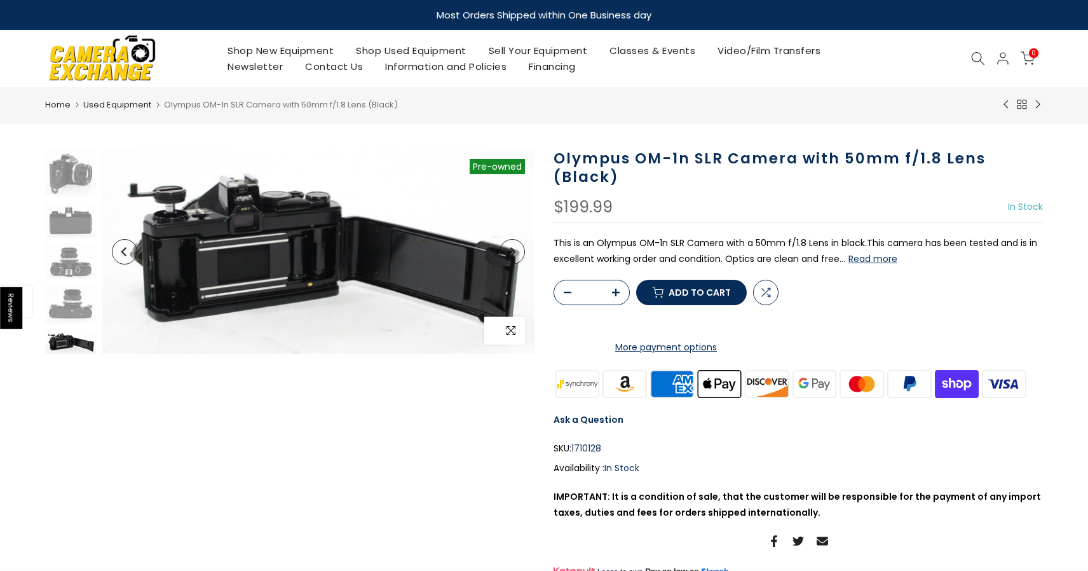
click at [515, 337] on span "button" at bounding box center [511, 330] width 28 height 28
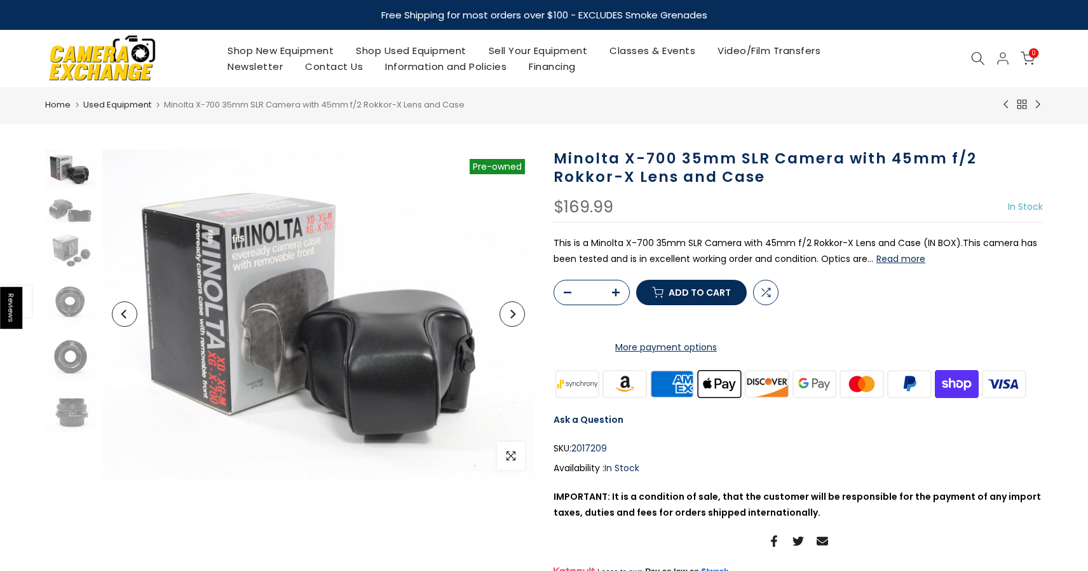
click at [507, 320] on button "Next" at bounding box center [511, 313] width 25 height 25
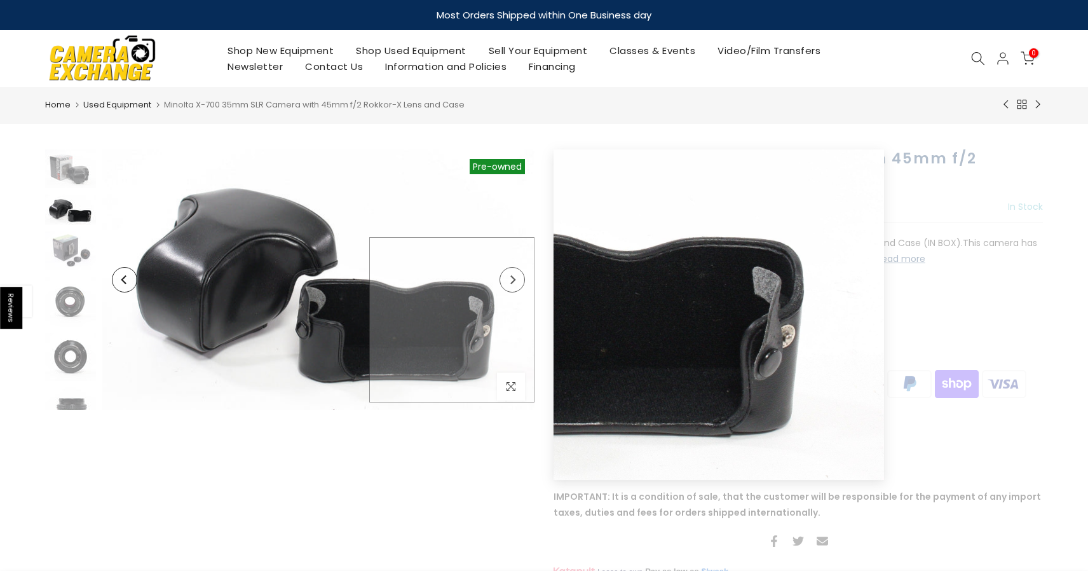
click at [507, 320] on img at bounding box center [318, 279] width 432 height 261
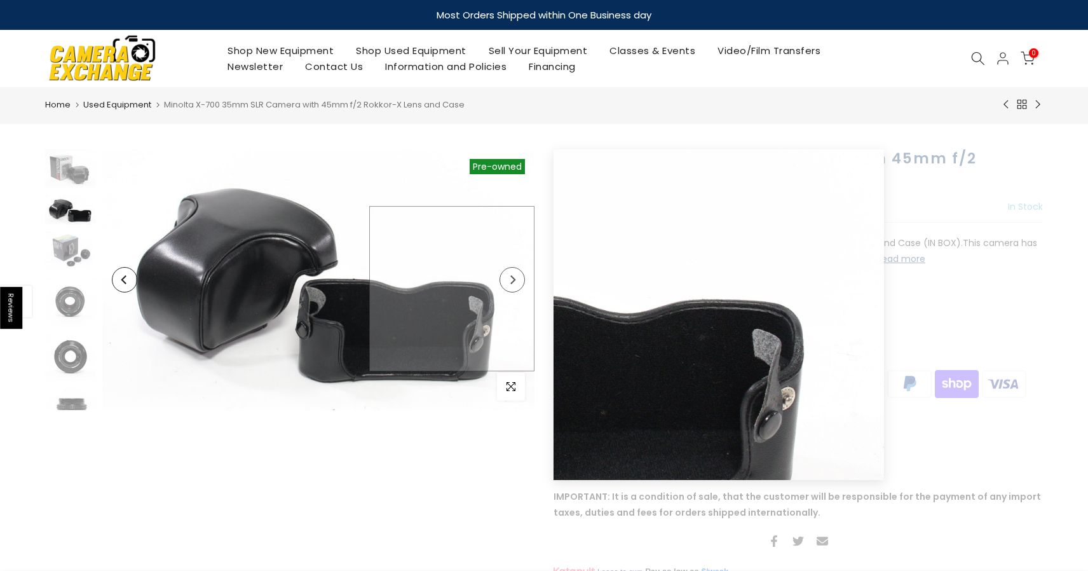
click at [526, 288] on img at bounding box center [318, 279] width 432 height 261
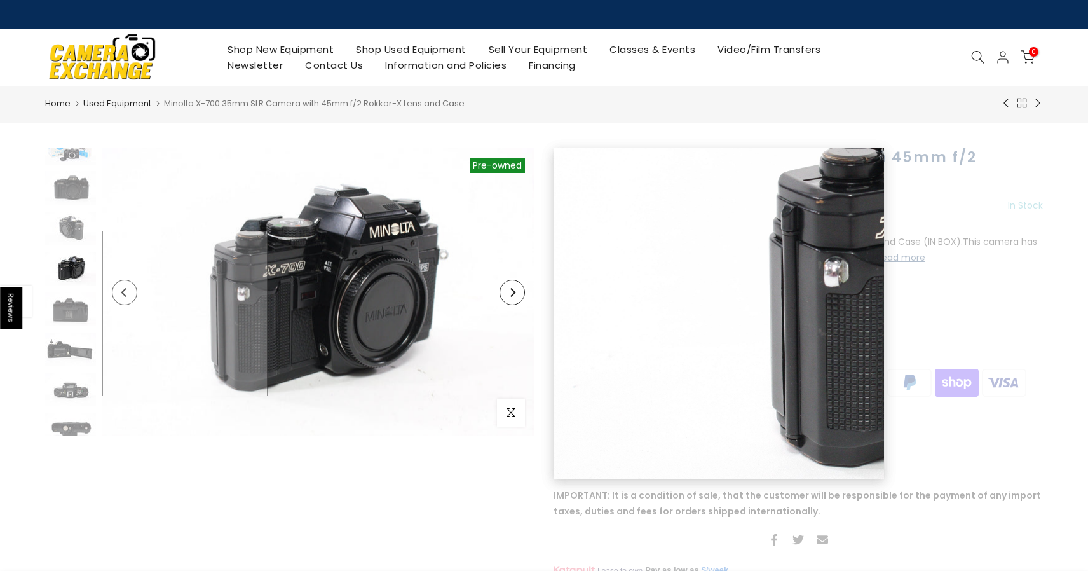
scroll to position [362, 0]
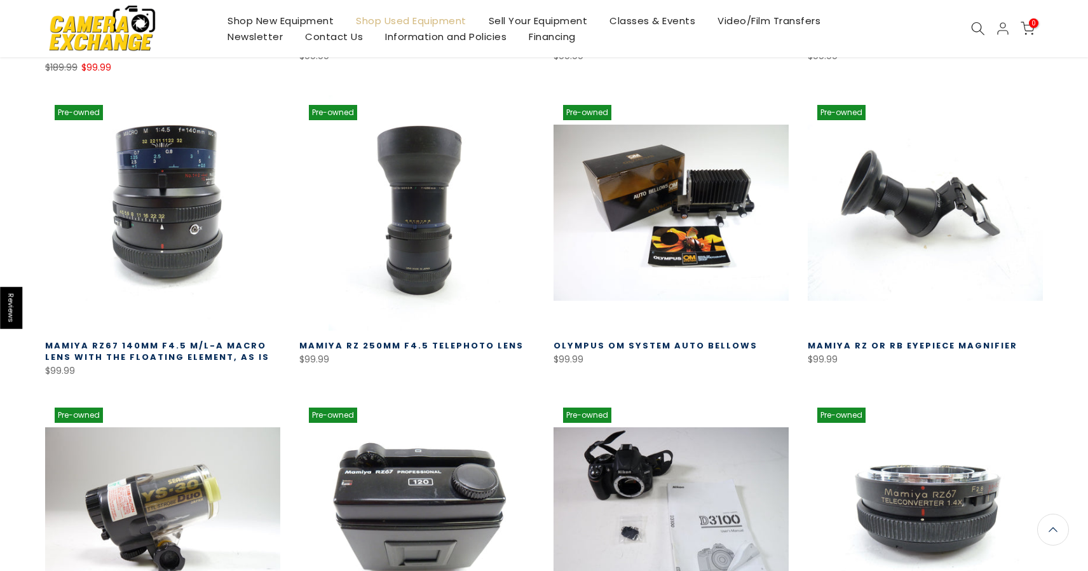
scroll to position [70971, 0]
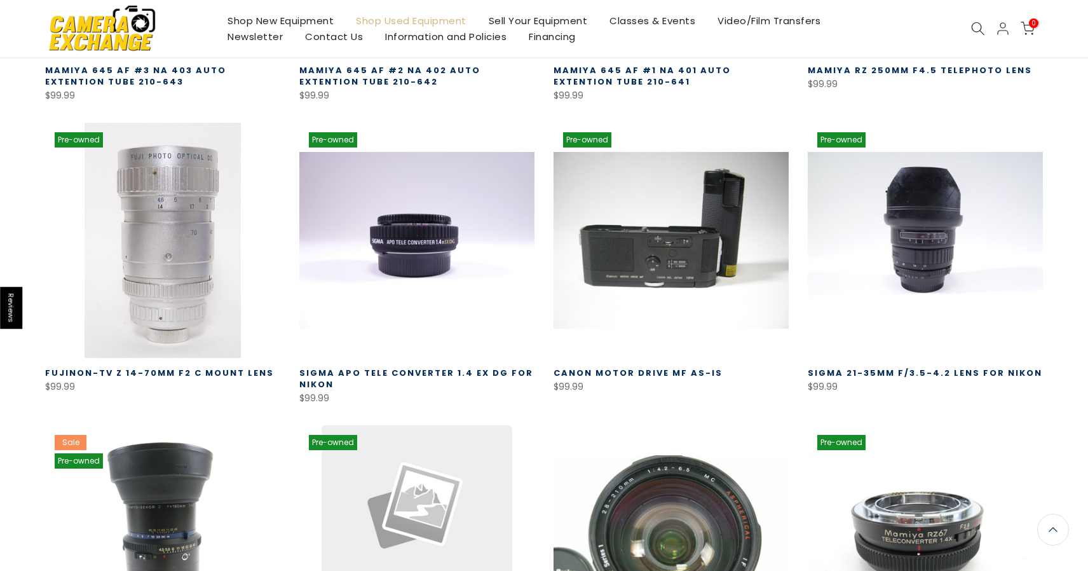
scroll to position [71843, 0]
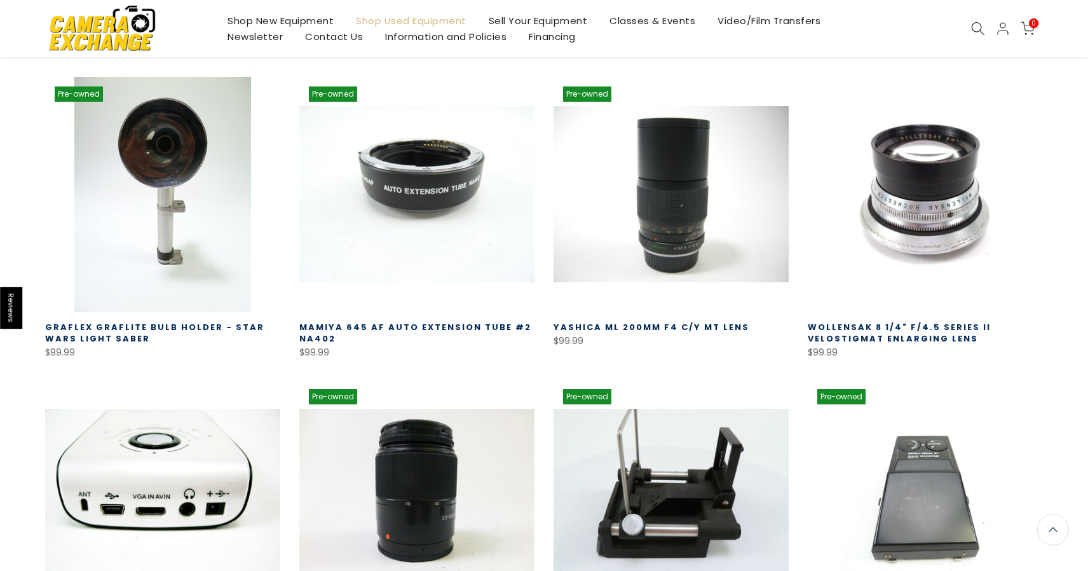
scroll to position [72795, 0]
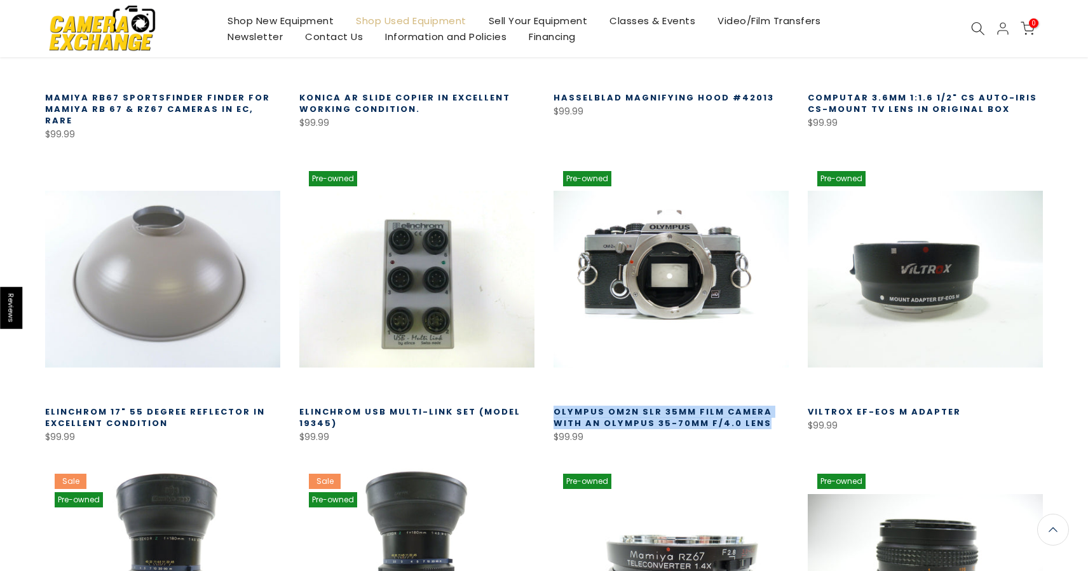
scroll to position [73642, 0]
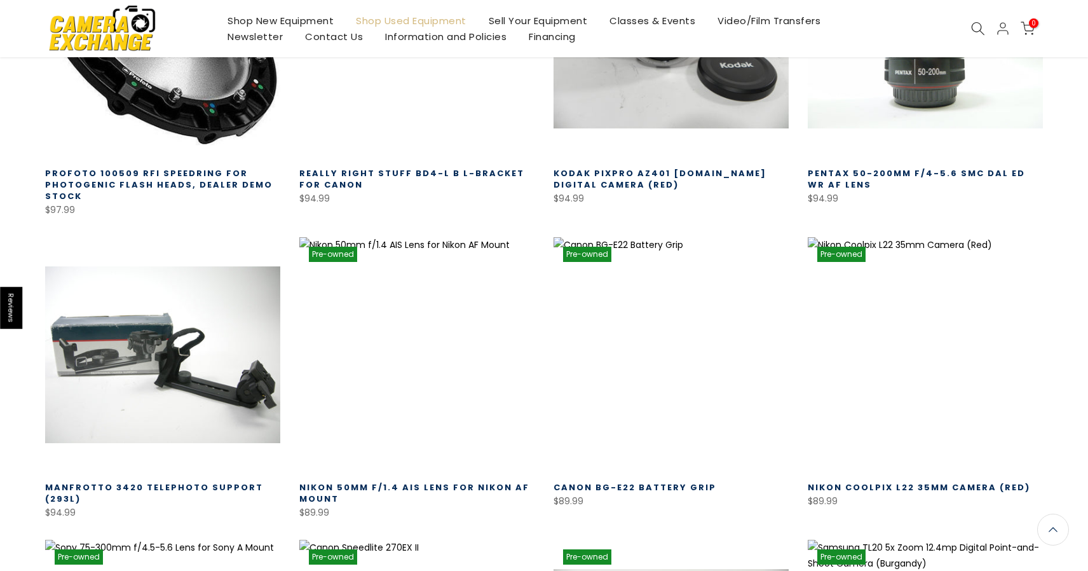
scroll to position [74517, 0]
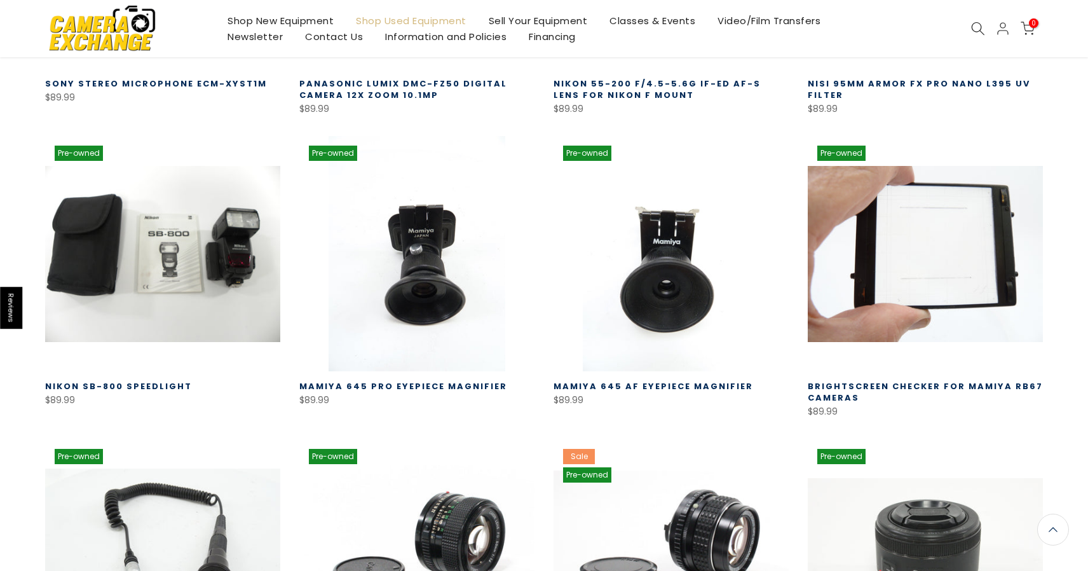
scroll to position [75489, 0]
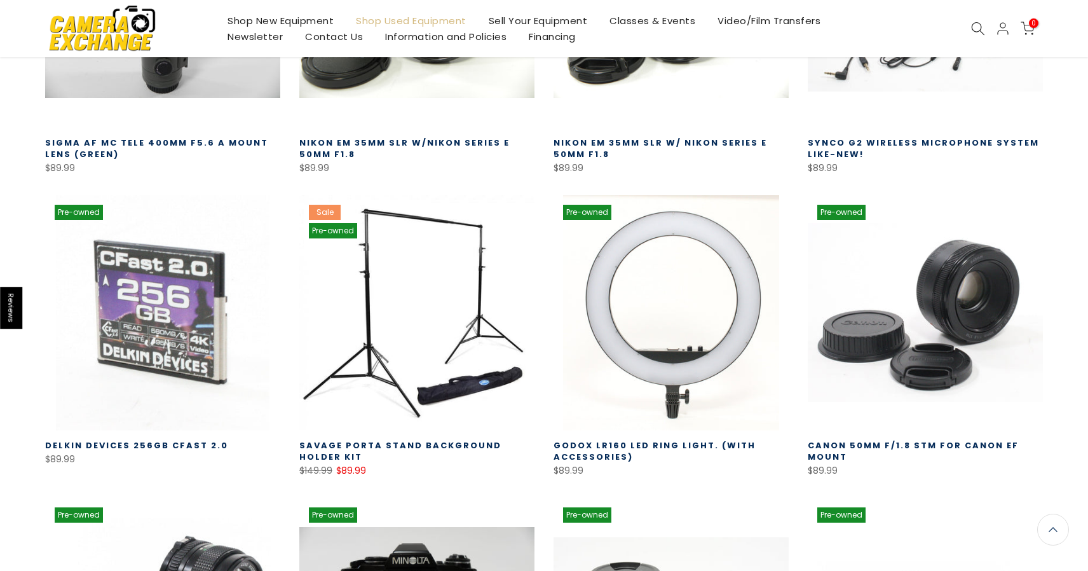
scroll to position [76338, 0]
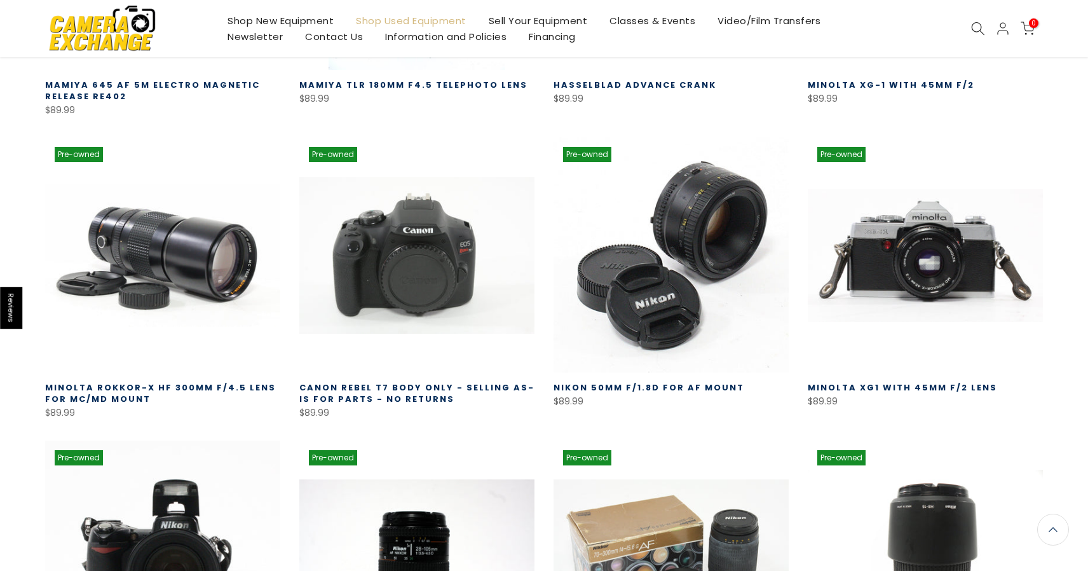
scroll to position [77303, 0]
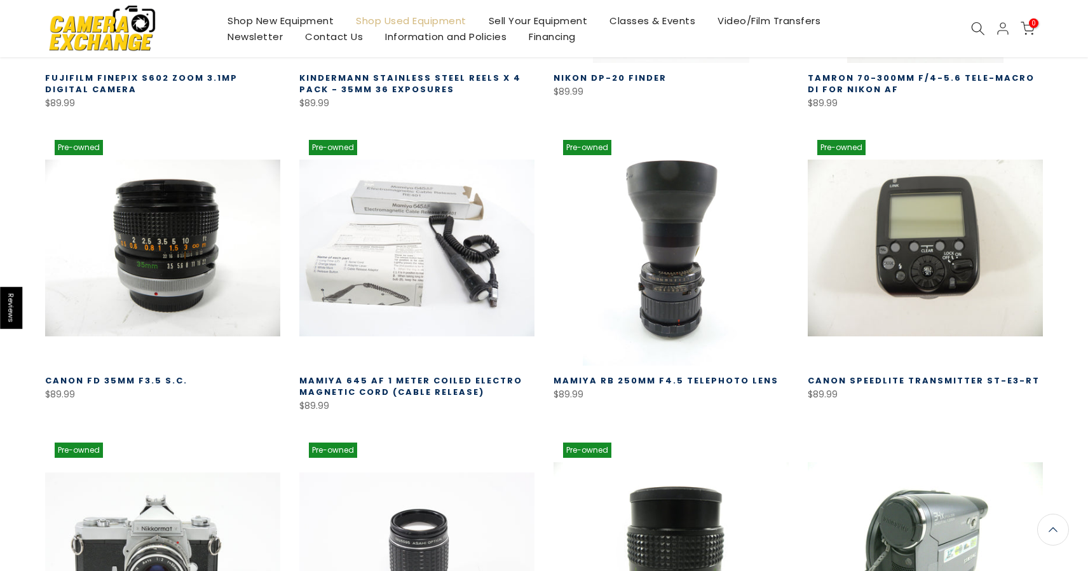
scroll to position [78221, 0]
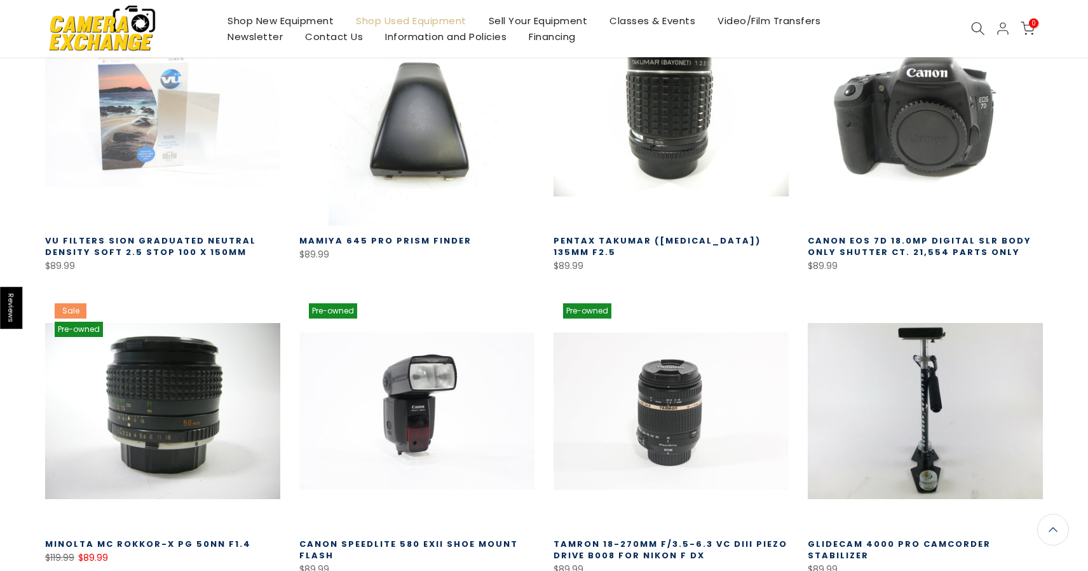
scroll to position [78955, 0]
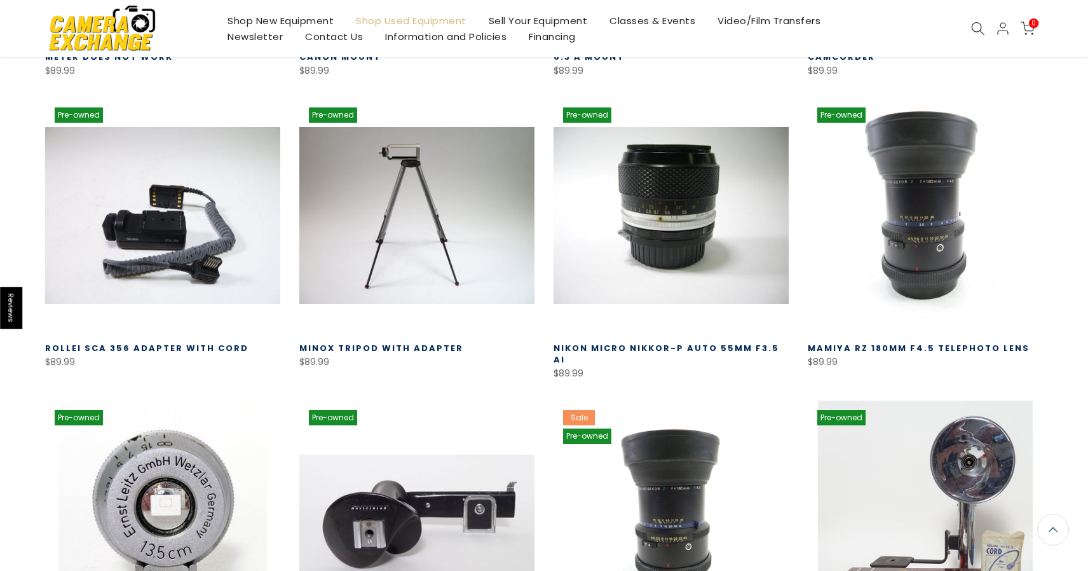
scroll to position [80059, 0]
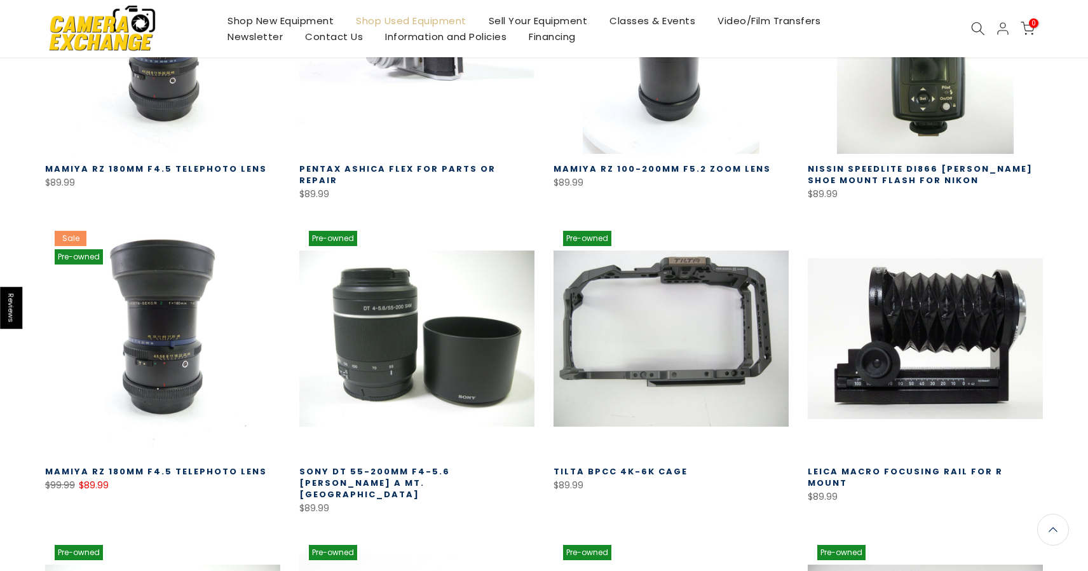
scroll to position [80831, 0]
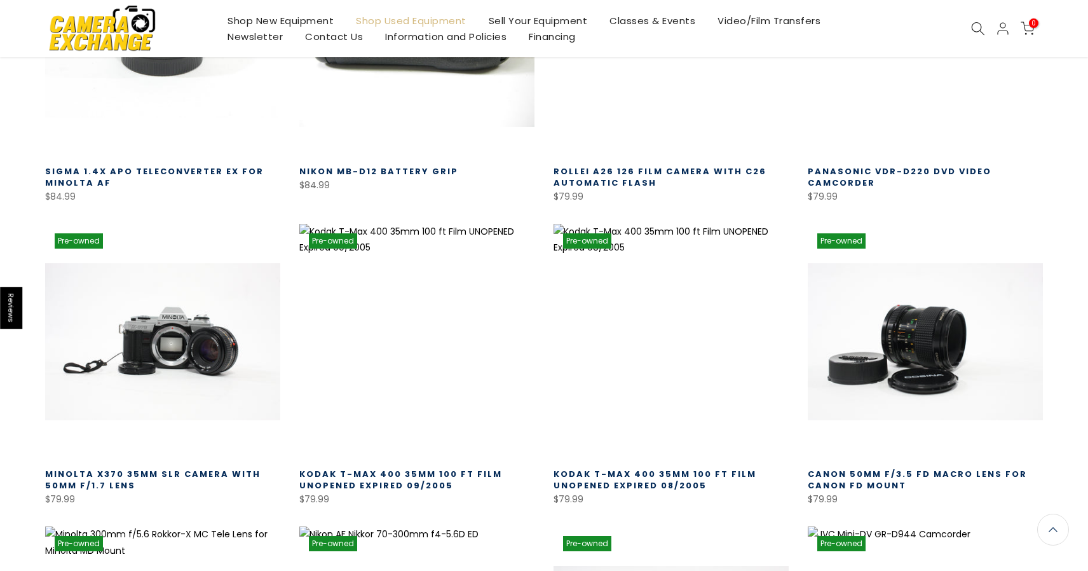
scroll to position [81771, 0]
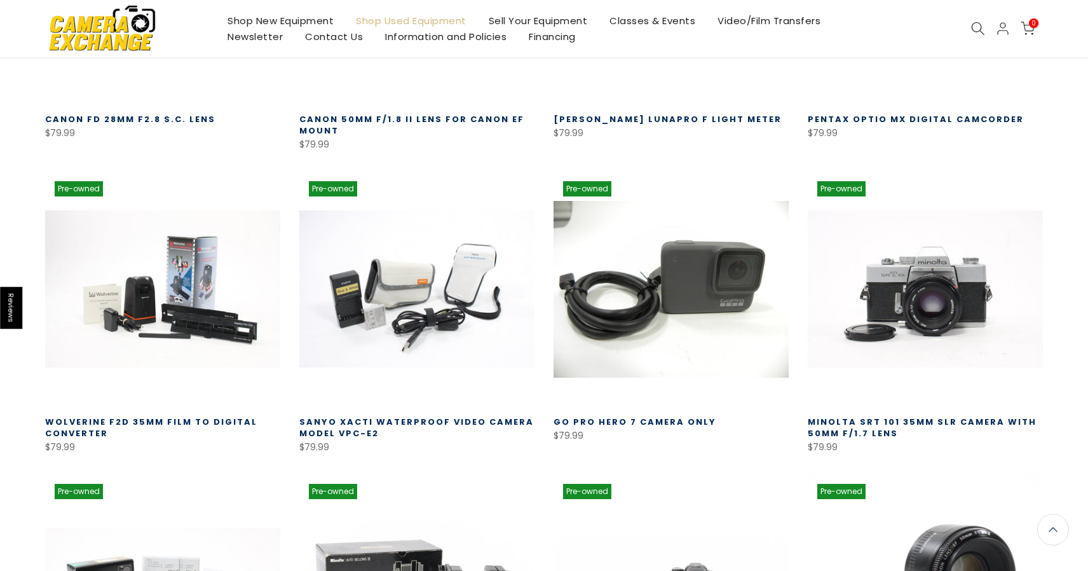
scroll to position [82719, 0]
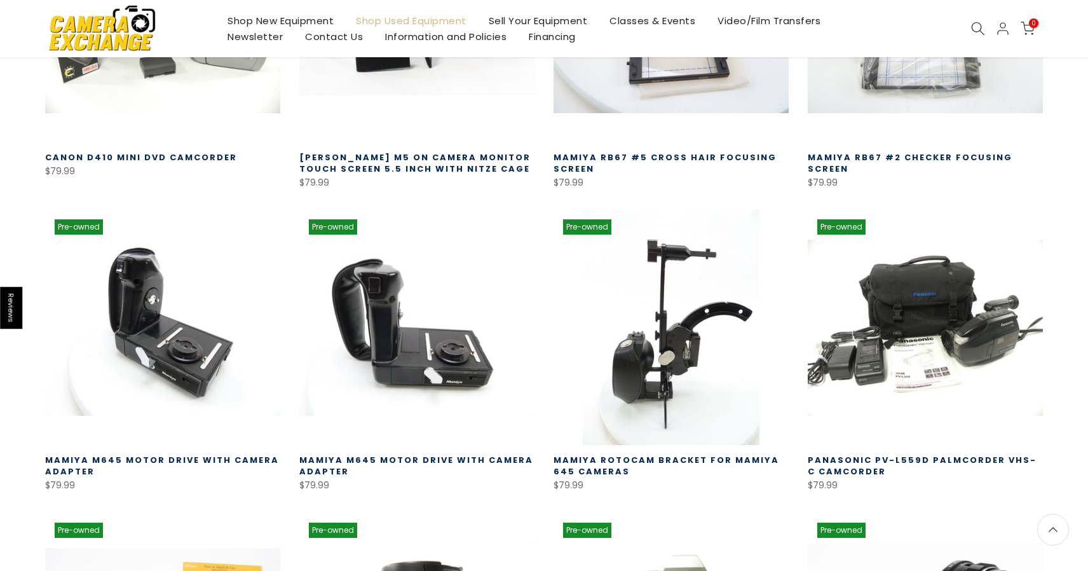
scroll to position [83598, 0]
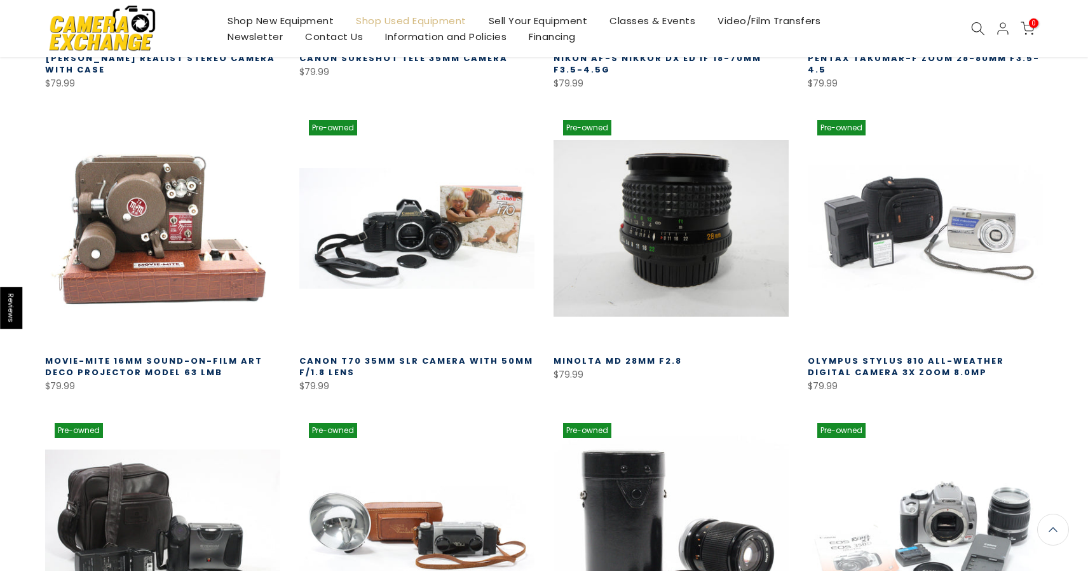
scroll to position [84614, 0]
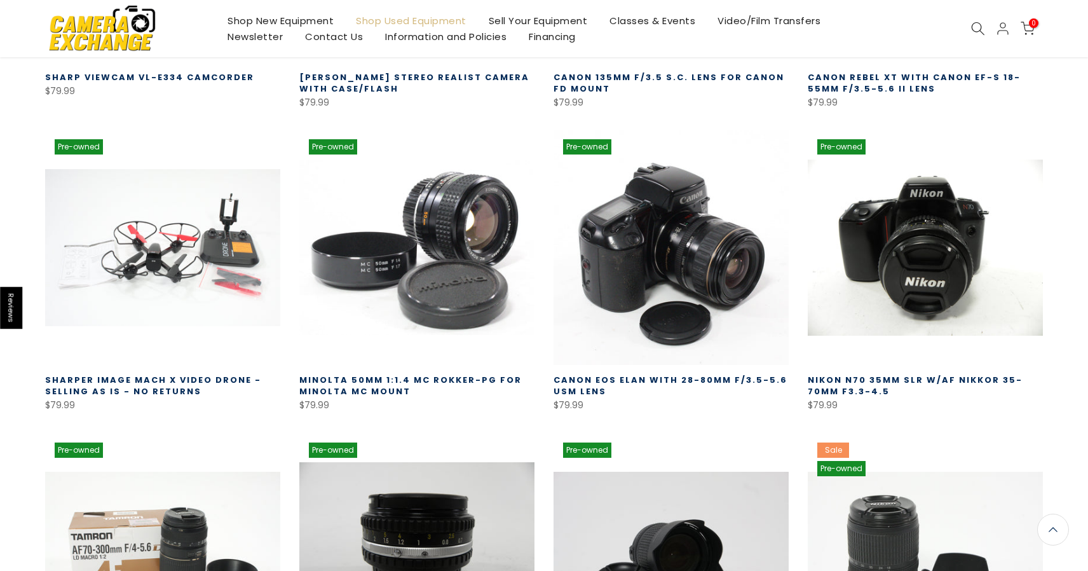
scroll to position [85191, 0]
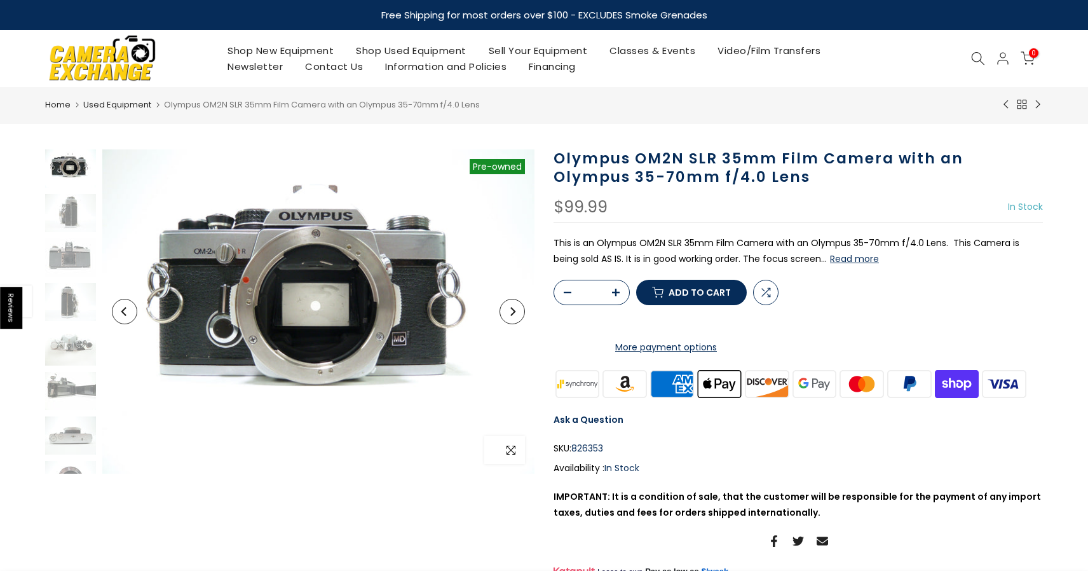
click at [514, 443] on span "button" at bounding box center [511, 450] width 28 height 28
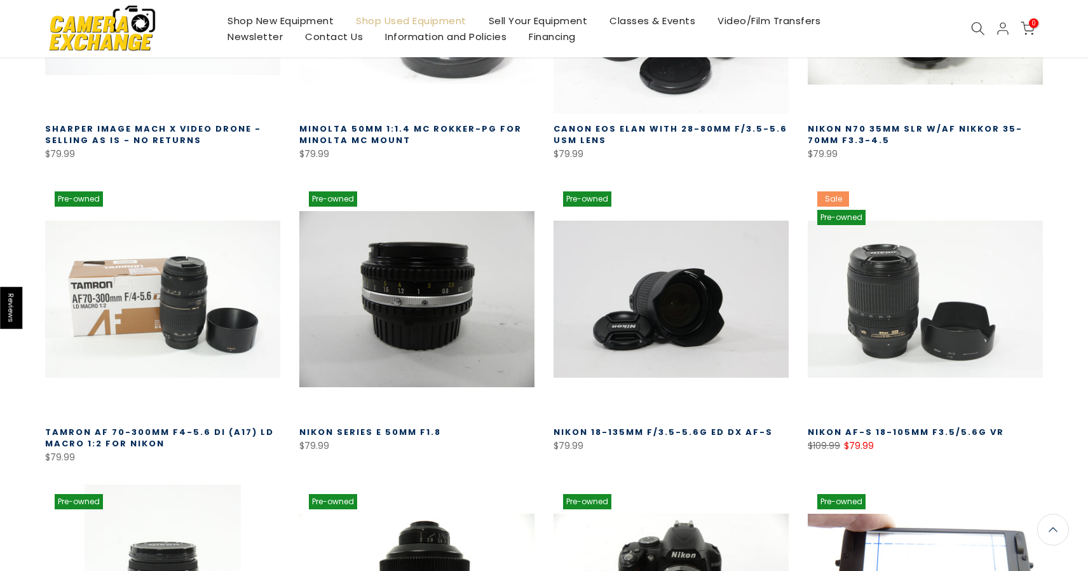
scroll to position [85499, 0]
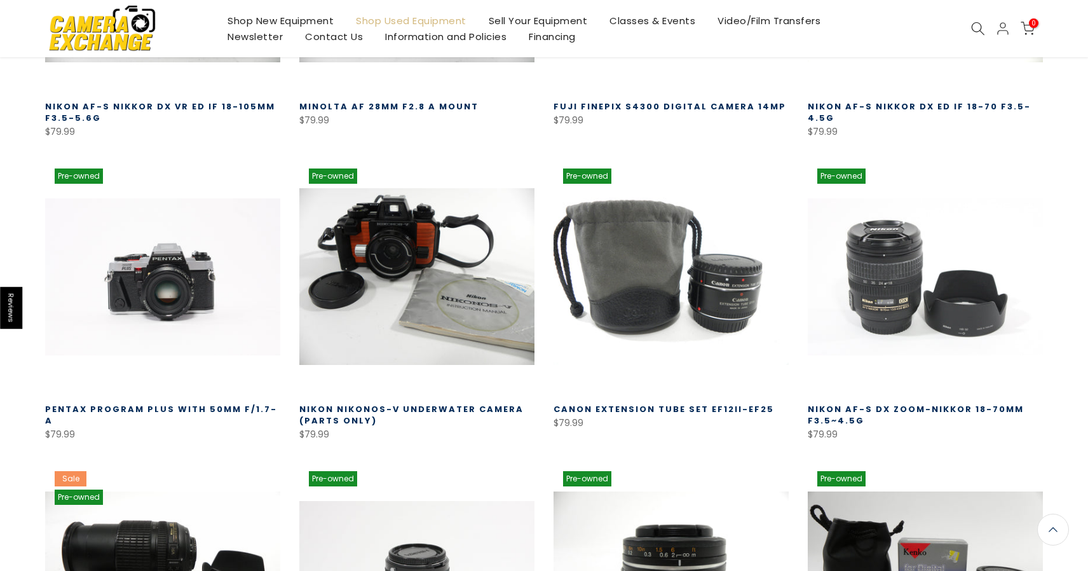
scroll to position [86373, 0]
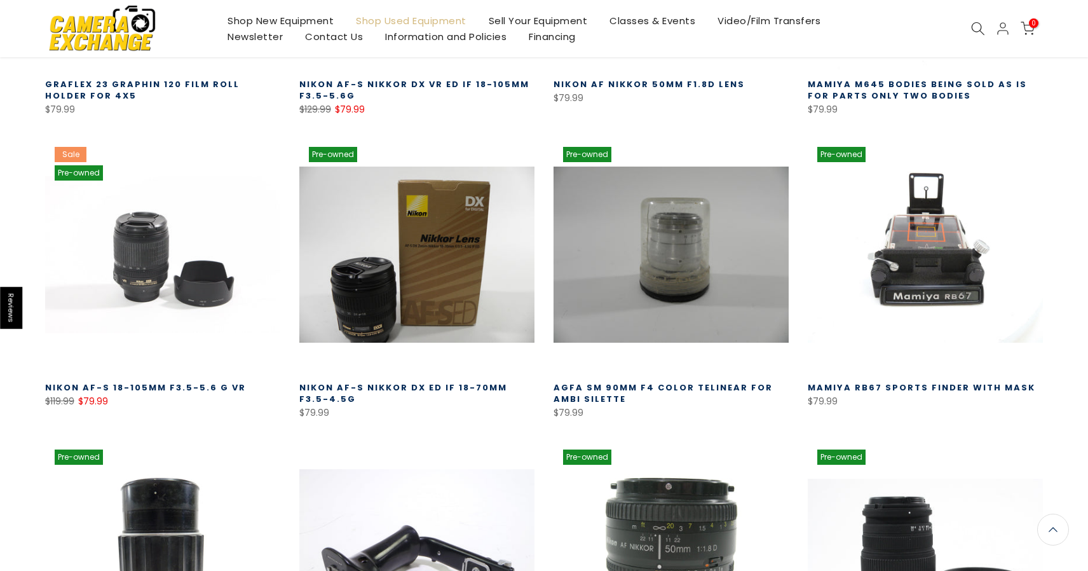
scroll to position [87301, 0]
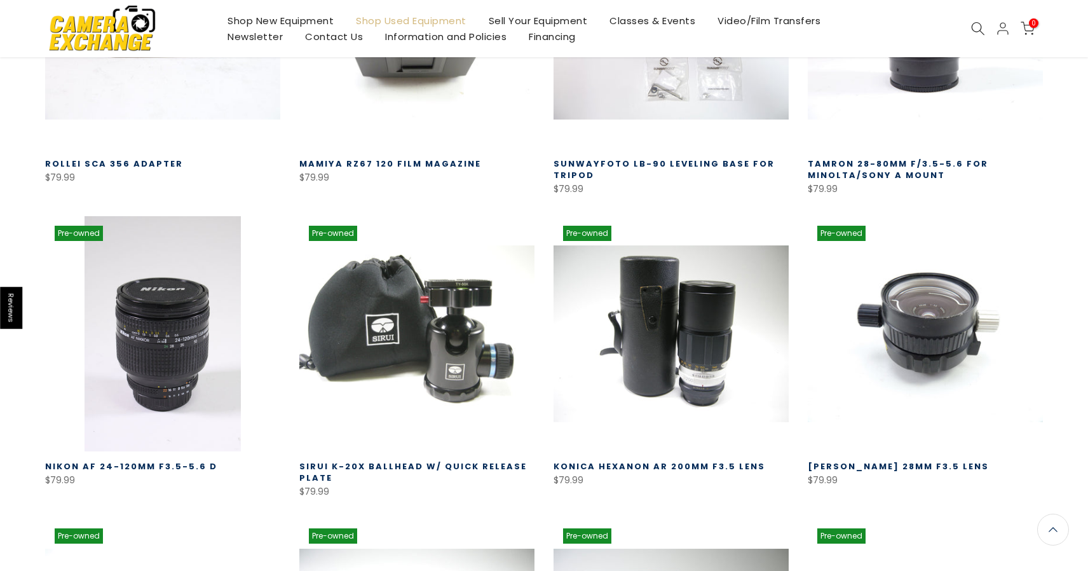
scroll to position [88142, 0]
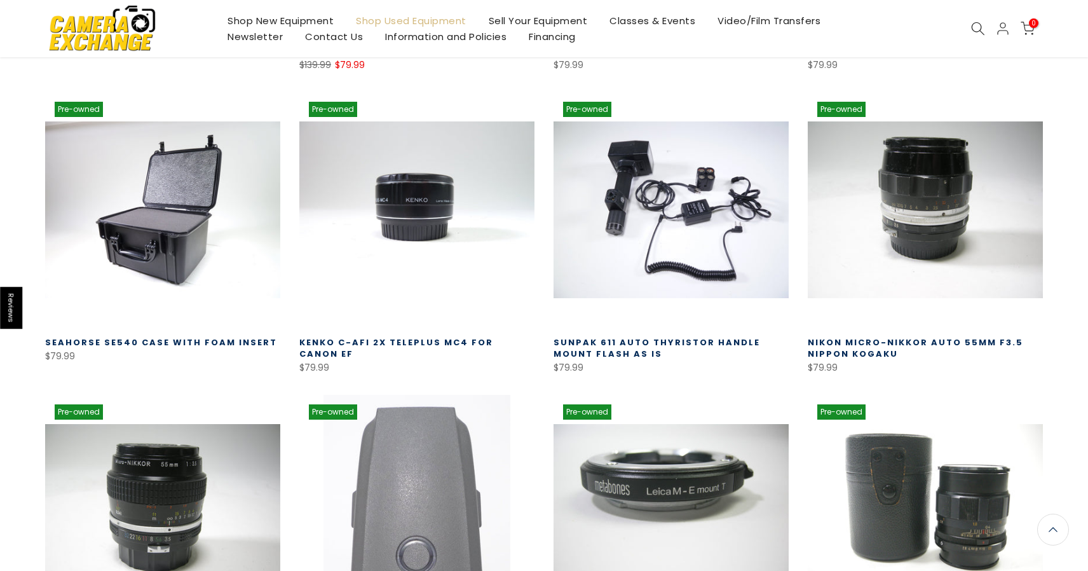
scroll to position [89175, 0]
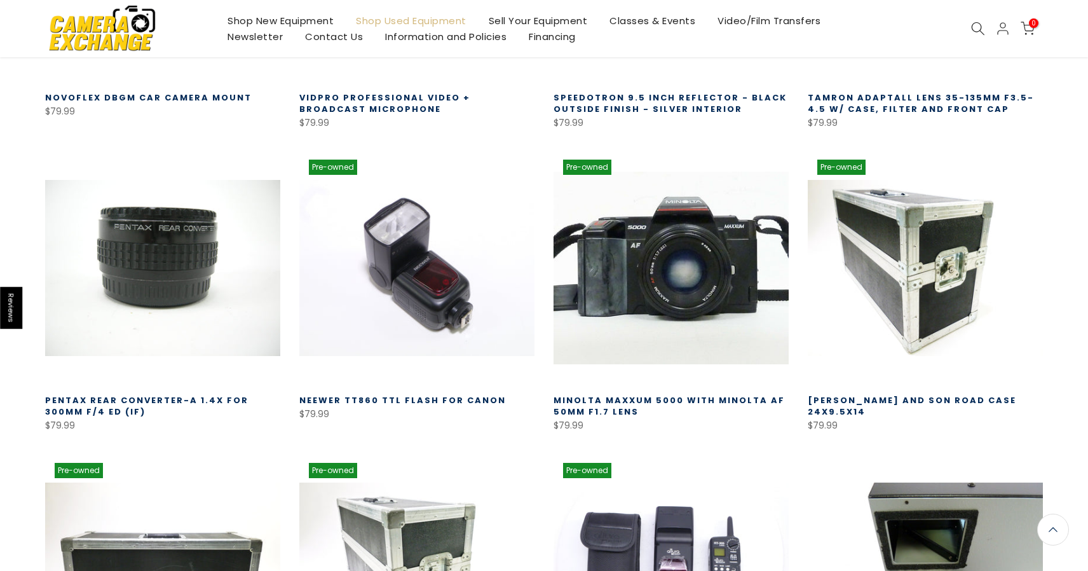
scroll to position [90019, 0]
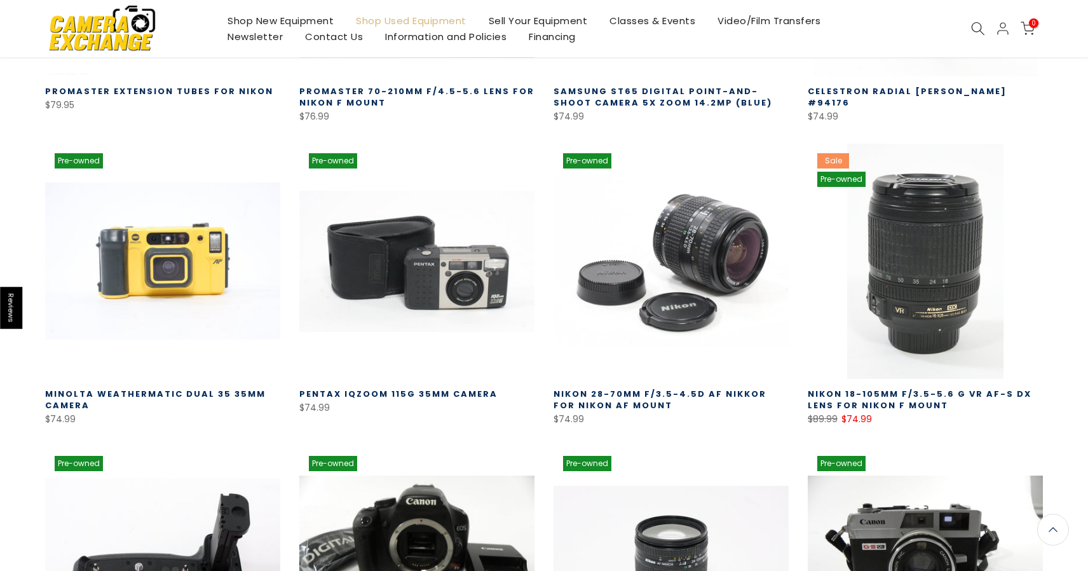
scroll to position [90948, 0]
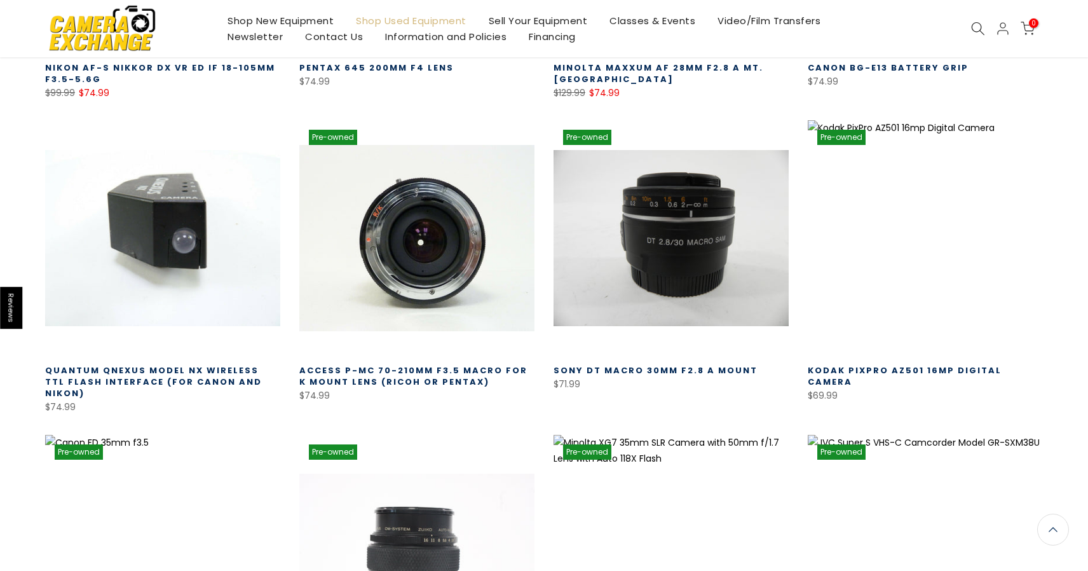
scroll to position [91868, 0]
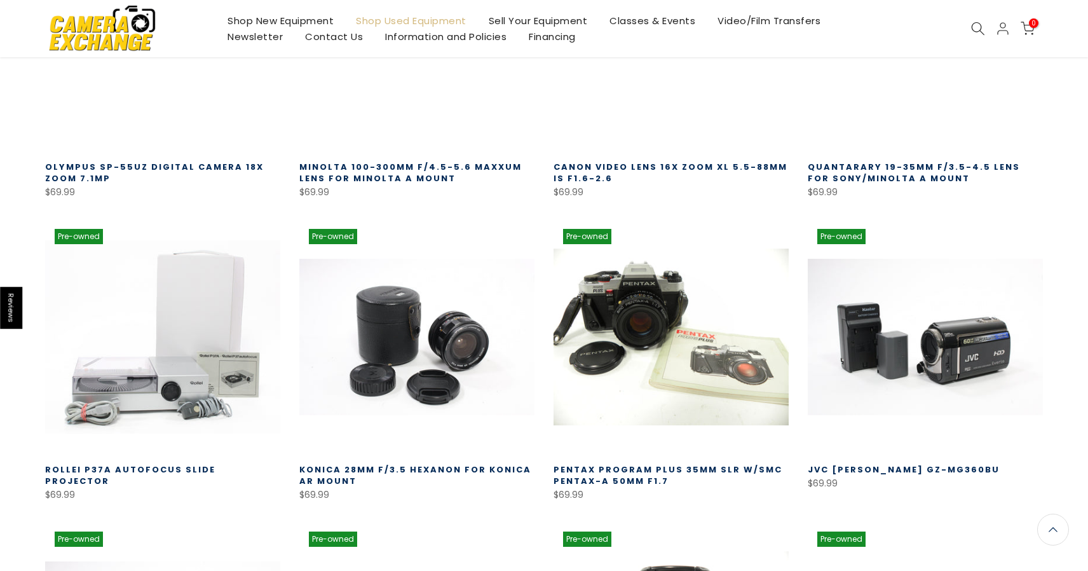
scroll to position [92679, 0]
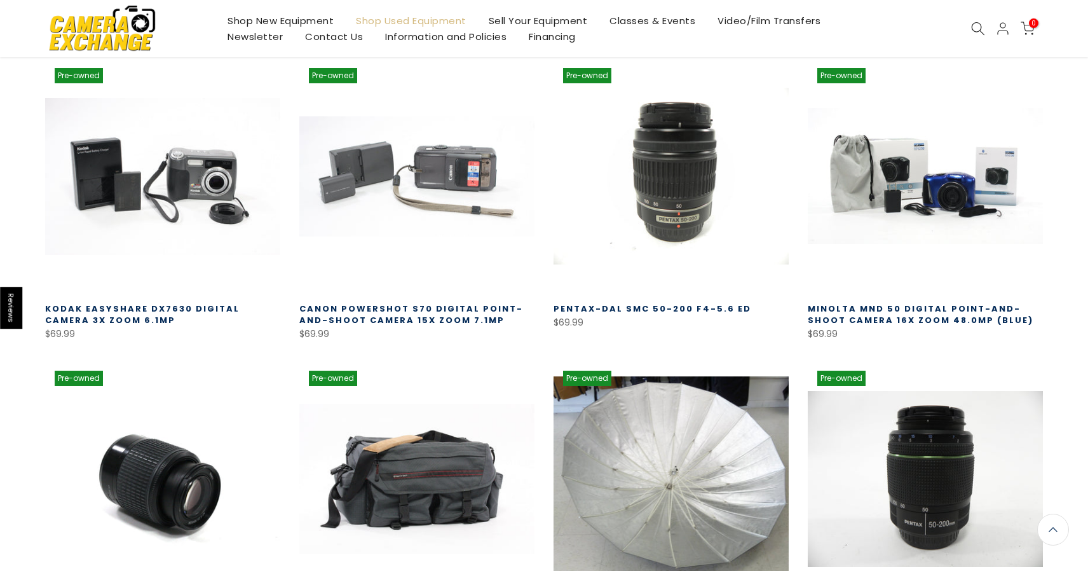
scroll to position [93207, 0]
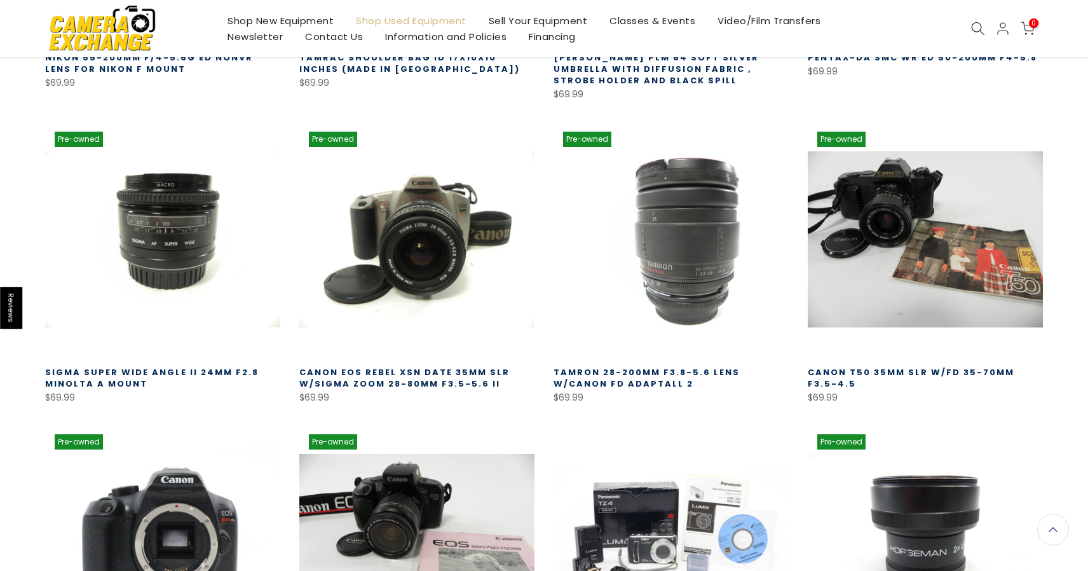
scroll to position [93695, 0]
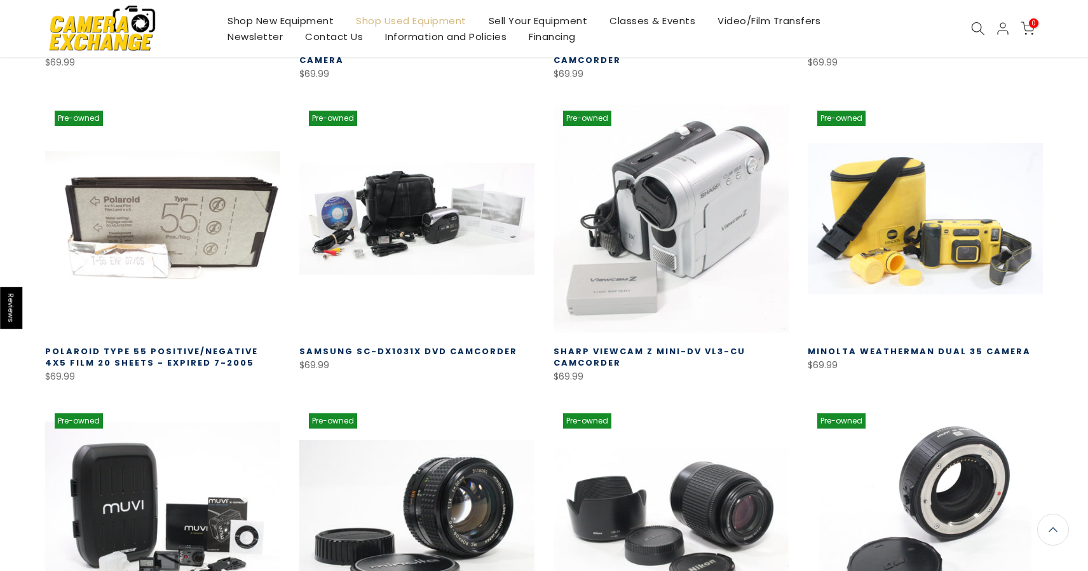
scroll to position [94631, 0]
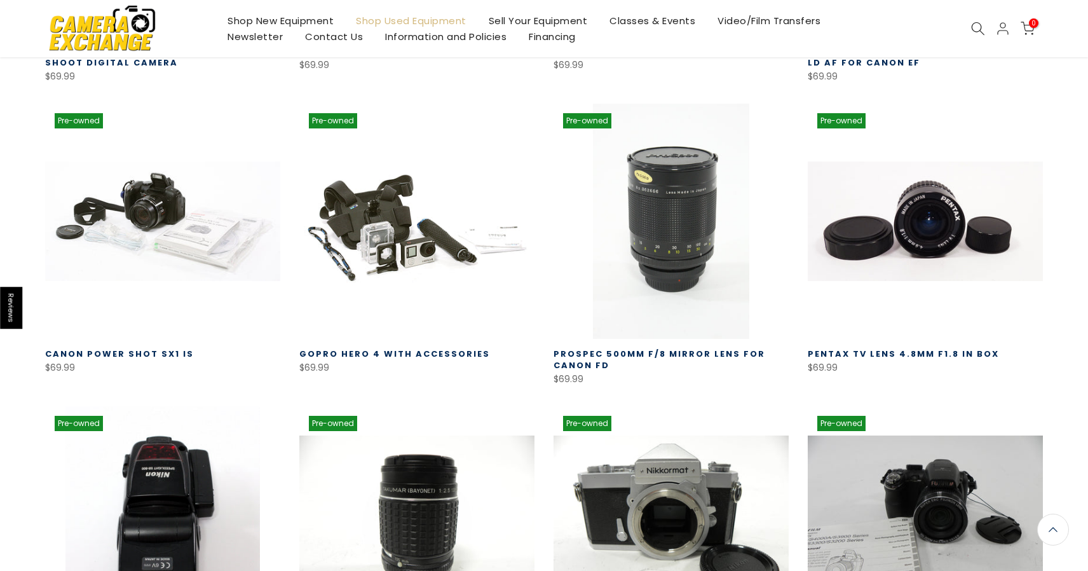
scroll to position [95541, 0]
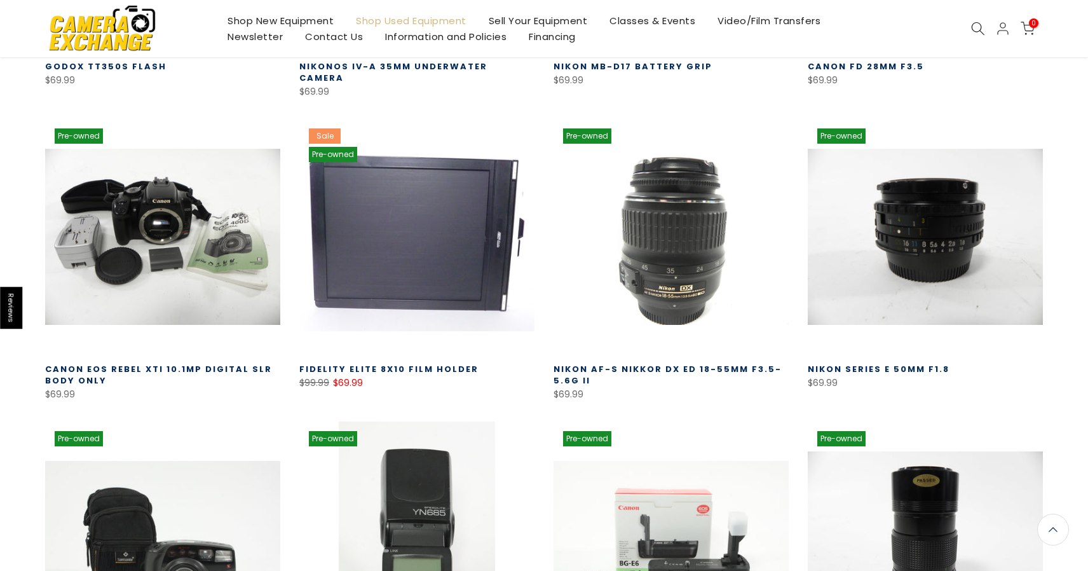
scroll to position [96437, 0]
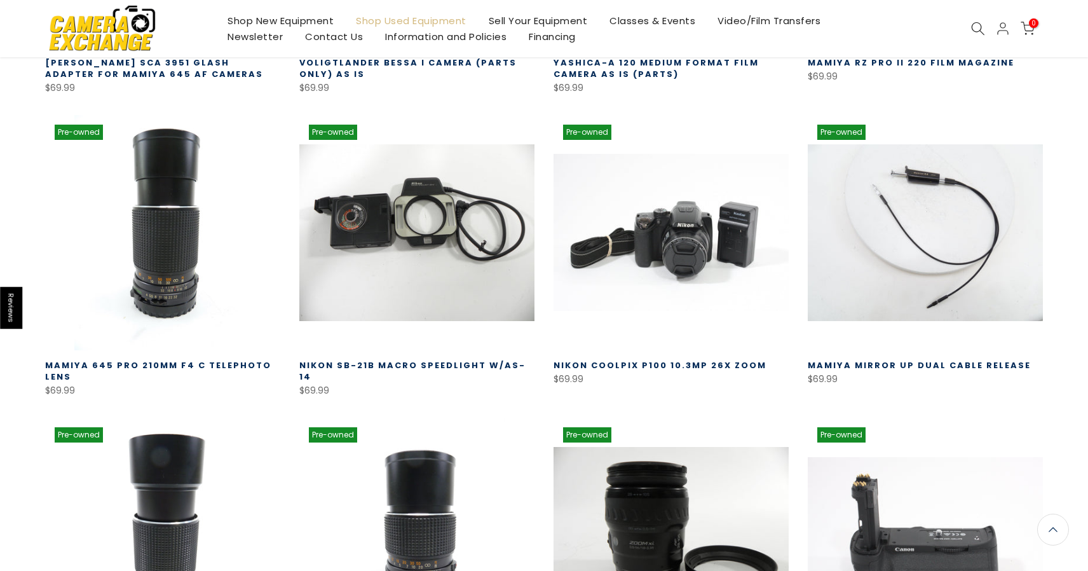
scroll to position [97345, 0]
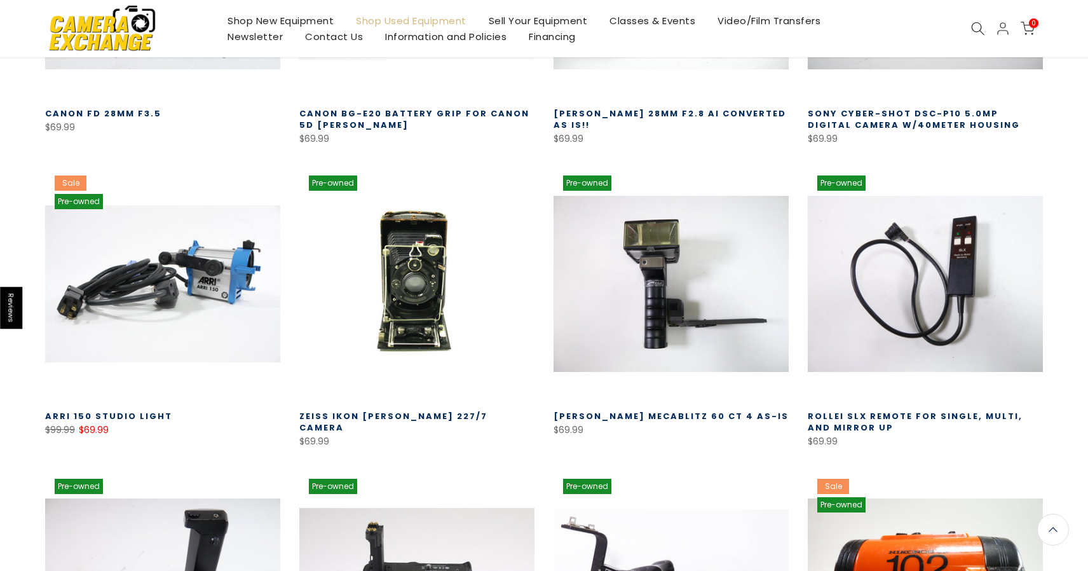
scroll to position [98253, 0]
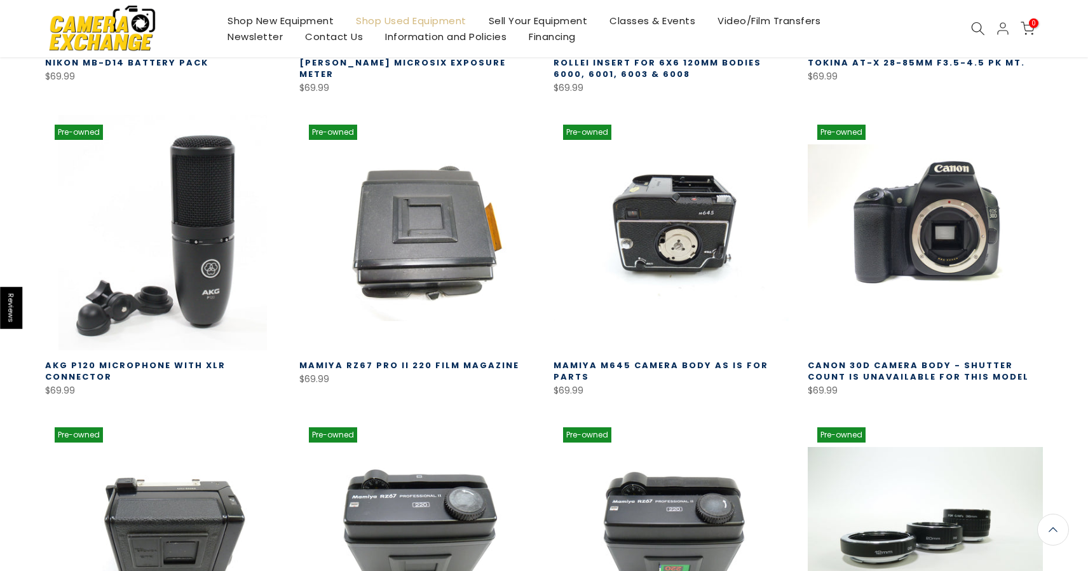
scroll to position [99160, 0]
